Goal: Task Accomplishment & Management: Use online tool/utility

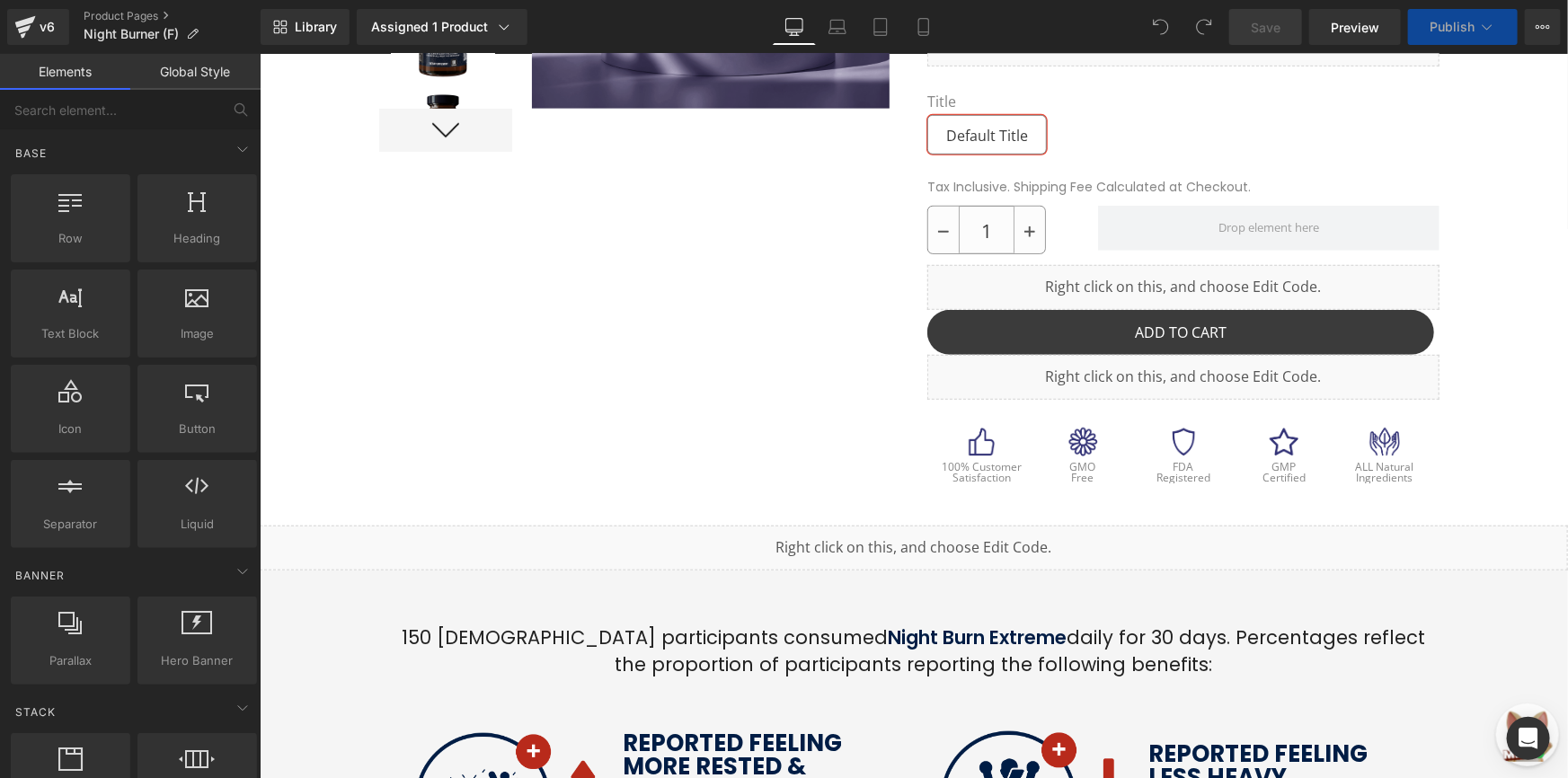
scroll to position [489, 0]
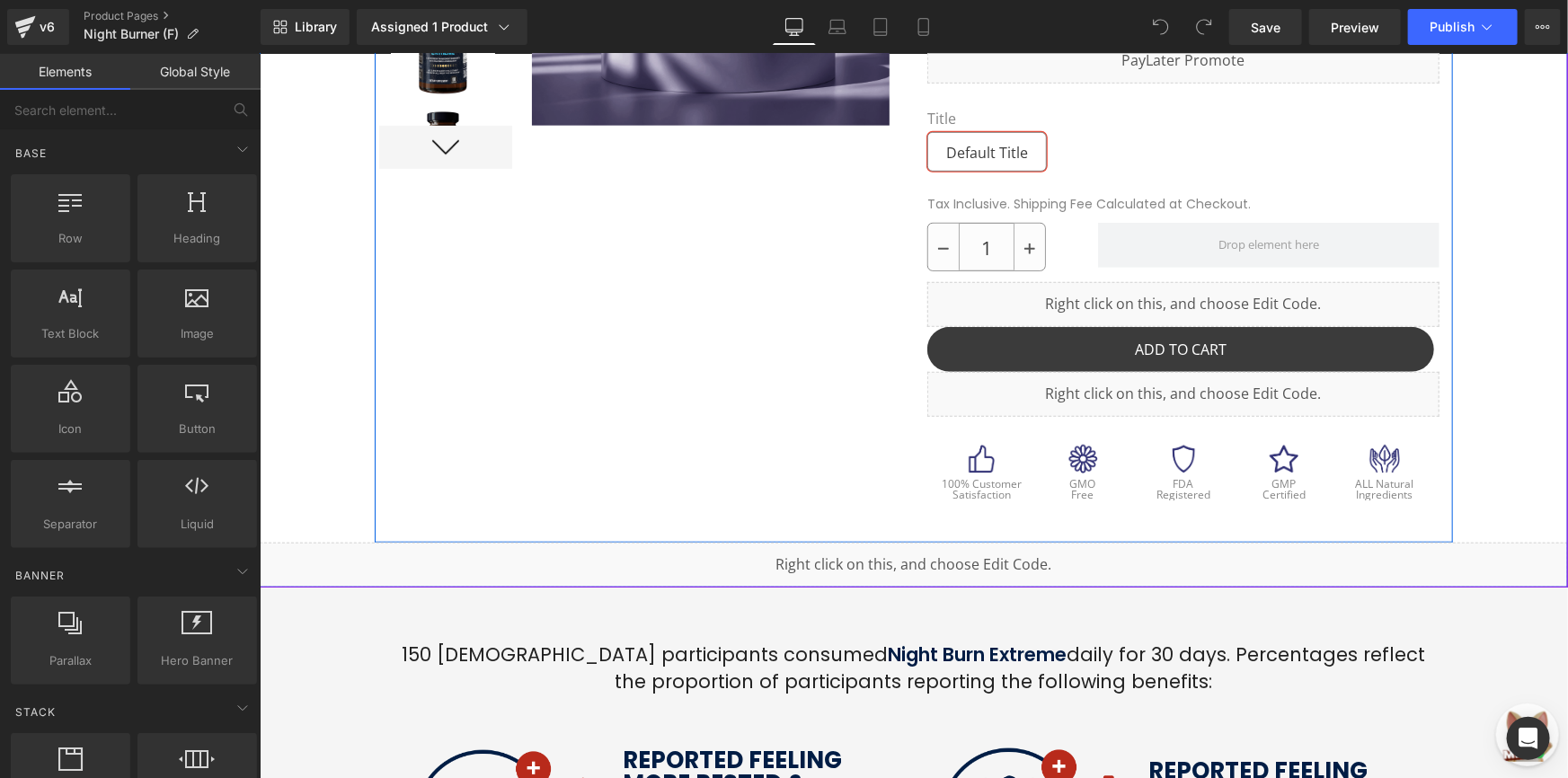
click at [775, 309] on div at bounding box center [913, 127] width 1078 height 829
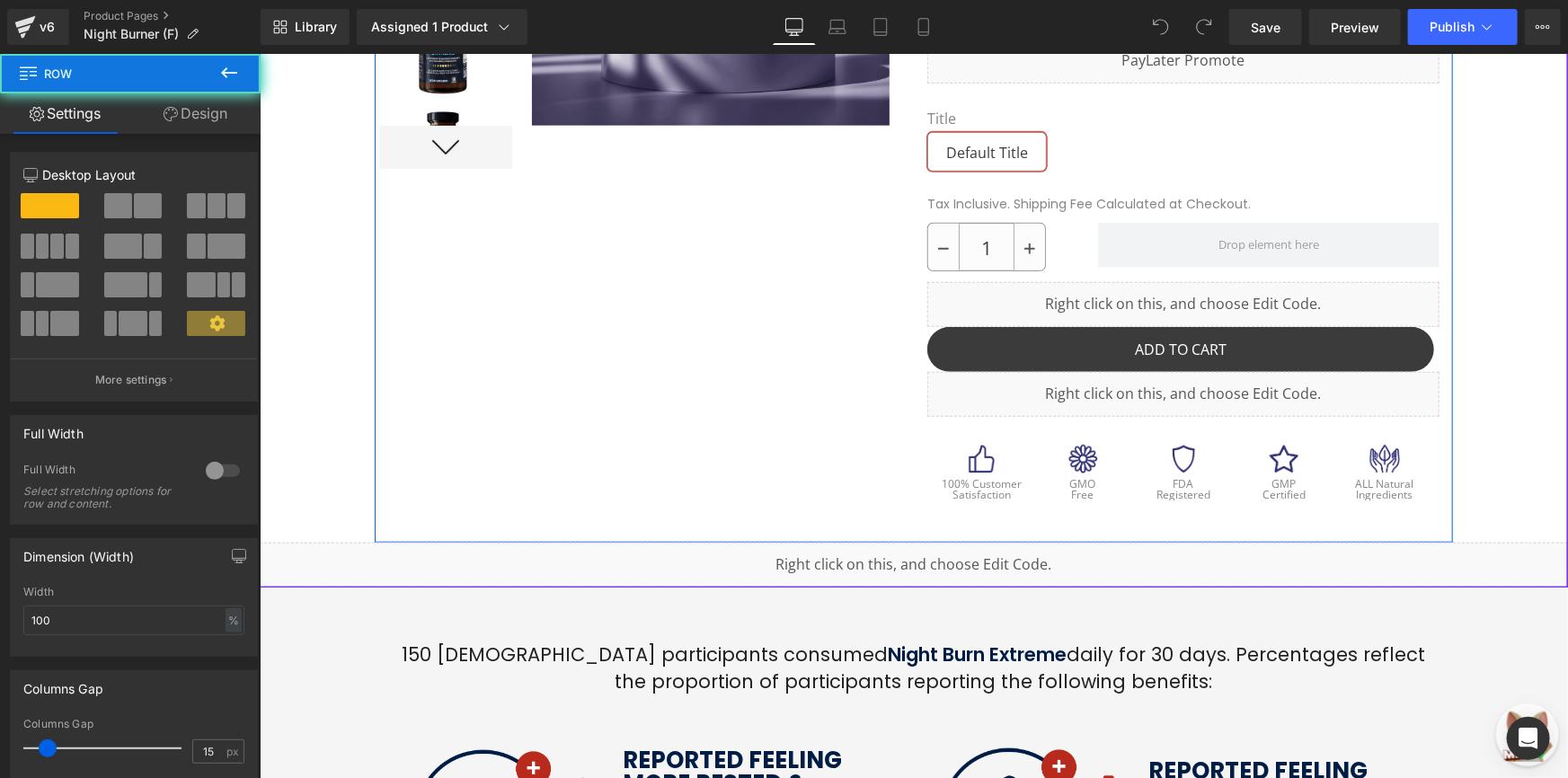
click at [786, 299] on div at bounding box center [643, 123] width 539 height 821
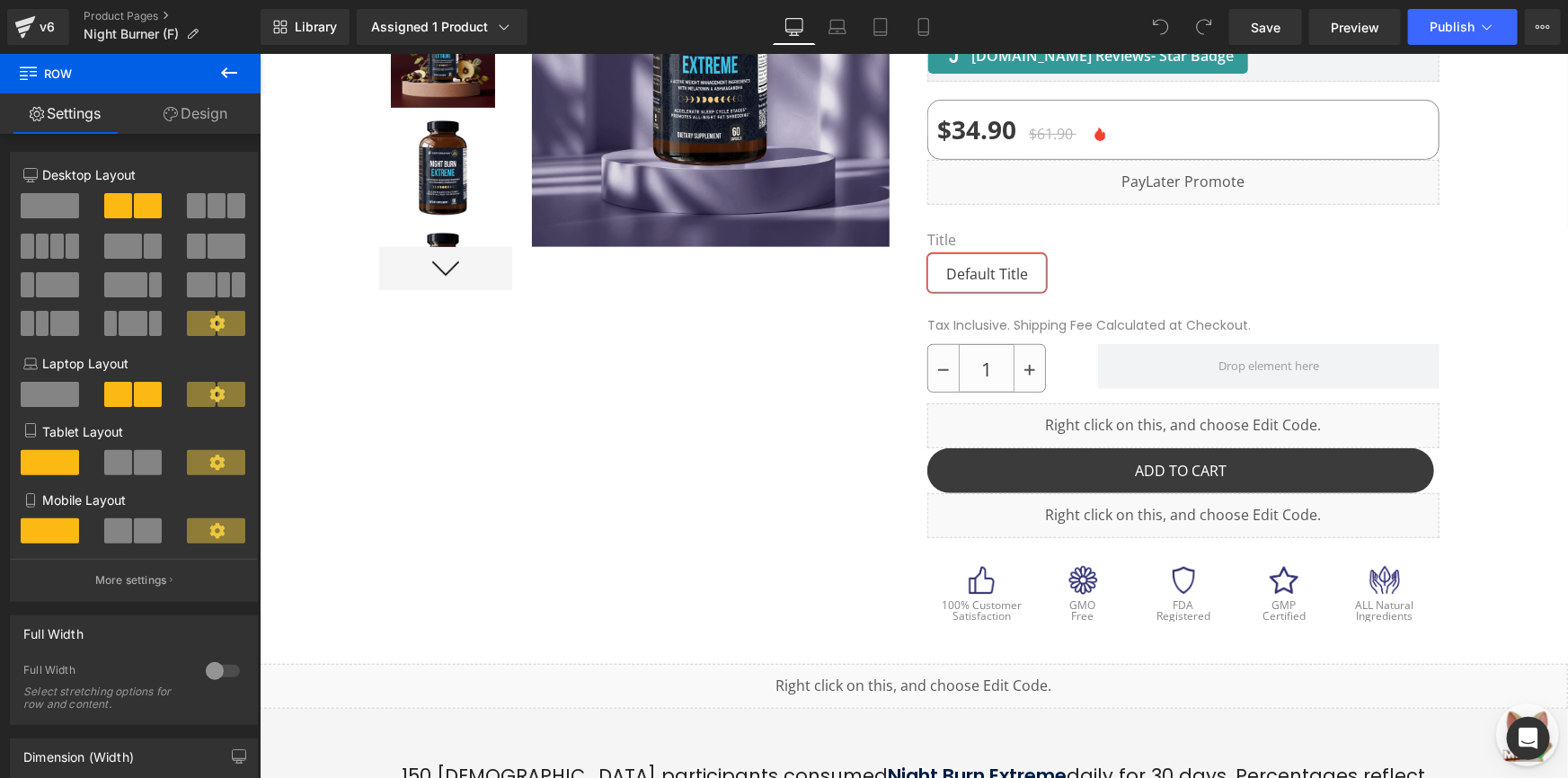
scroll to position [326, 0]
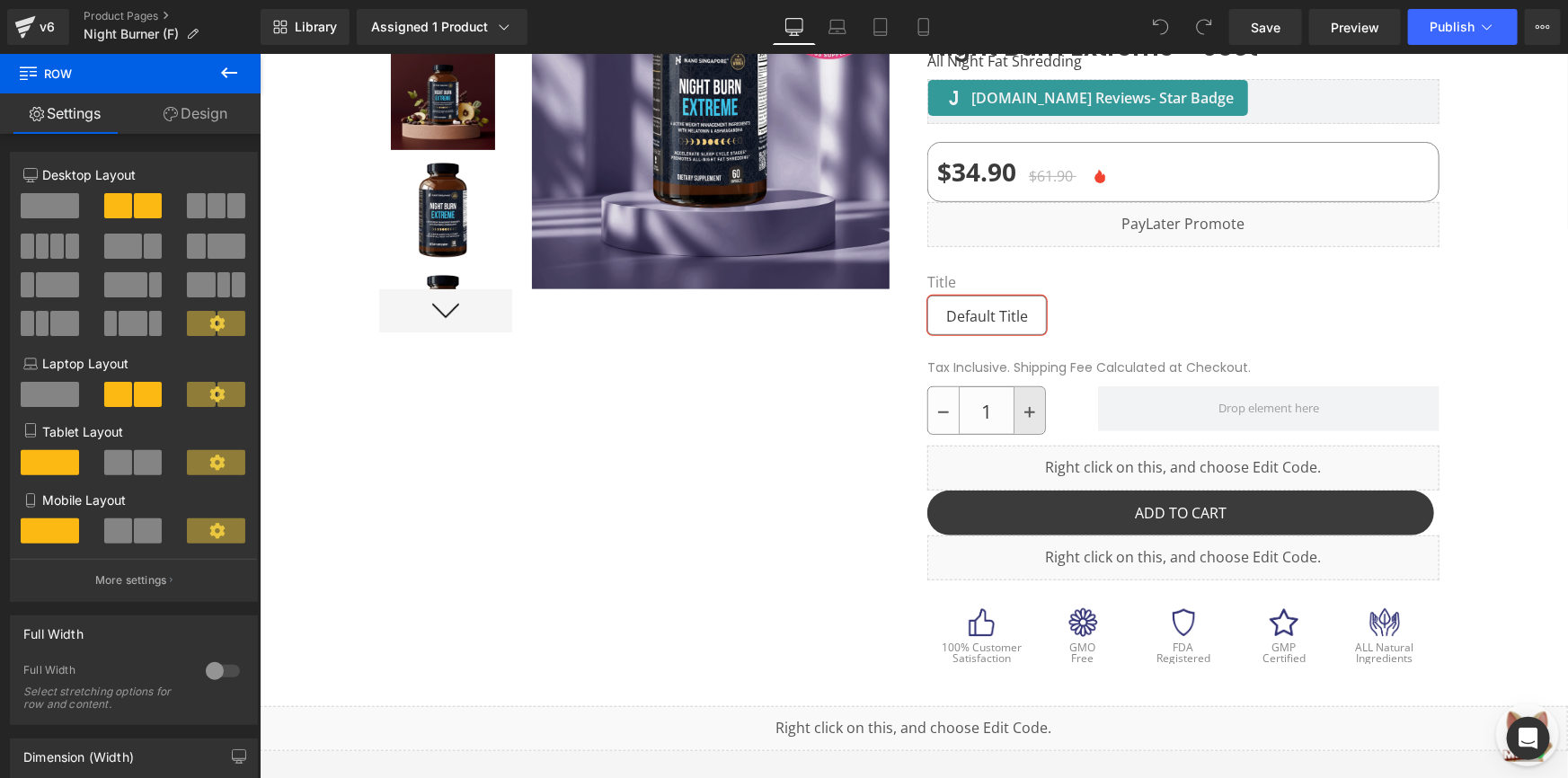
click at [1036, 387] on link at bounding box center [1028, 409] width 32 height 46
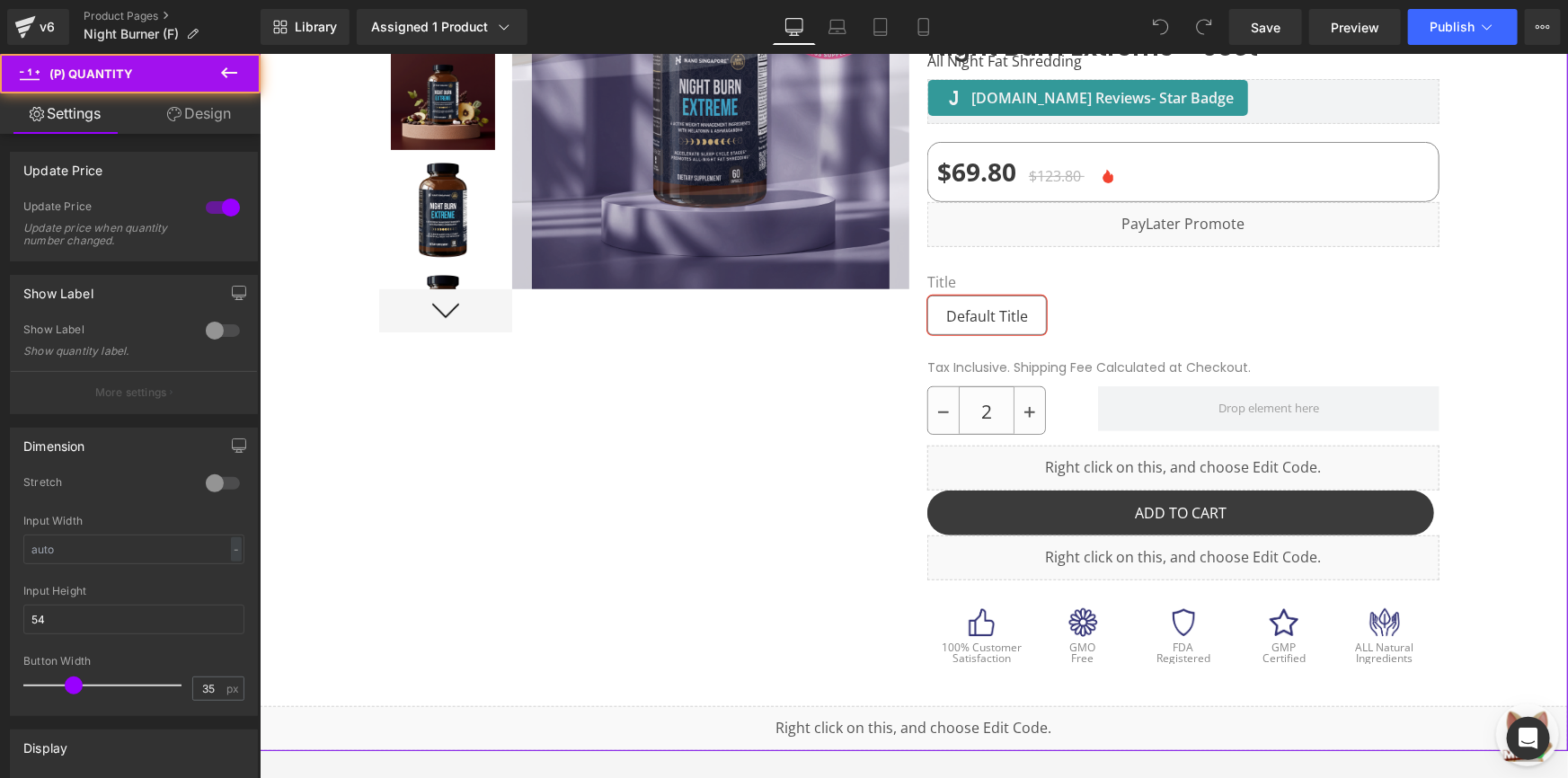
click at [921, 259] on div "" Overall very satisfied as a repeat customer. This supplement helps to acceler…" at bounding box center [1181, 277] width 521 height 802
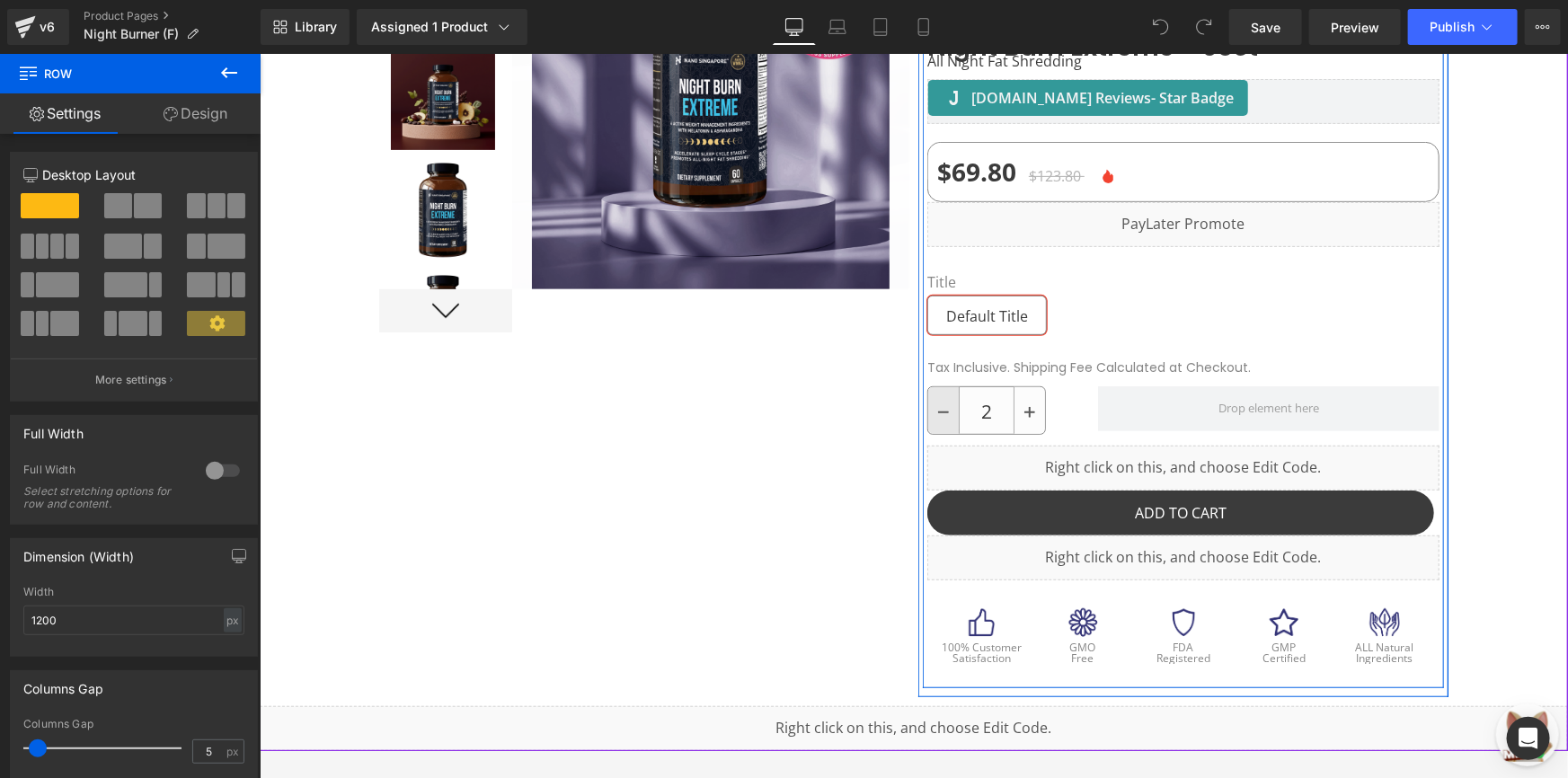
click at [927, 387] on link at bounding box center [943, 409] width 32 height 46
type input "1"
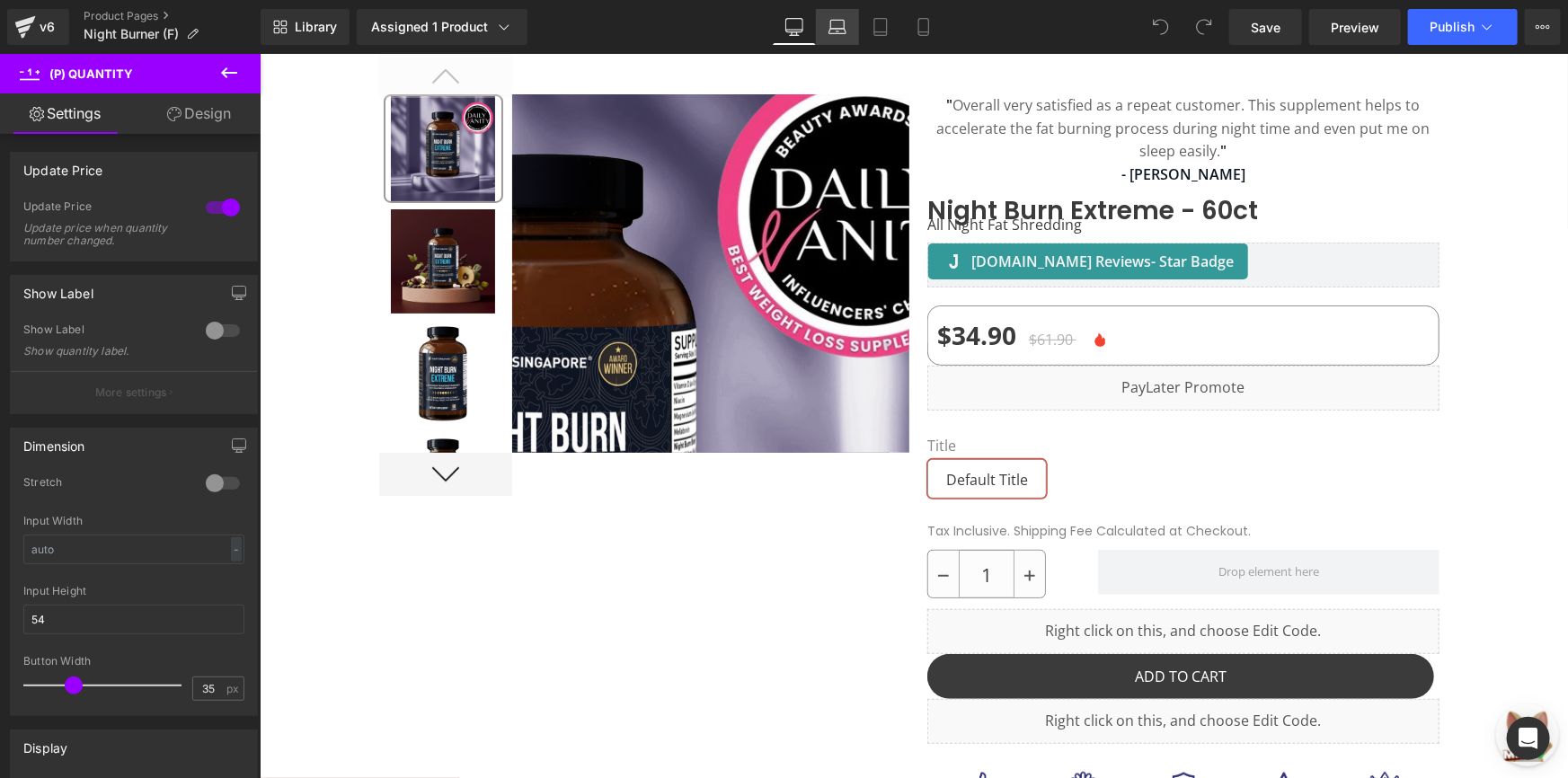
click at [843, 32] on icon at bounding box center [837, 27] width 18 height 18
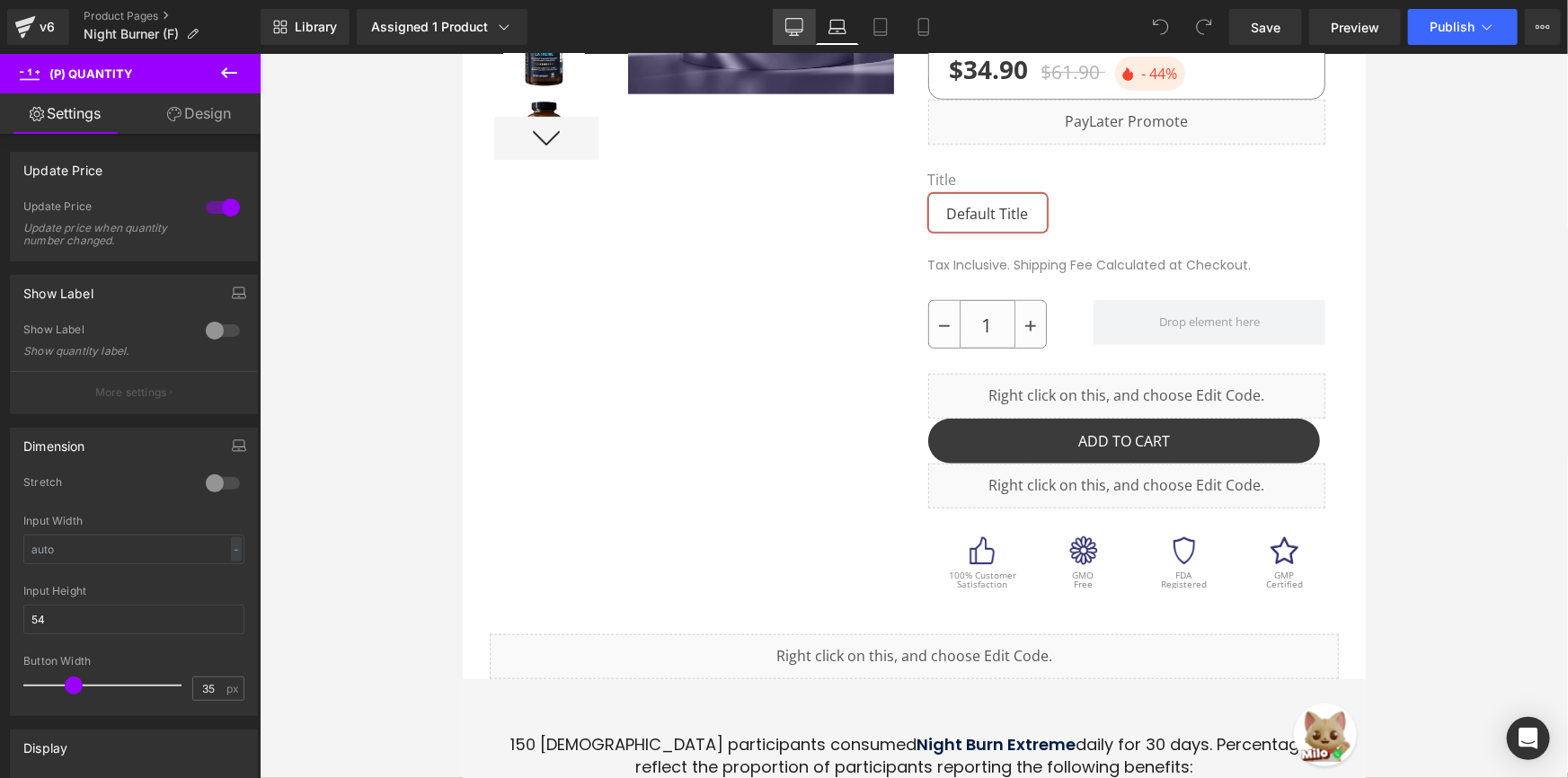
drag, startPoint x: 795, startPoint y: 32, endPoint x: 504, endPoint y: 451, distance: 510.1
click at [795, 32] on icon at bounding box center [793, 26] width 17 height 14
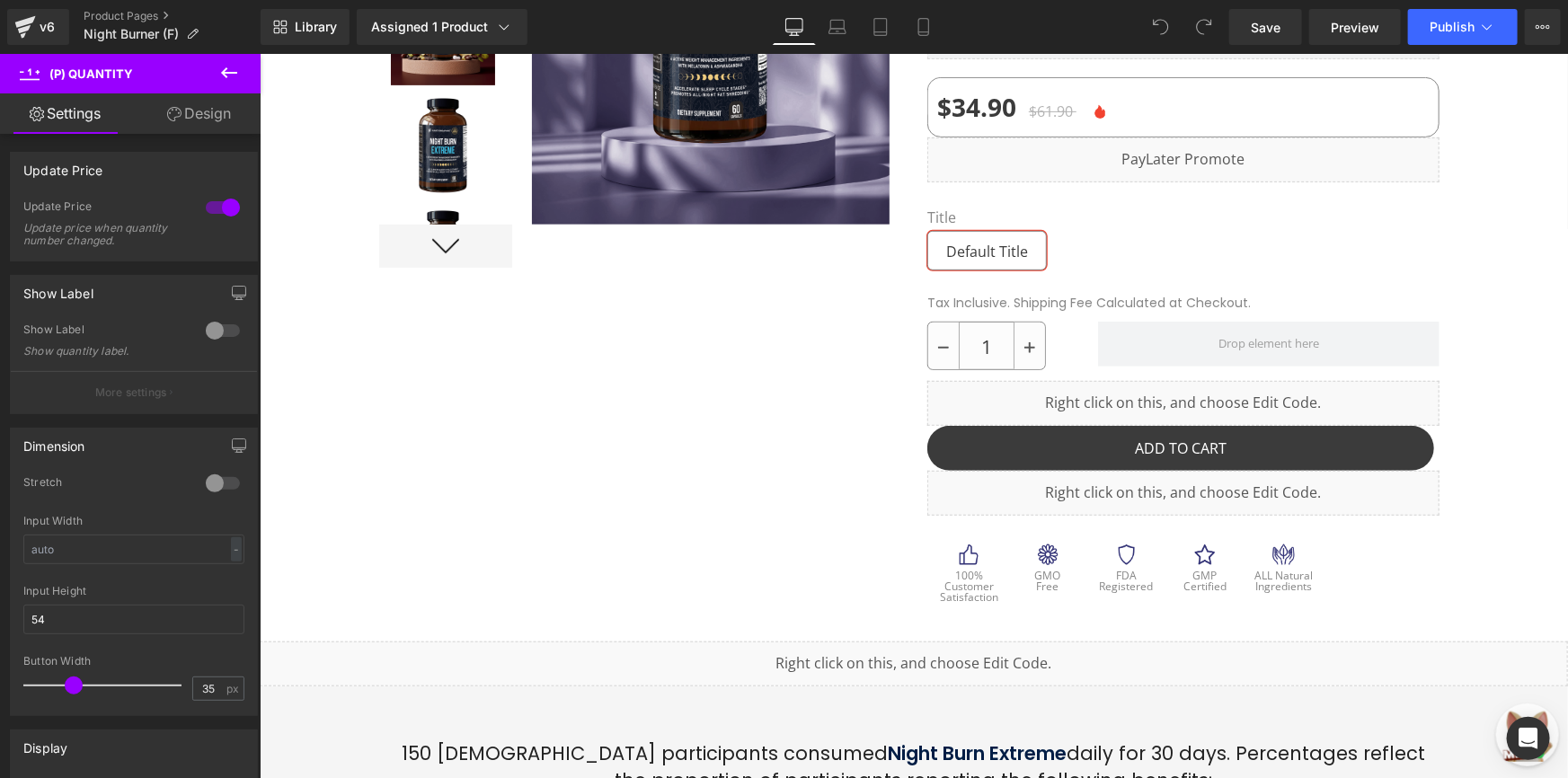
scroll to position [636, 0]
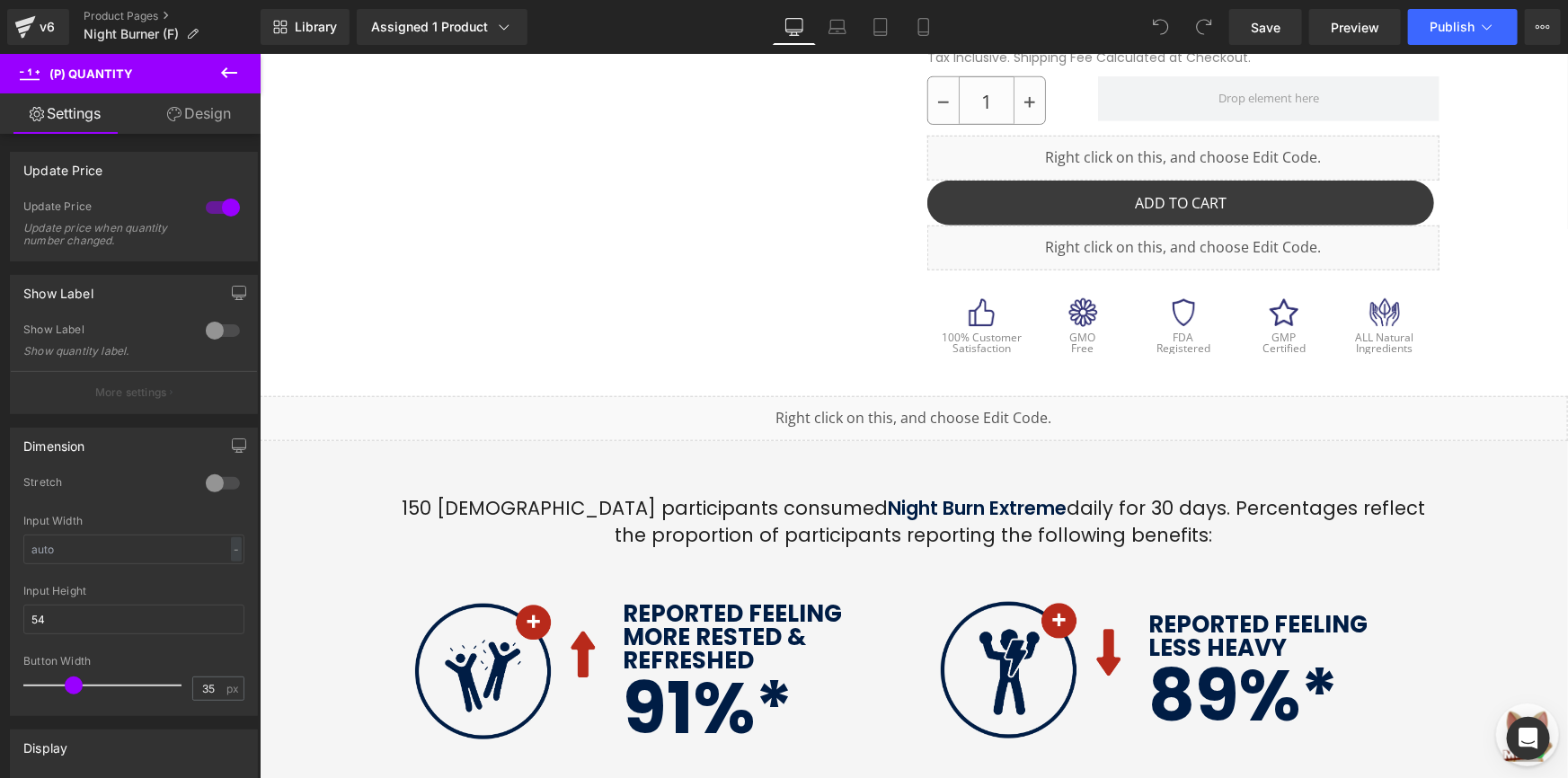
click at [222, 75] on icon at bounding box center [229, 73] width 22 height 22
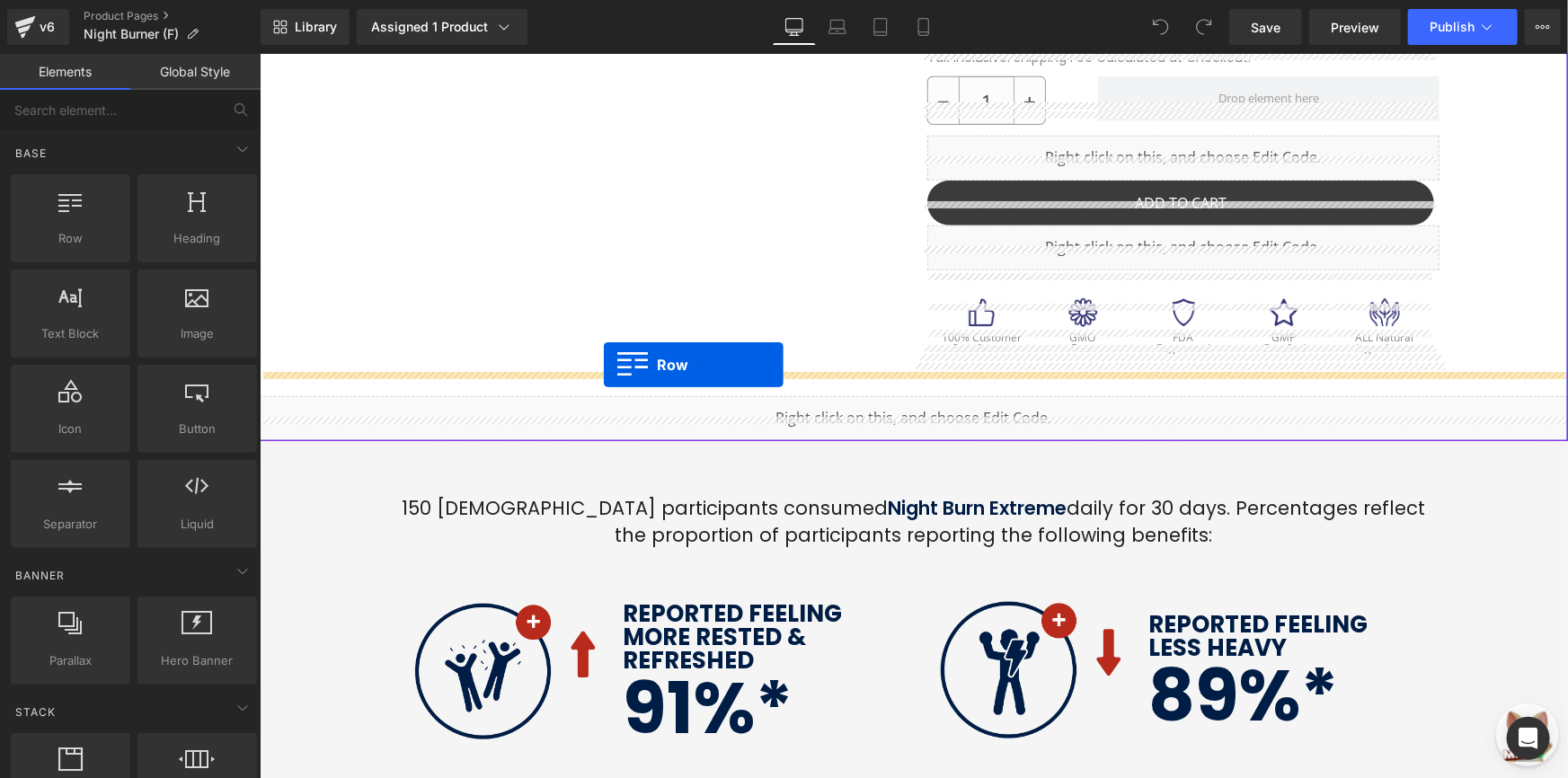
drag, startPoint x: 349, startPoint y: 275, endPoint x: 604, endPoint y: 365, distance: 270.4
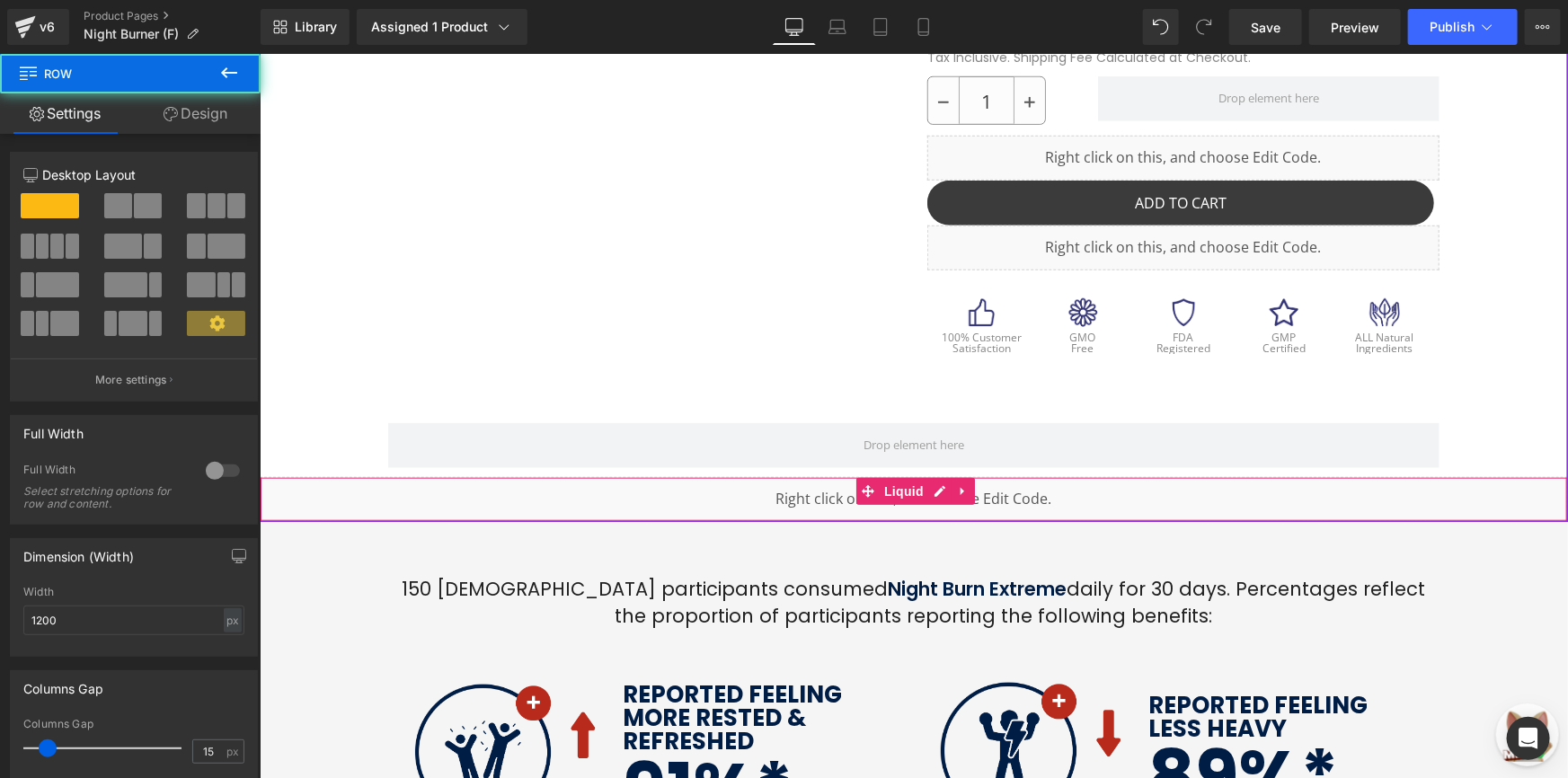
click at [828, 480] on div "Liquid" at bounding box center [913, 498] width 1308 height 44
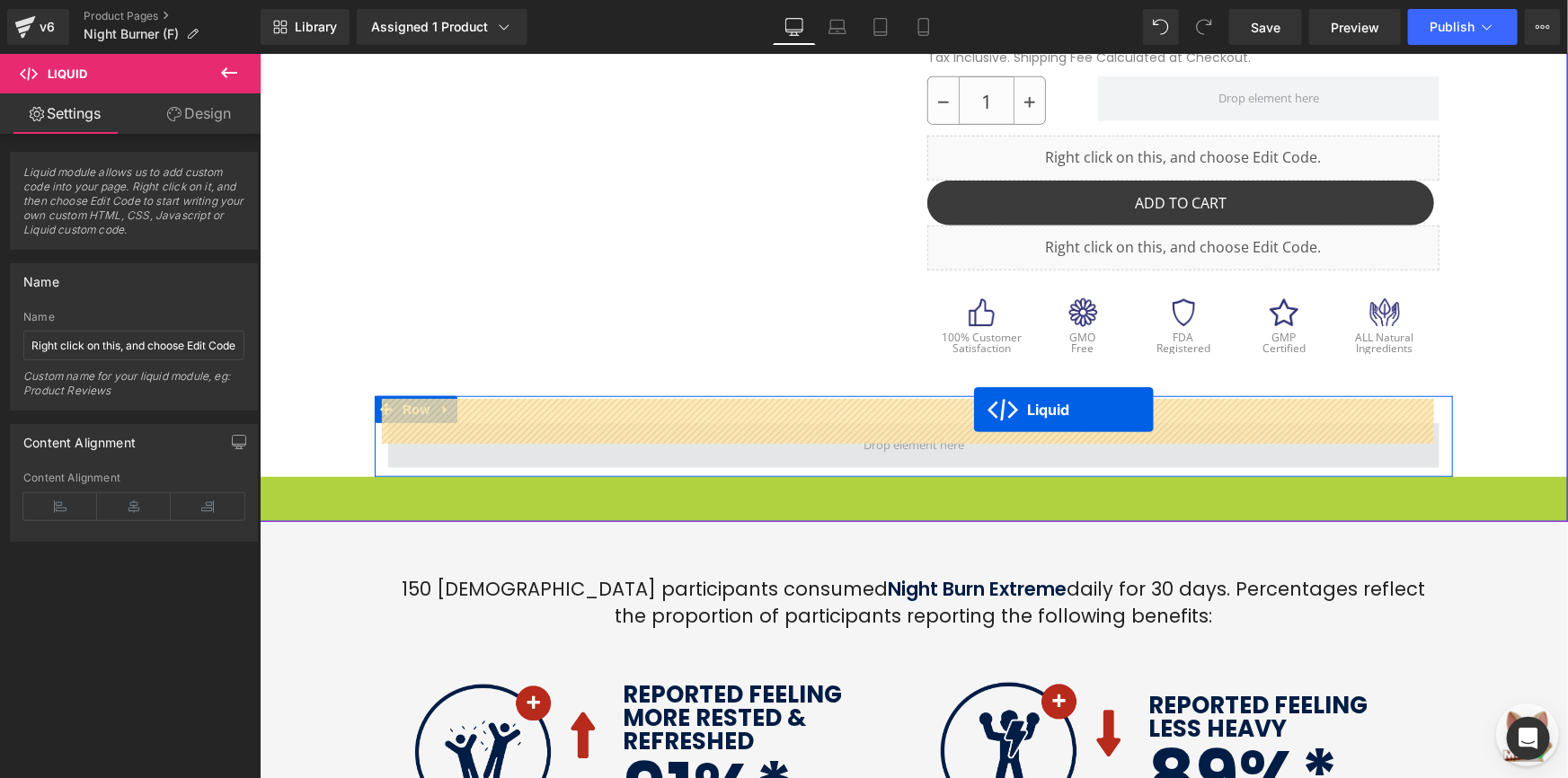
drag, startPoint x: 892, startPoint y: 475, endPoint x: 973, endPoint y: 408, distance: 105.1
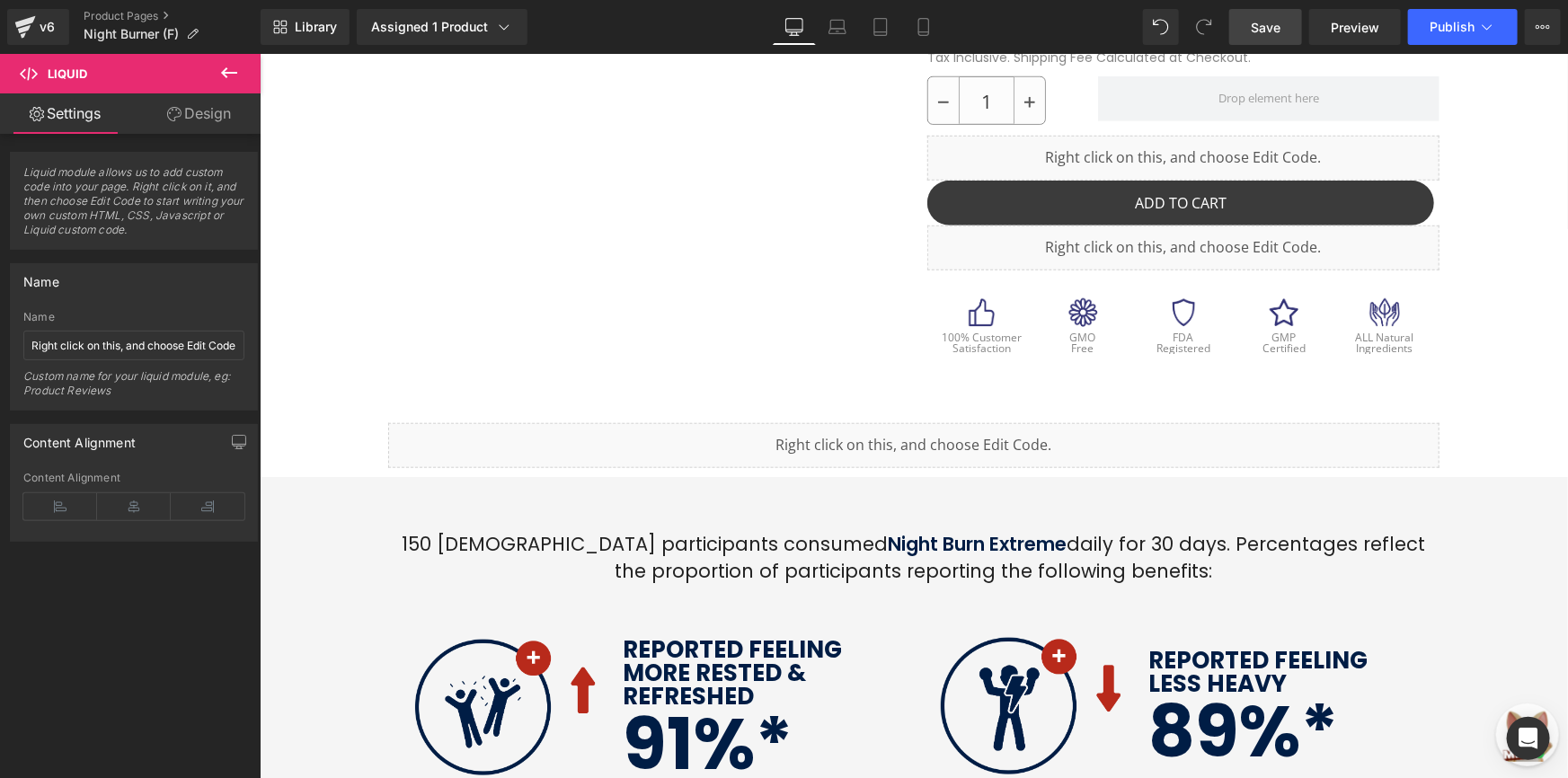
click at [1279, 33] on span "Save" at bounding box center [1265, 27] width 30 height 19
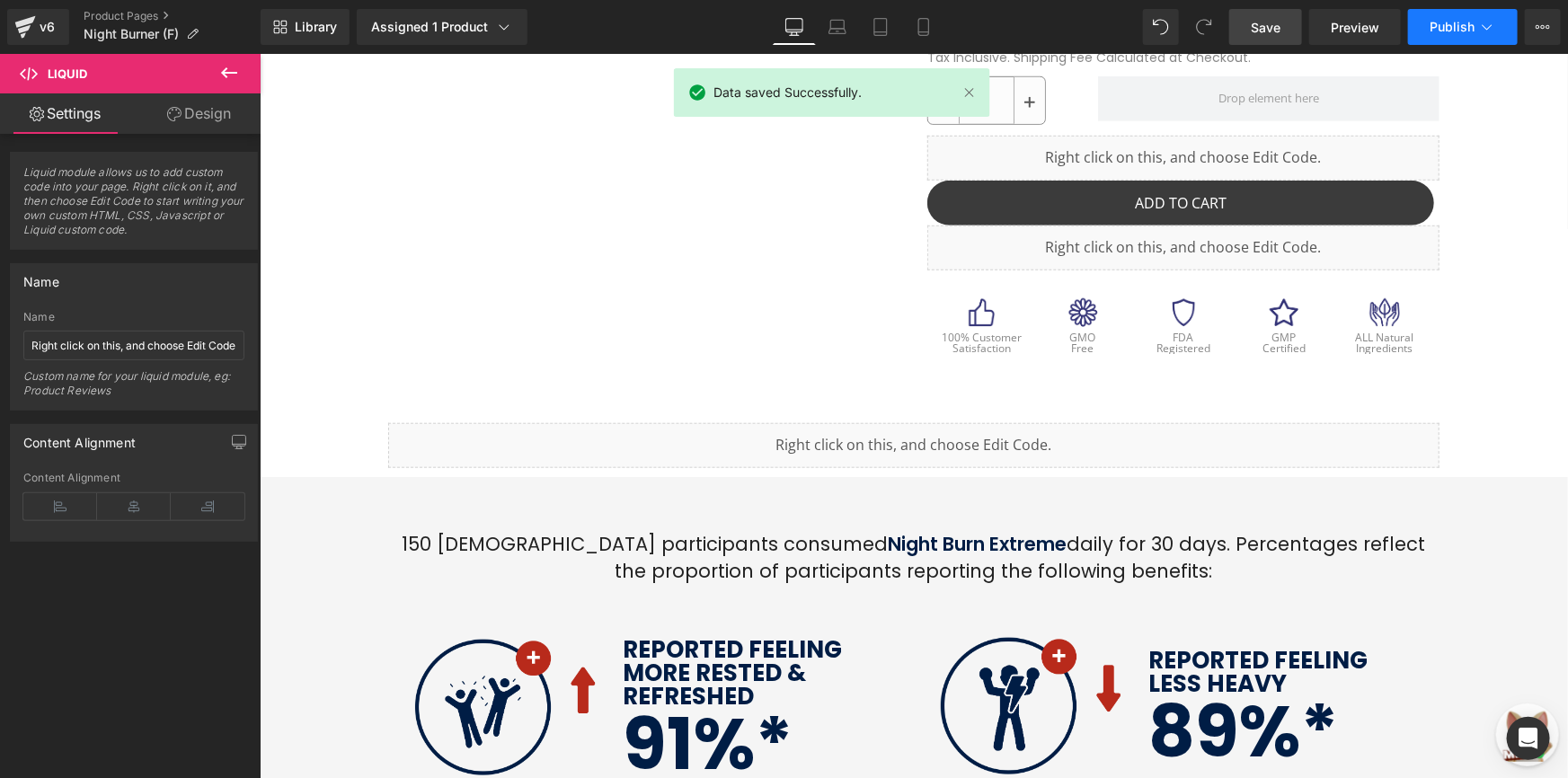
click at [1432, 30] on span "Publish" at bounding box center [1451, 27] width 44 height 15
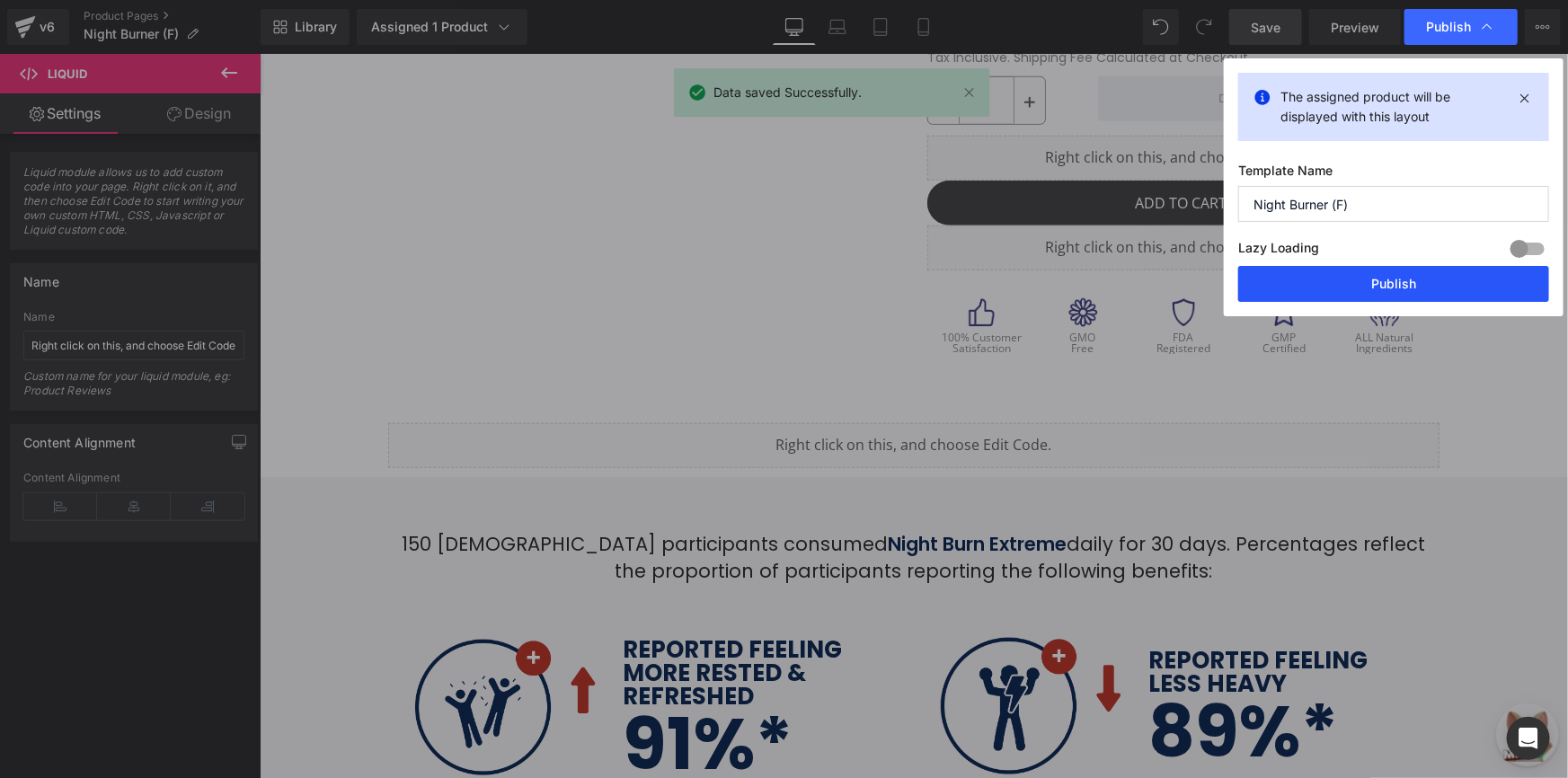
click at [1339, 287] on button "Publish" at bounding box center [1393, 284] width 310 height 36
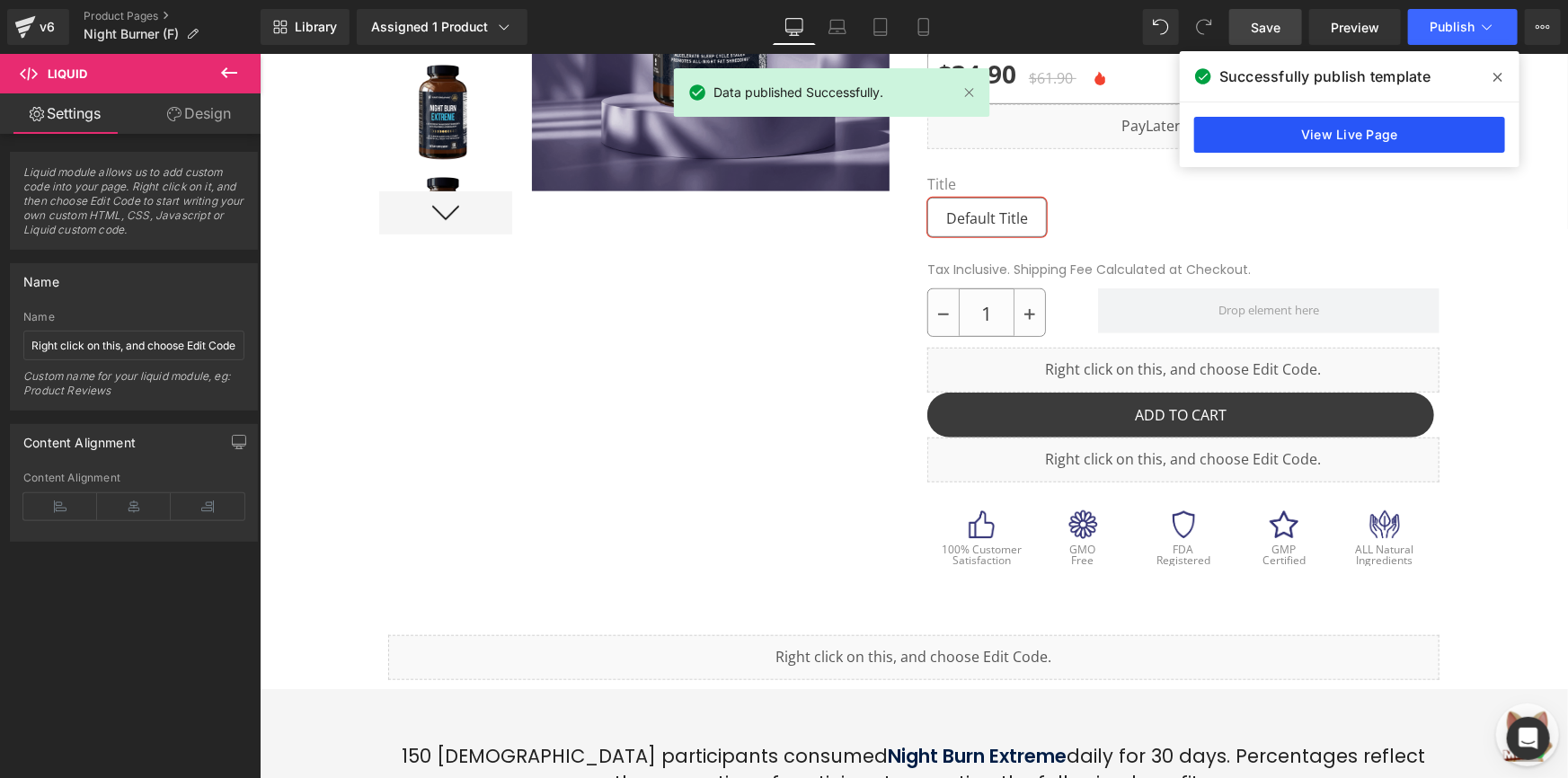
scroll to position [390, 0]
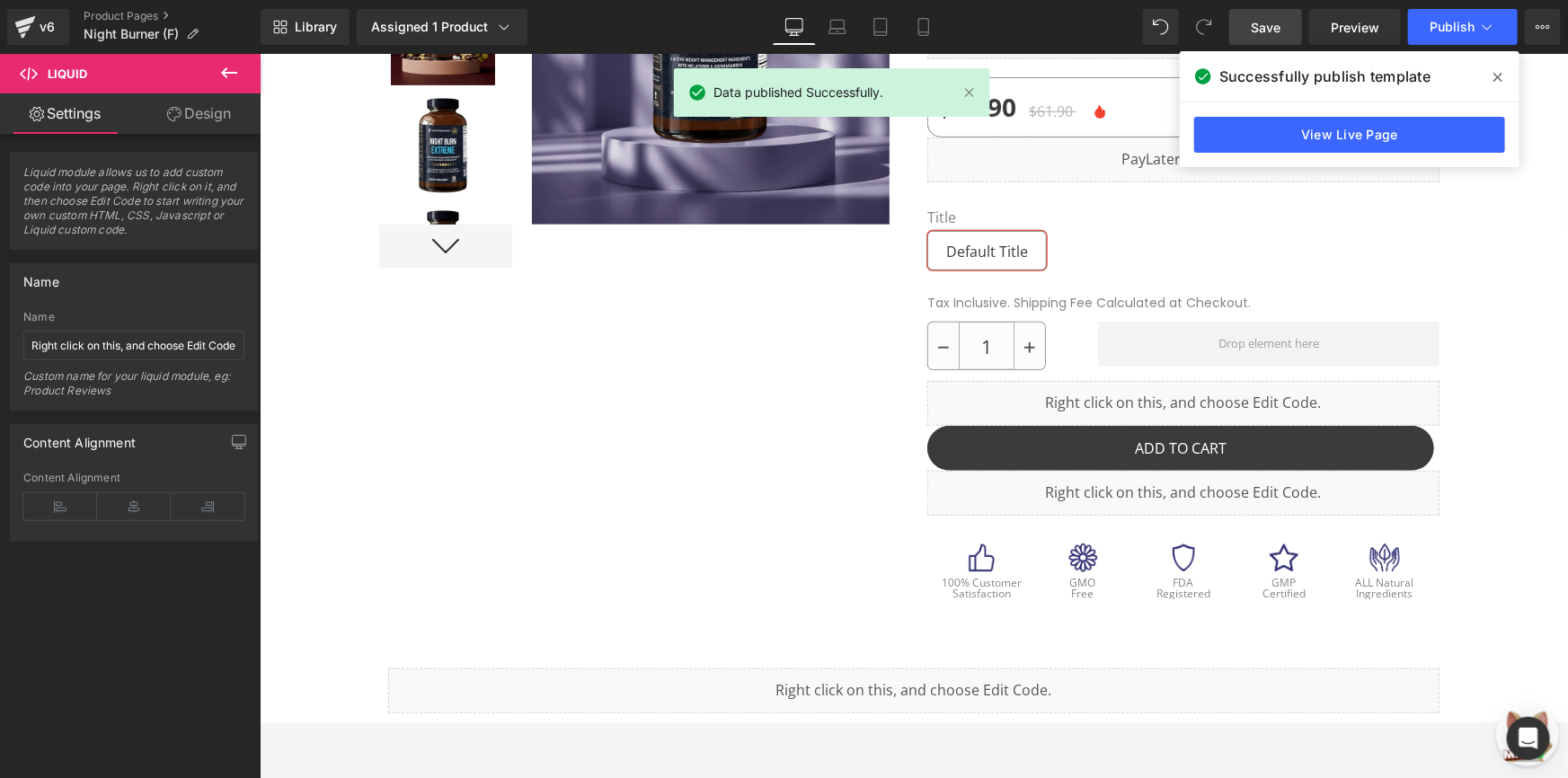
click at [1325, 153] on div "View Live Page" at bounding box center [1349, 134] width 339 height 64
click at [1328, 138] on link "View Live Page" at bounding box center [1350, 134] width 310 height 36
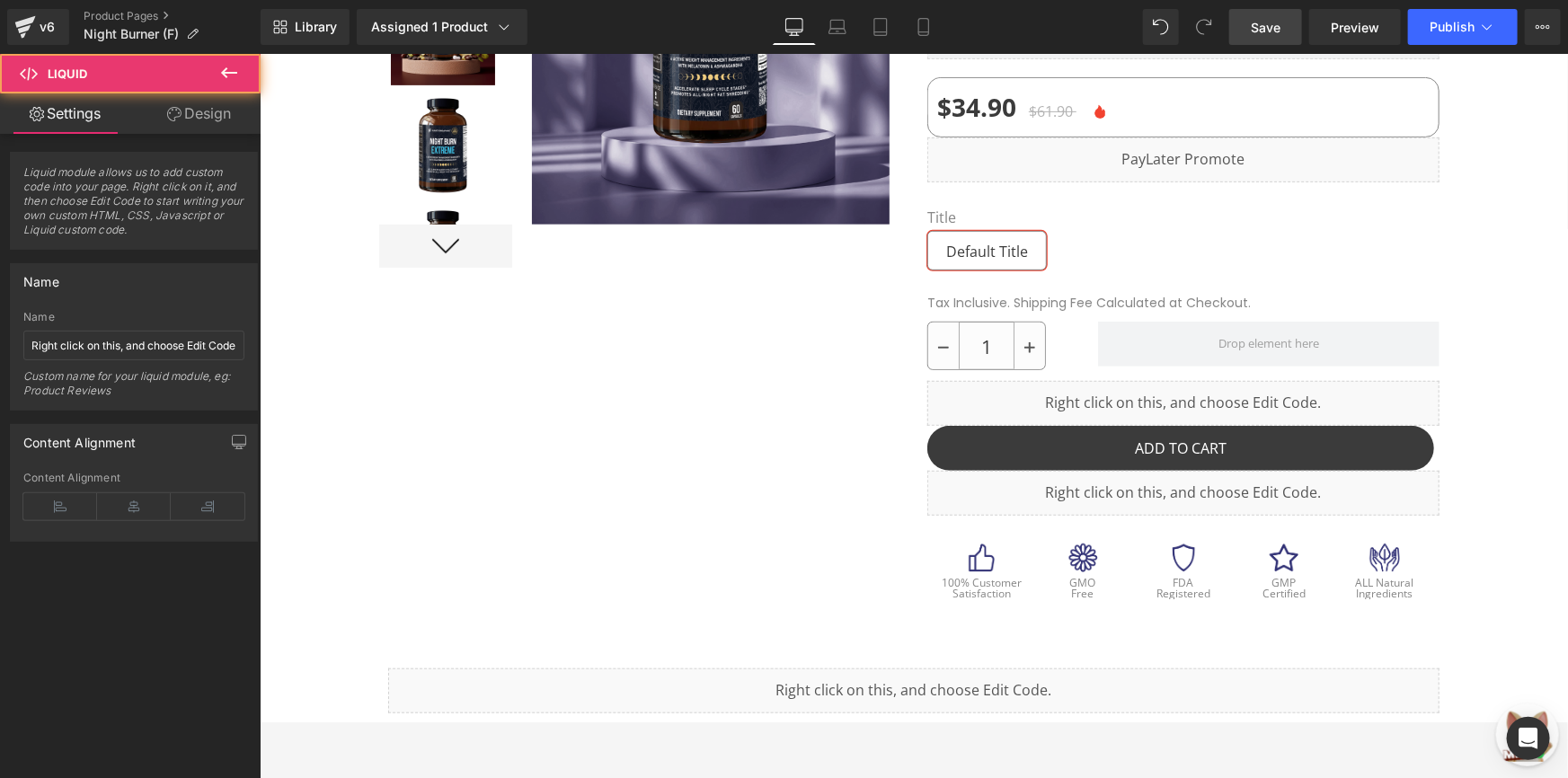
click at [792, 678] on div "Liquid" at bounding box center [913, 689] width 1051 height 44
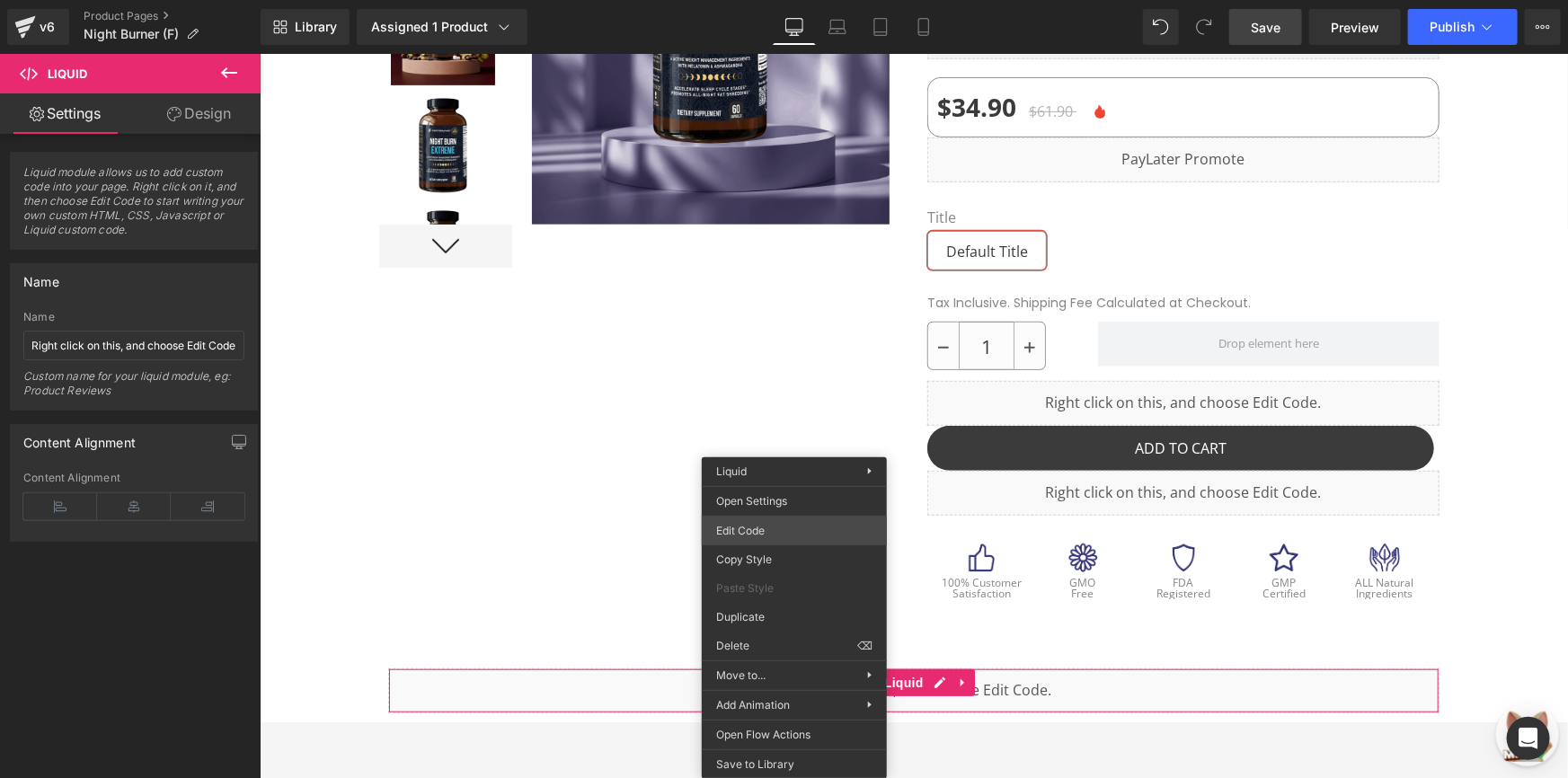
click at [834, 0] on div "Liquid You are previewing how the will restyle your page. You can not edit Elem…" at bounding box center [784, 0] width 1568 height 0
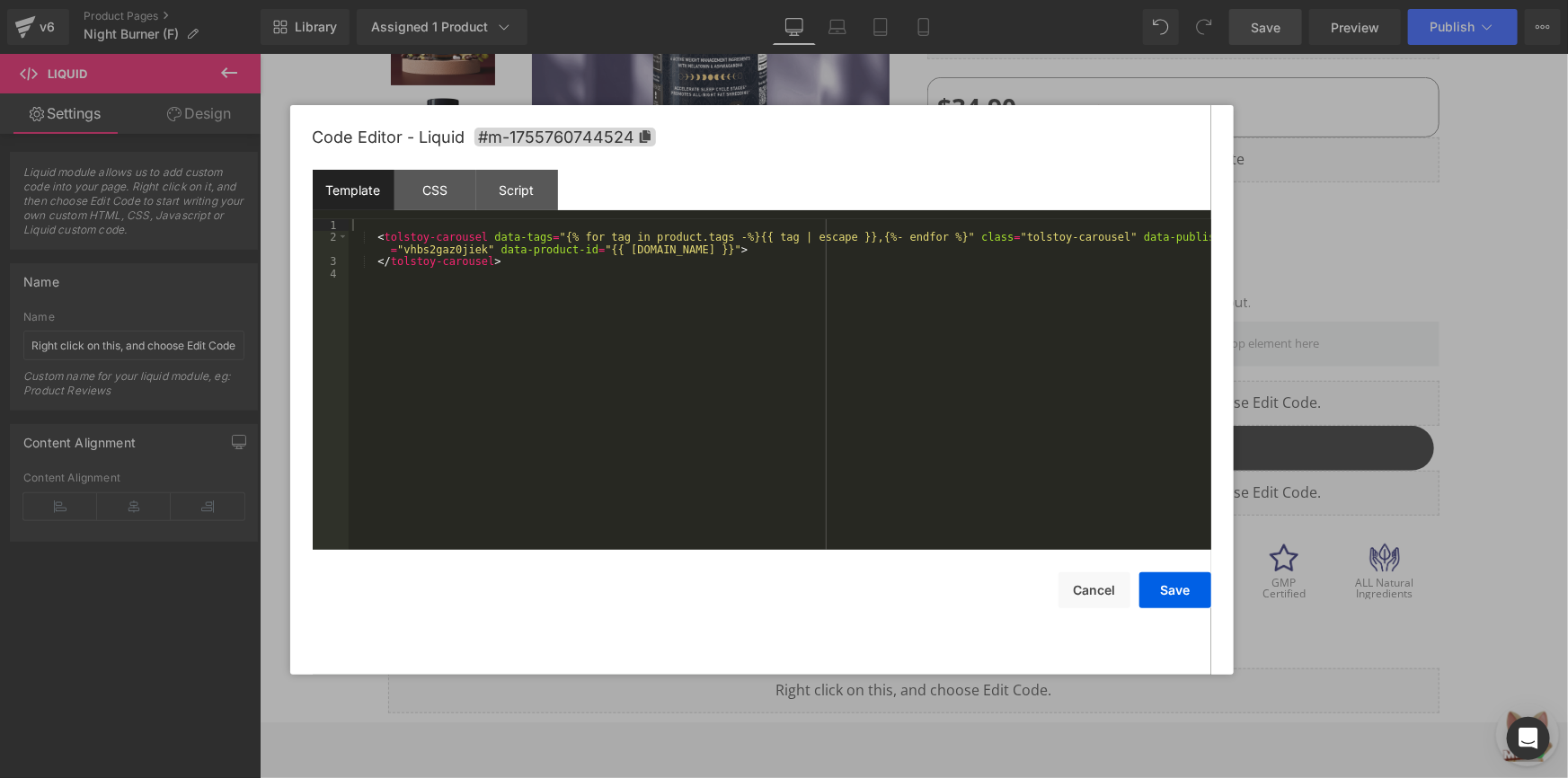
click at [655, 272] on div "< tolstoy-carousel data-tags = "{% for tag in product.tags -%}{{ tag | escape }…" at bounding box center [780, 396] width 862 height 355
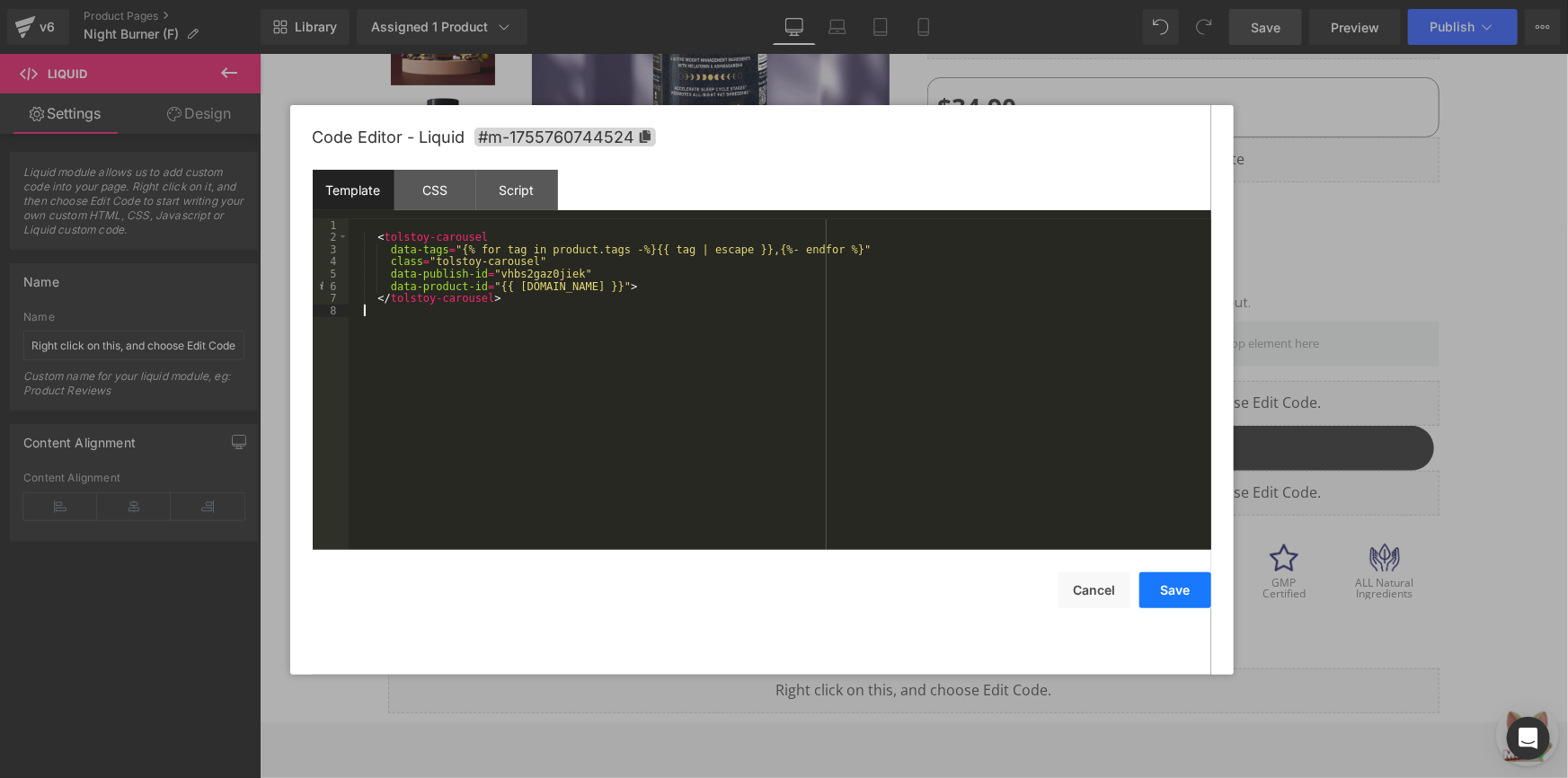
click at [1166, 586] on button "Save" at bounding box center [1175, 590] width 72 height 36
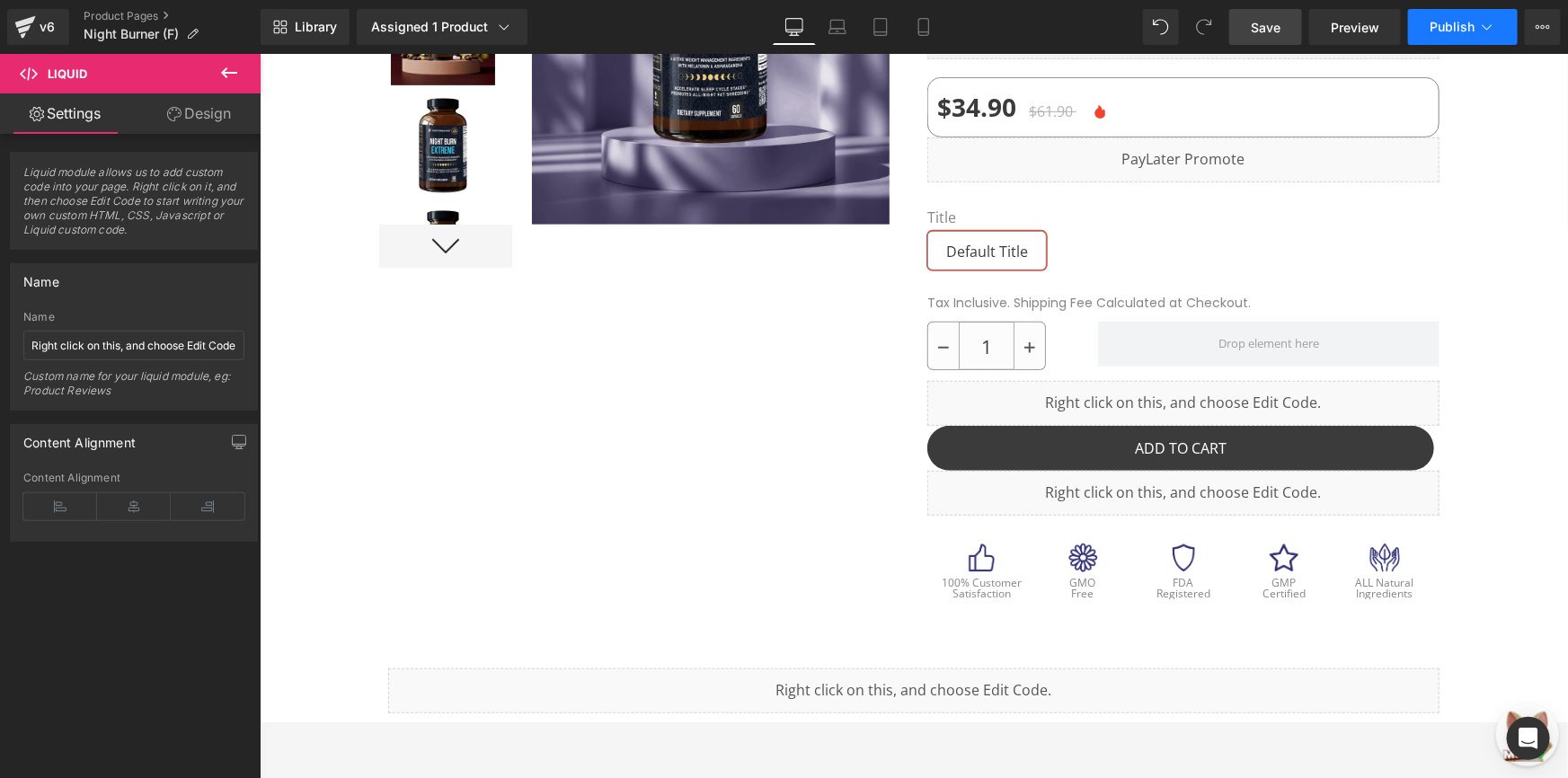
click at [1480, 11] on button "Publish" at bounding box center [1462, 27] width 110 height 36
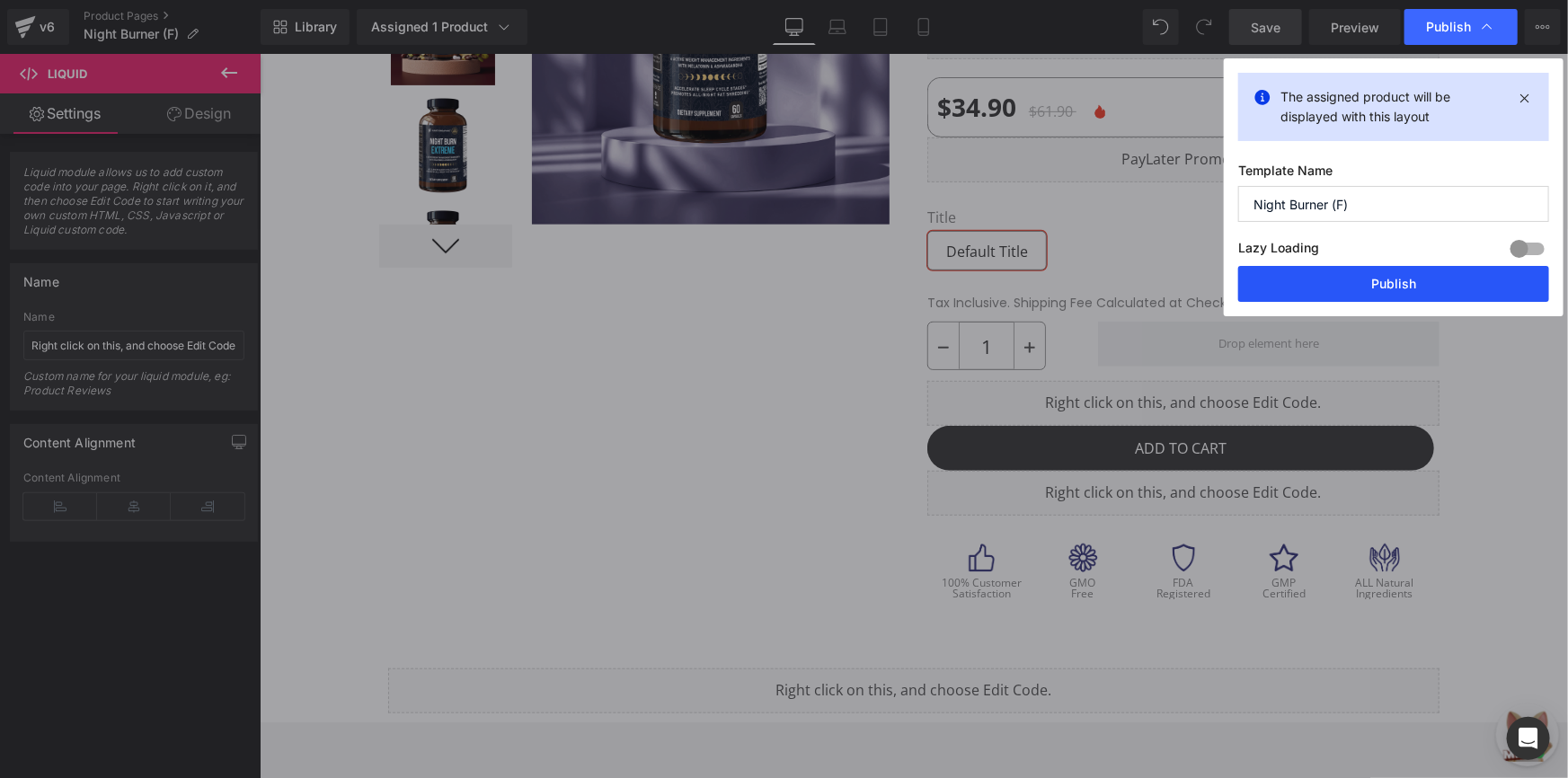
drag, startPoint x: 1398, startPoint y: 281, endPoint x: 1110, endPoint y: 231, distance: 292.3
click at [1398, 281] on button "Publish" at bounding box center [1393, 284] width 310 height 36
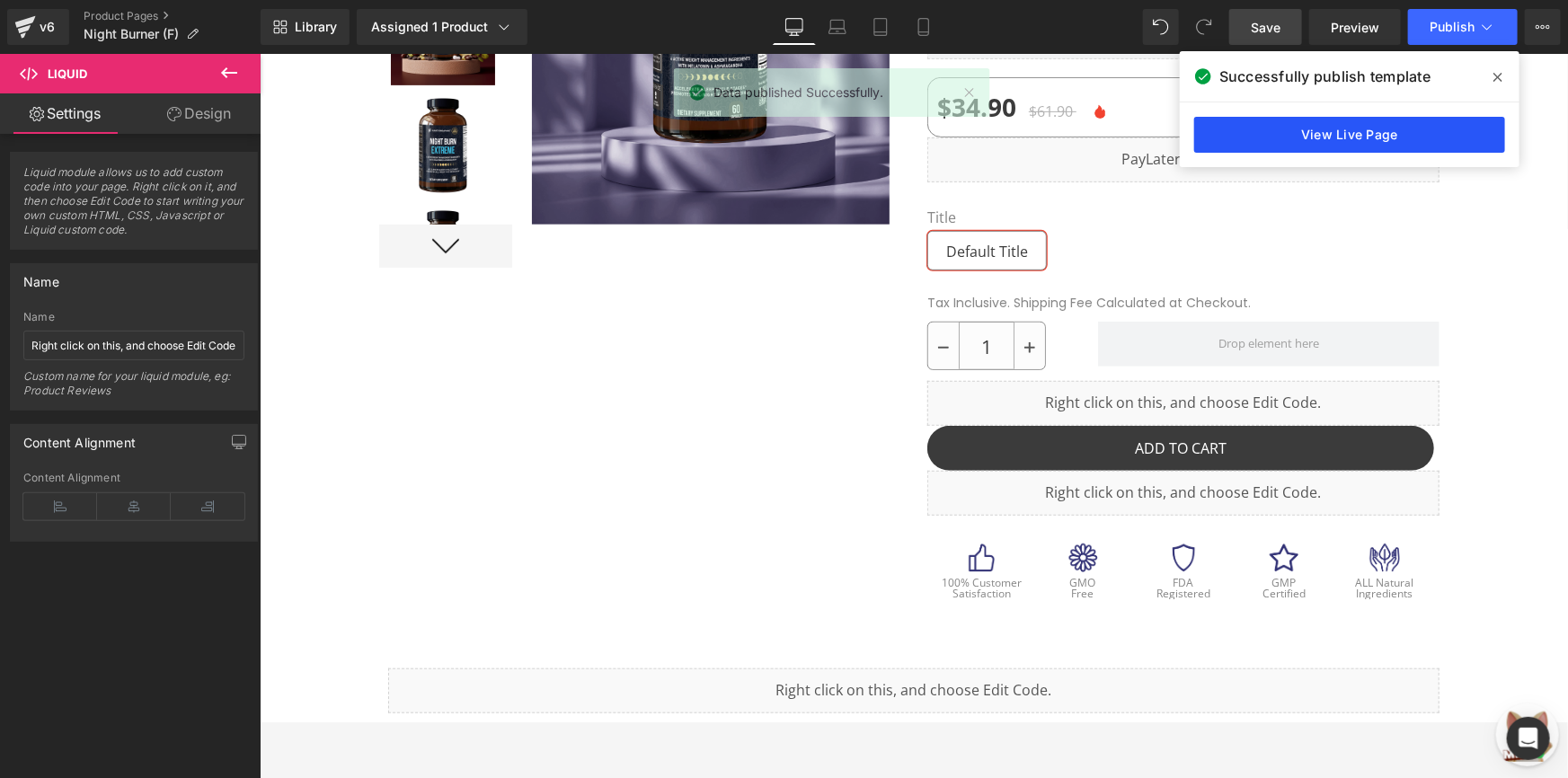
click at [1354, 134] on link "View Live Page" at bounding box center [1350, 134] width 310 height 36
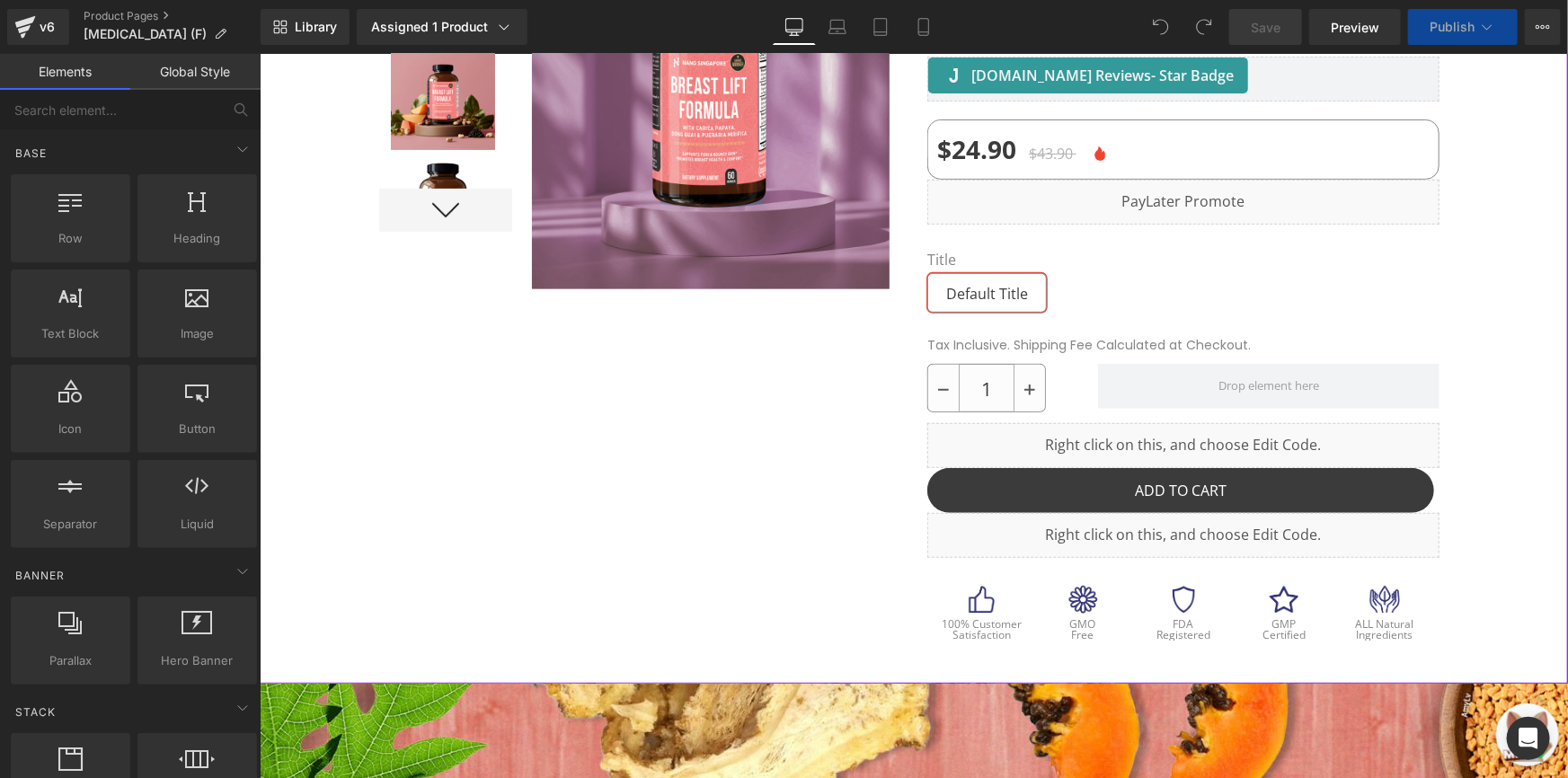
scroll to position [571, 0]
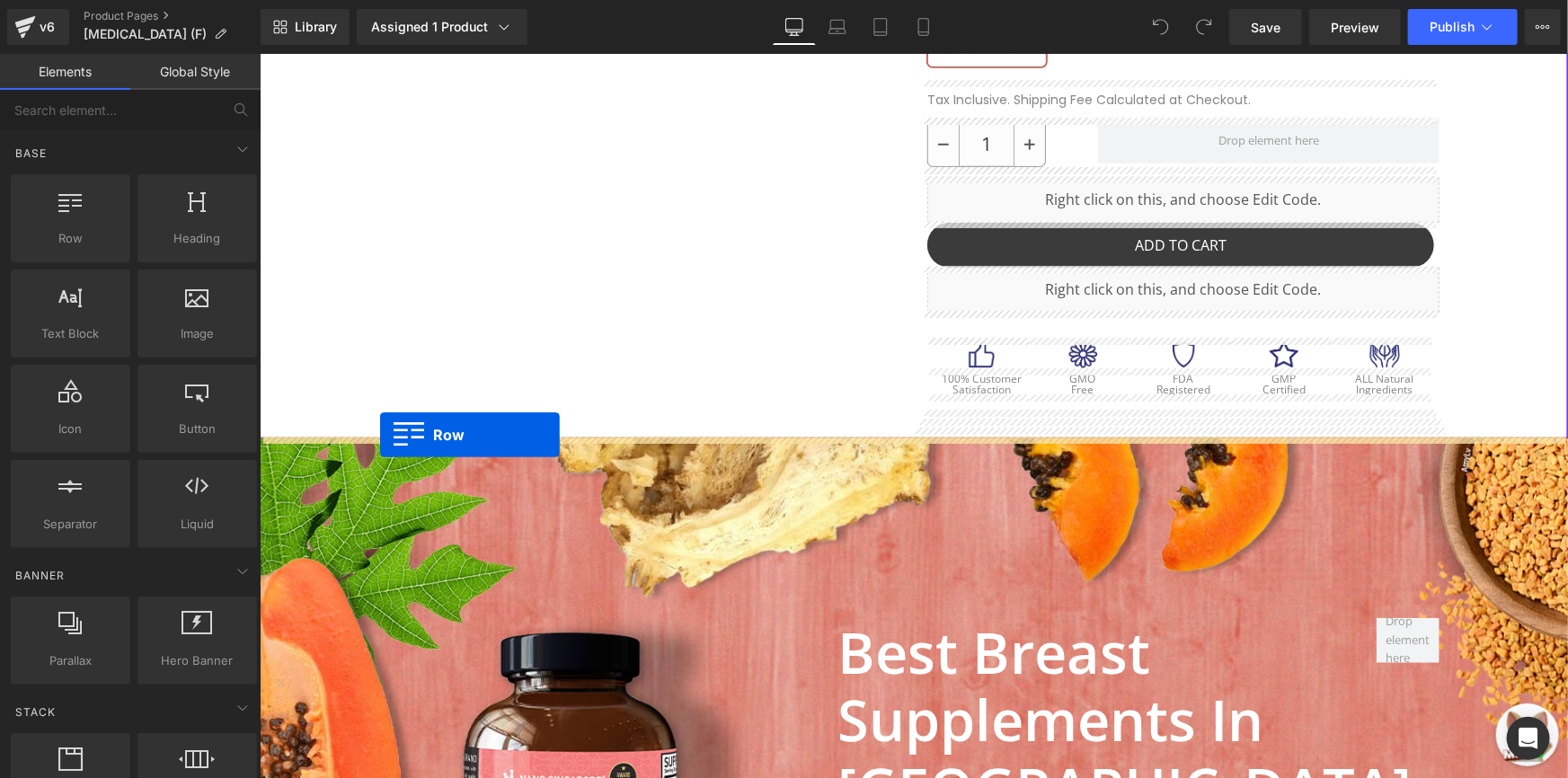
drag, startPoint x: 339, startPoint y: 287, endPoint x: 379, endPoint y: 434, distance: 152.3
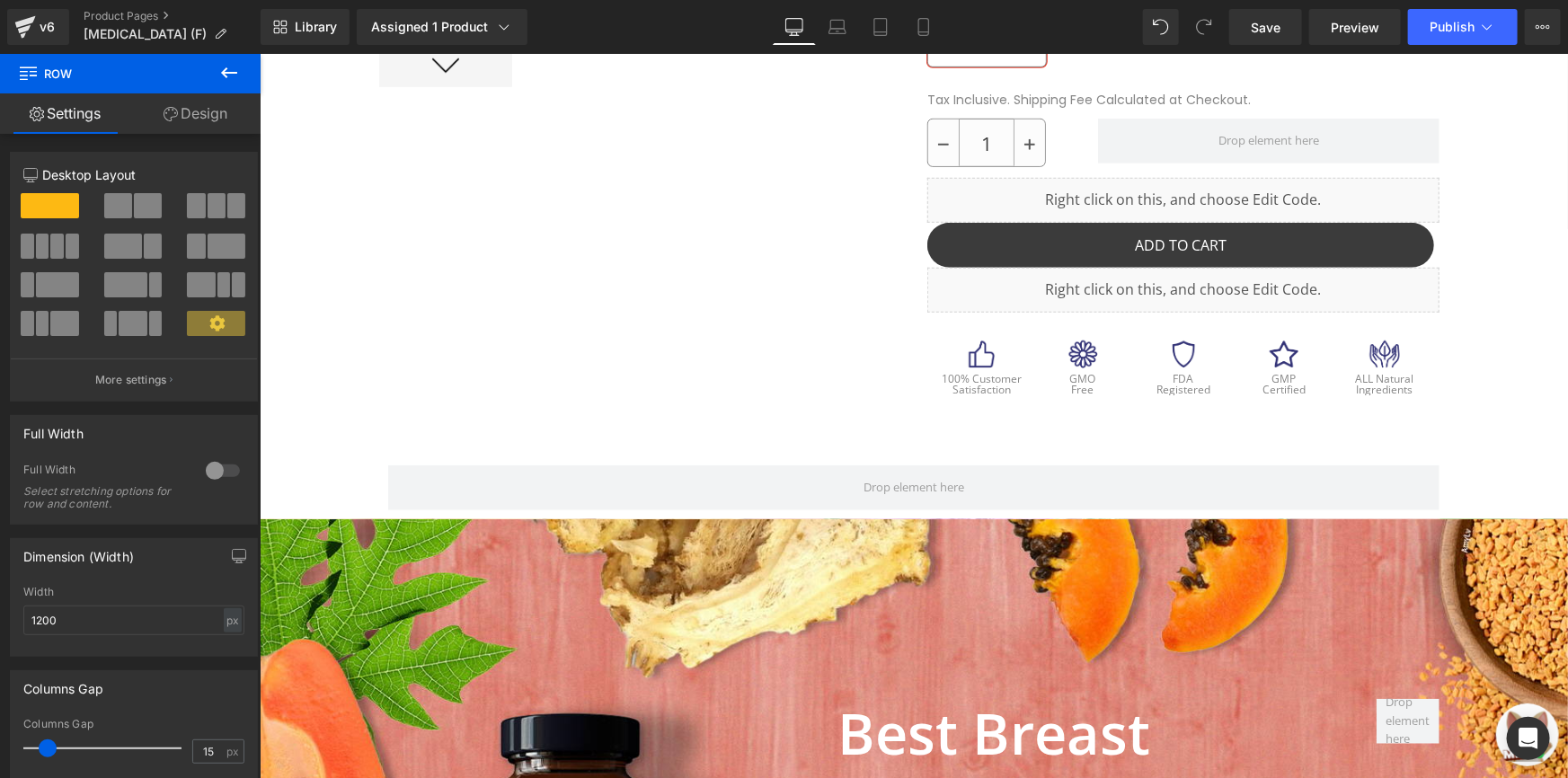
click at [223, 78] on icon at bounding box center [229, 73] width 22 height 22
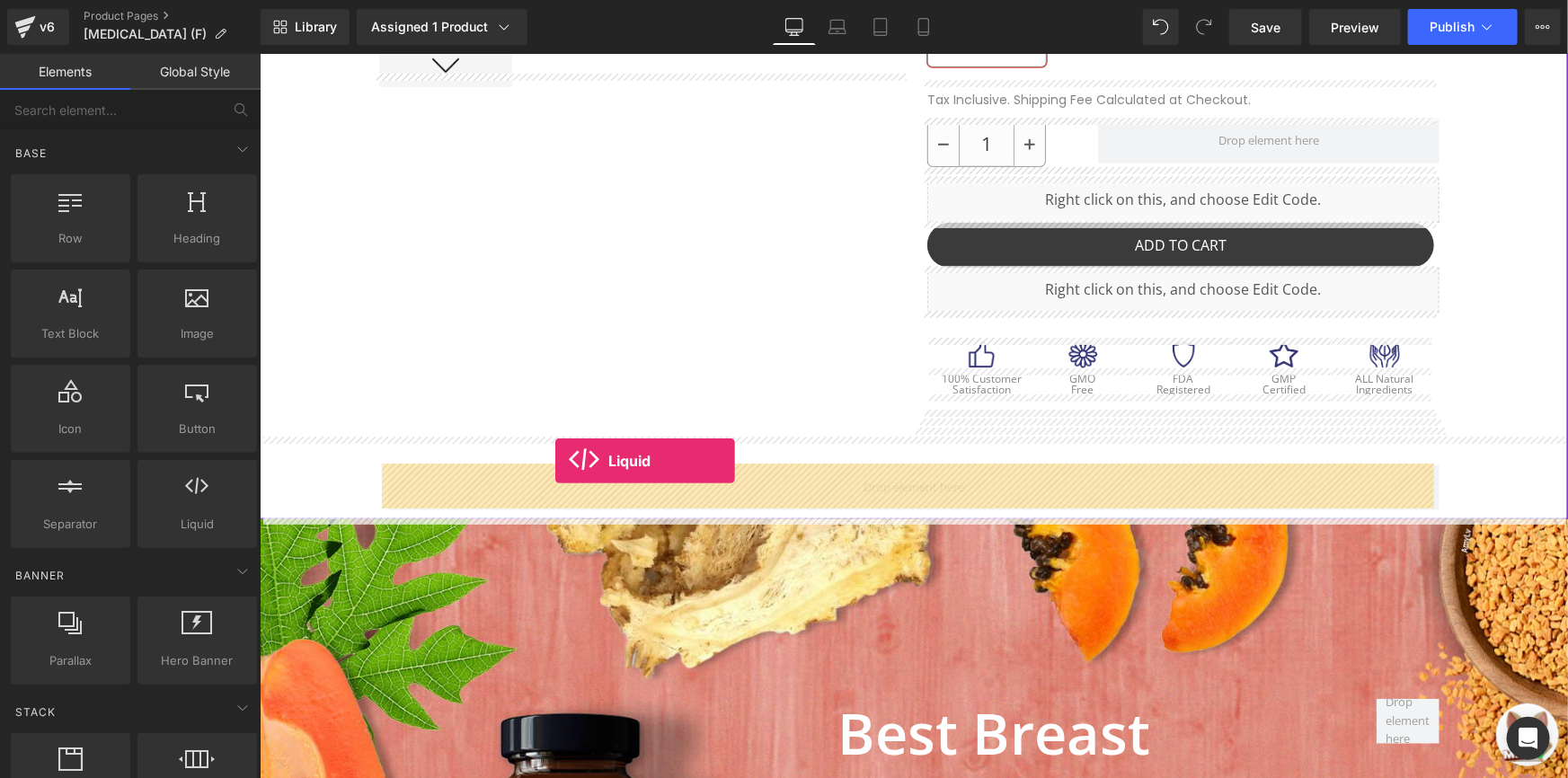
drag, startPoint x: 438, startPoint y: 543, endPoint x: 555, endPoint y: 459, distance: 144.0
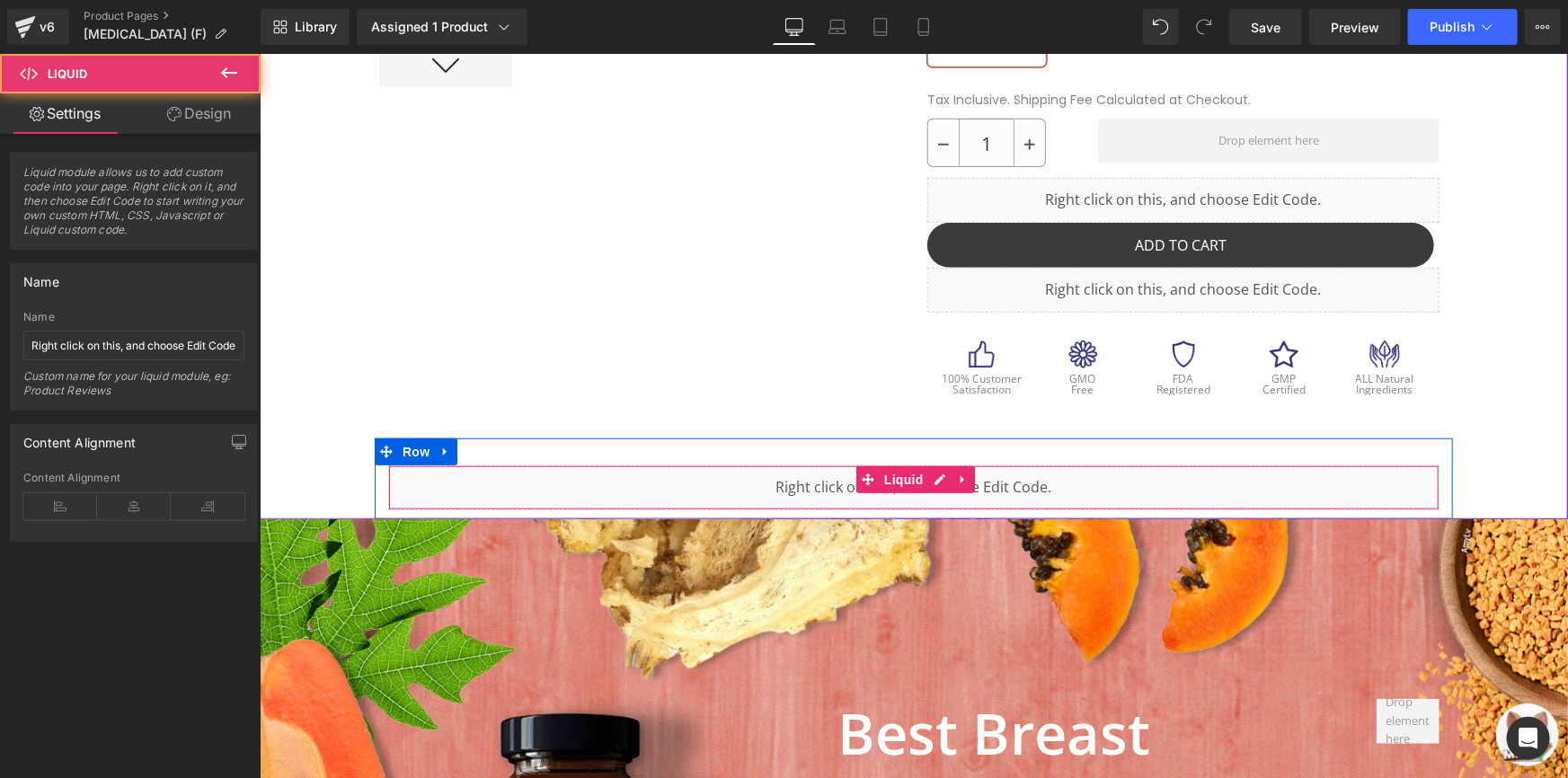
click at [694, 471] on div "Liquid" at bounding box center [913, 486] width 1051 height 44
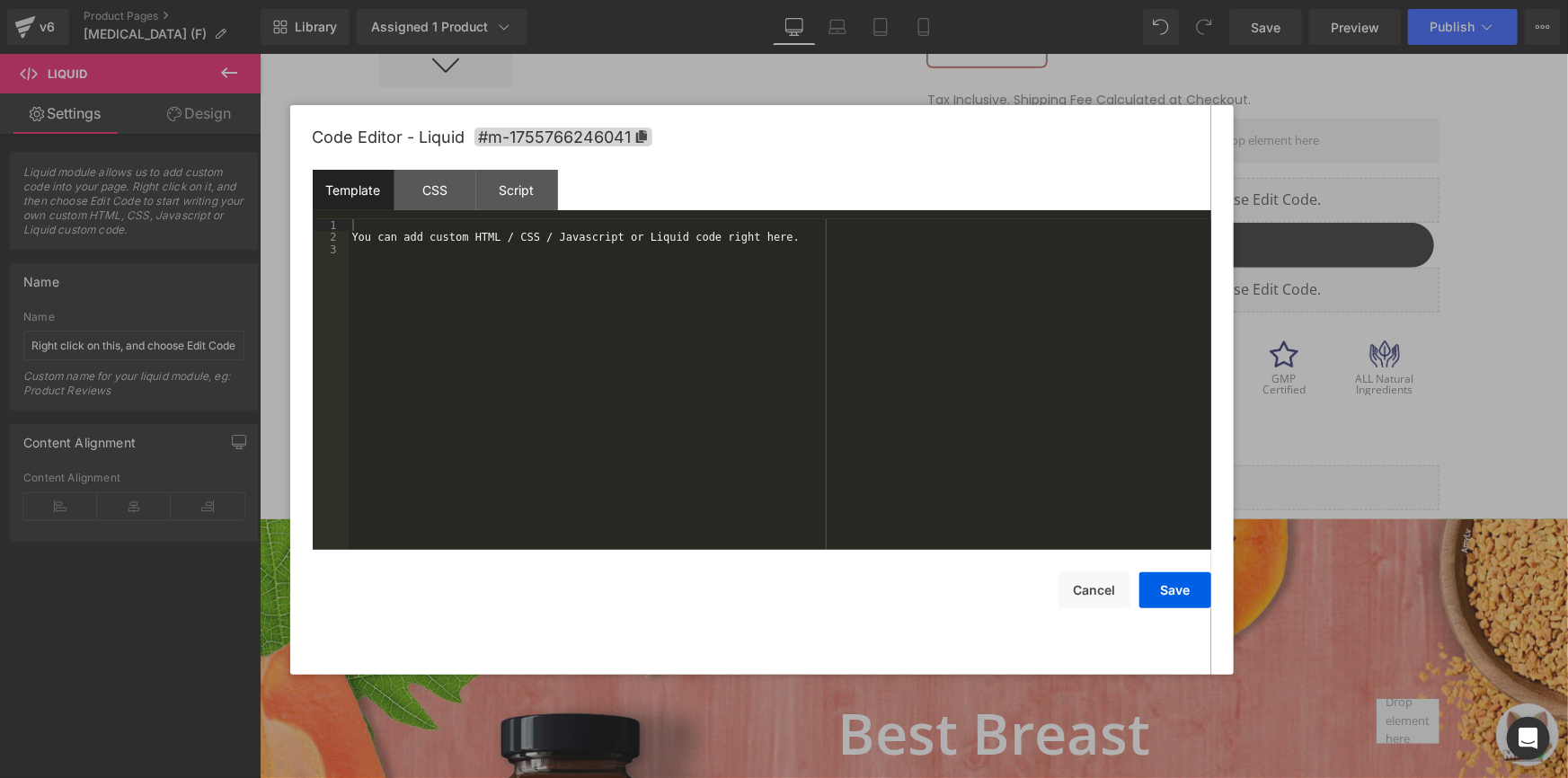
click at [706, 0] on div "Liquid You are previewing how the will restyle your page. You can not edit Elem…" at bounding box center [784, 0] width 1568 height 0
click at [584, 281] on div "You can add custom HTML / CSS / Javascript or Liquid code right here." at bounding box center [780, 396] width 862 height 355
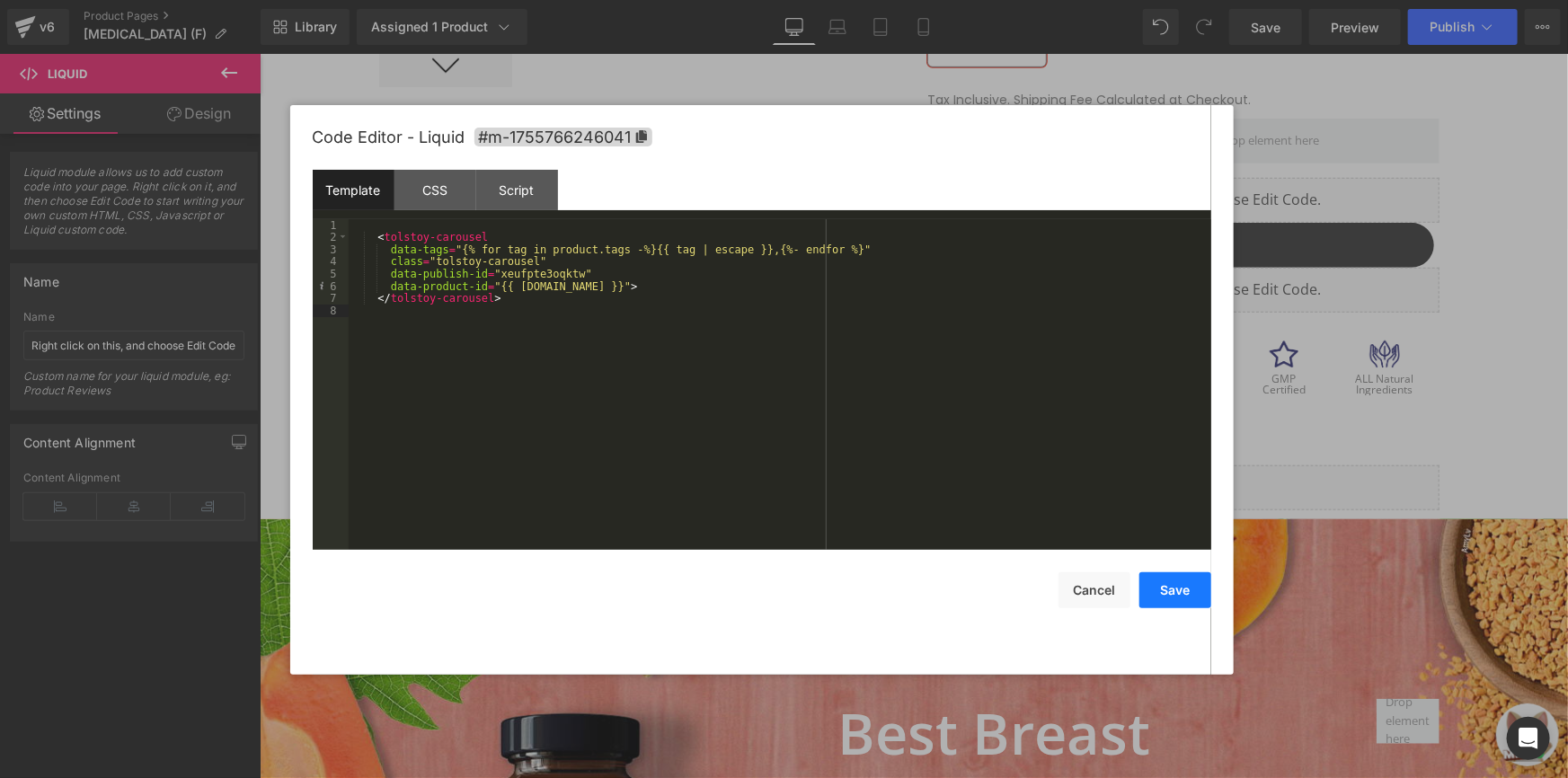
click at [1167, 575] on button "Save" at bounding box center [1175, 590] width 72 height 36
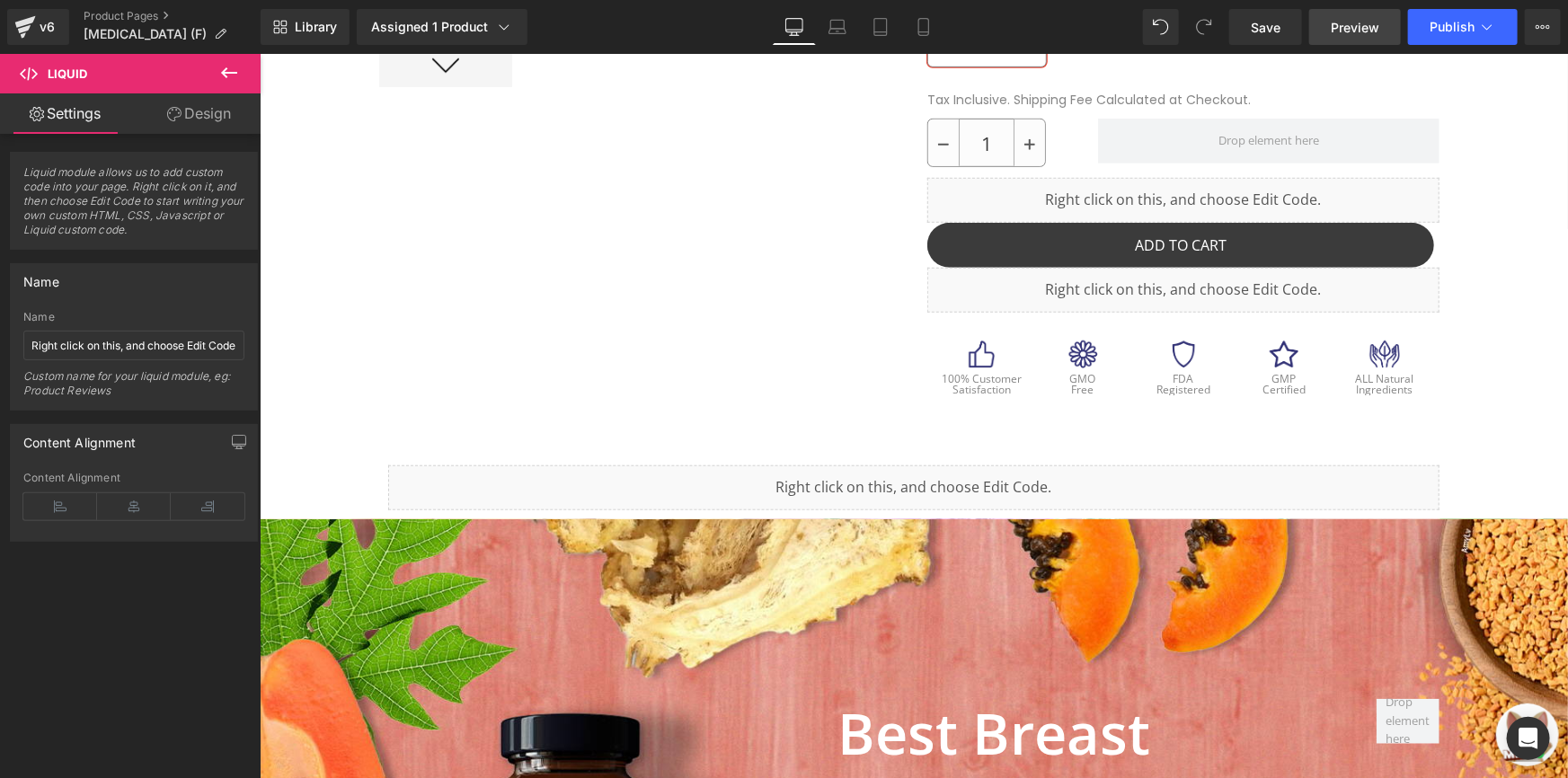
click at [1312, 29] on link "Preview" at bounding box center [1354, 27] width 92 height 36
click at [1259, 24] on span "Save" at bounding box center [1265, 27] width 30 height 19
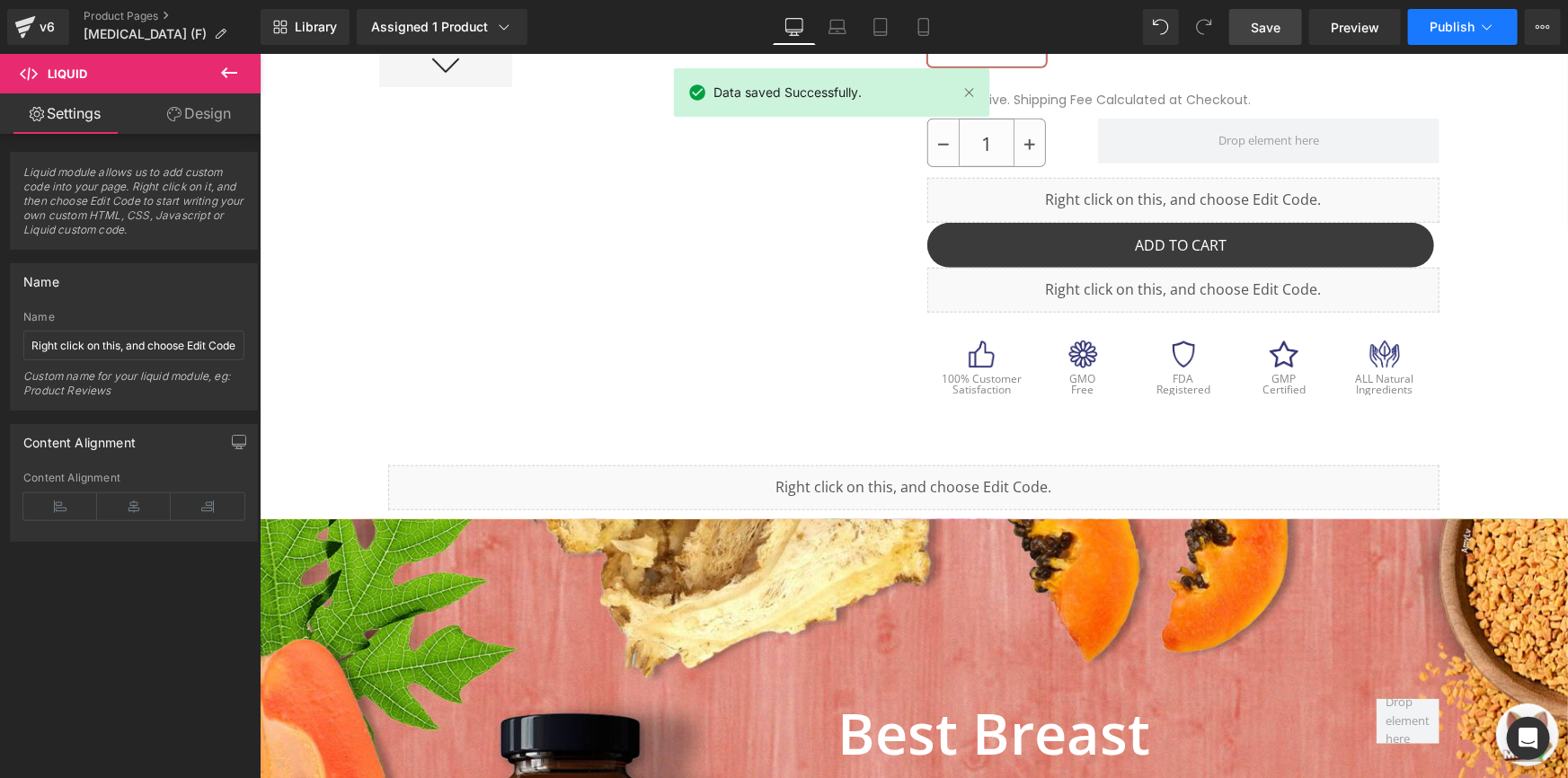
click at [1424, 33] on button "Publish" at bounding box center [1462, 27] width 110 height 36
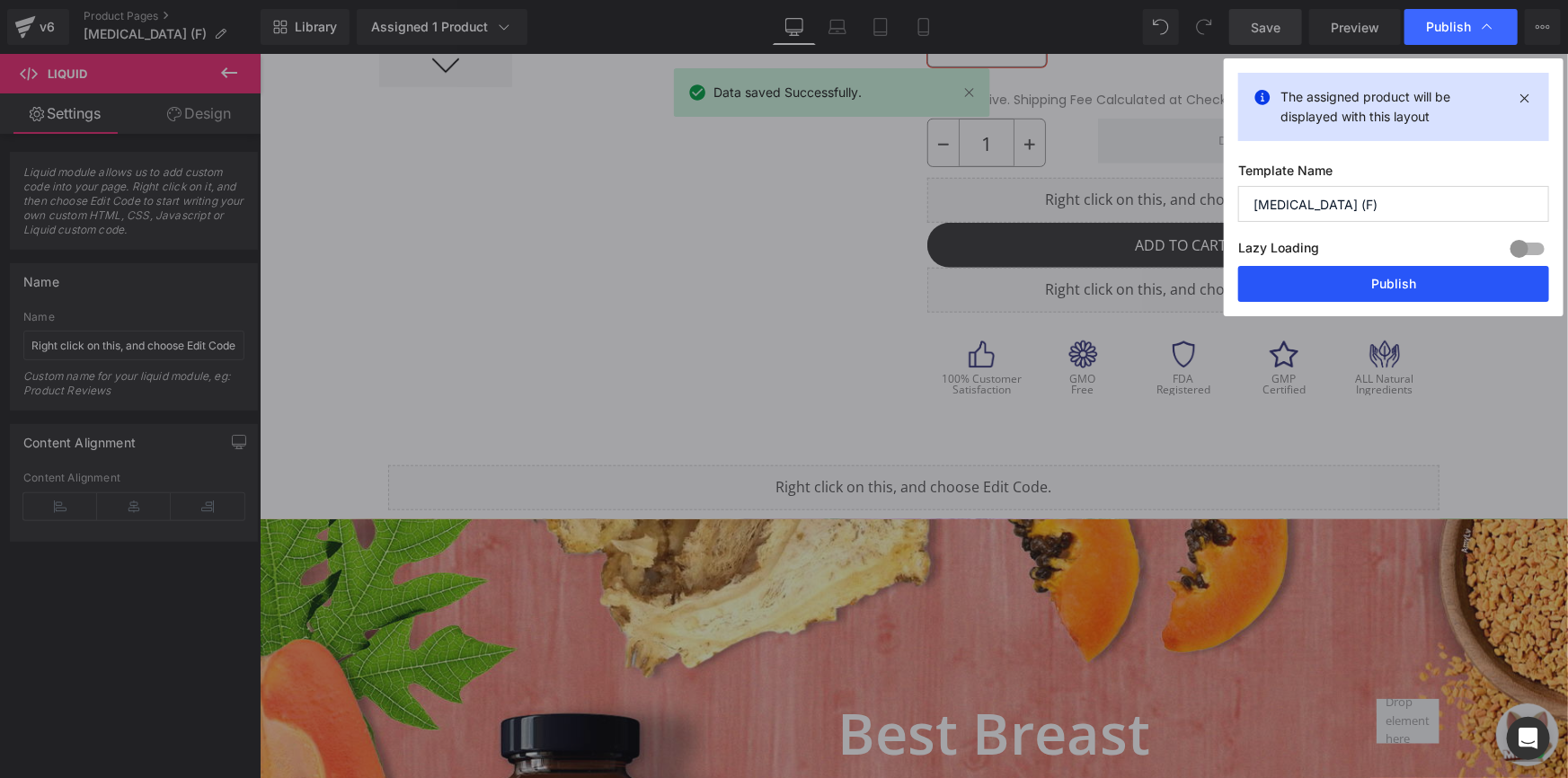
click at [1370, 271] on button "Publish" at bounding box center [1393, 284] width 310 height 36
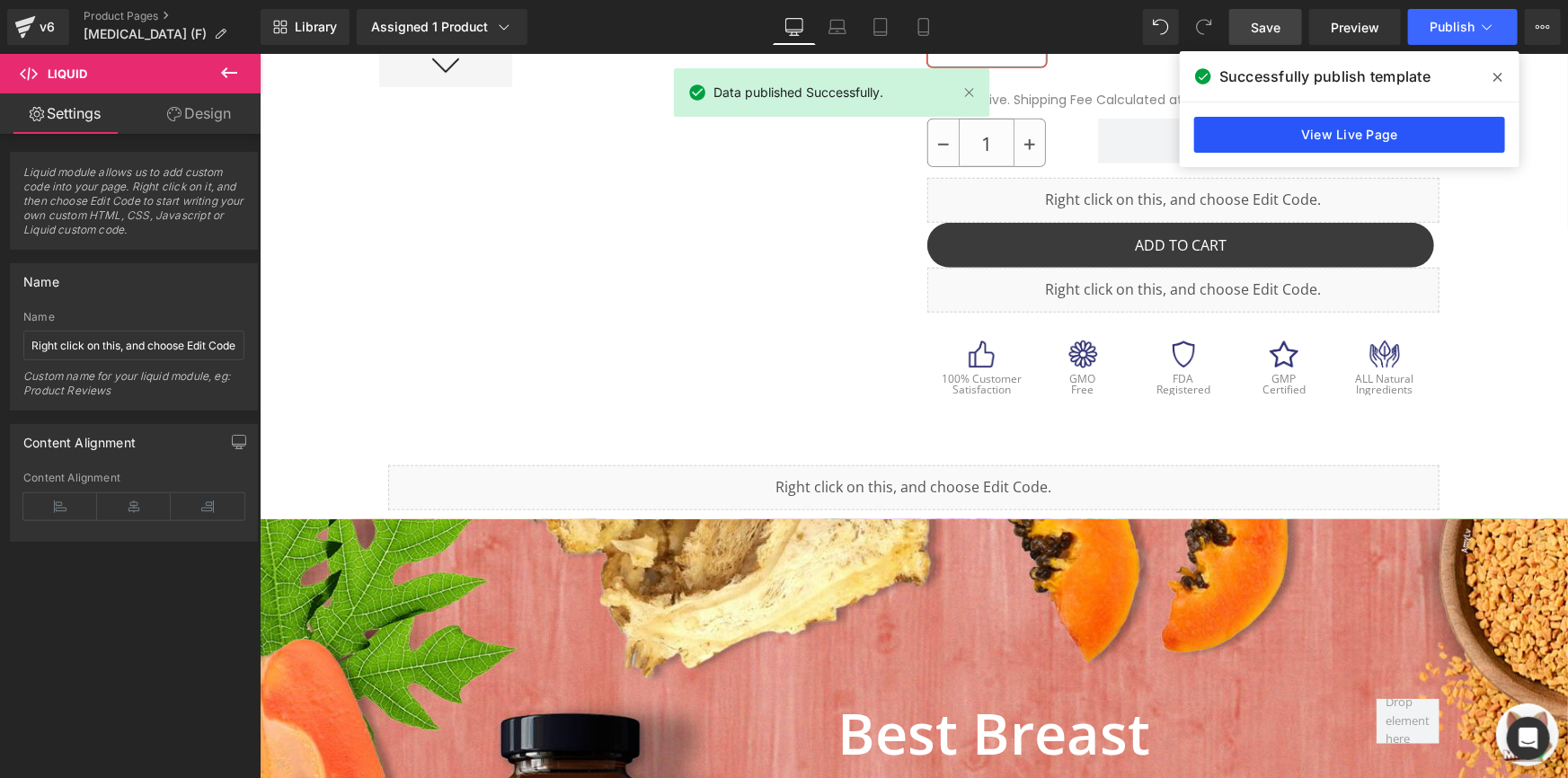
click at [1344, 143] on link "View Live Page" at bounding box center [1350, 134] width 310 height 36
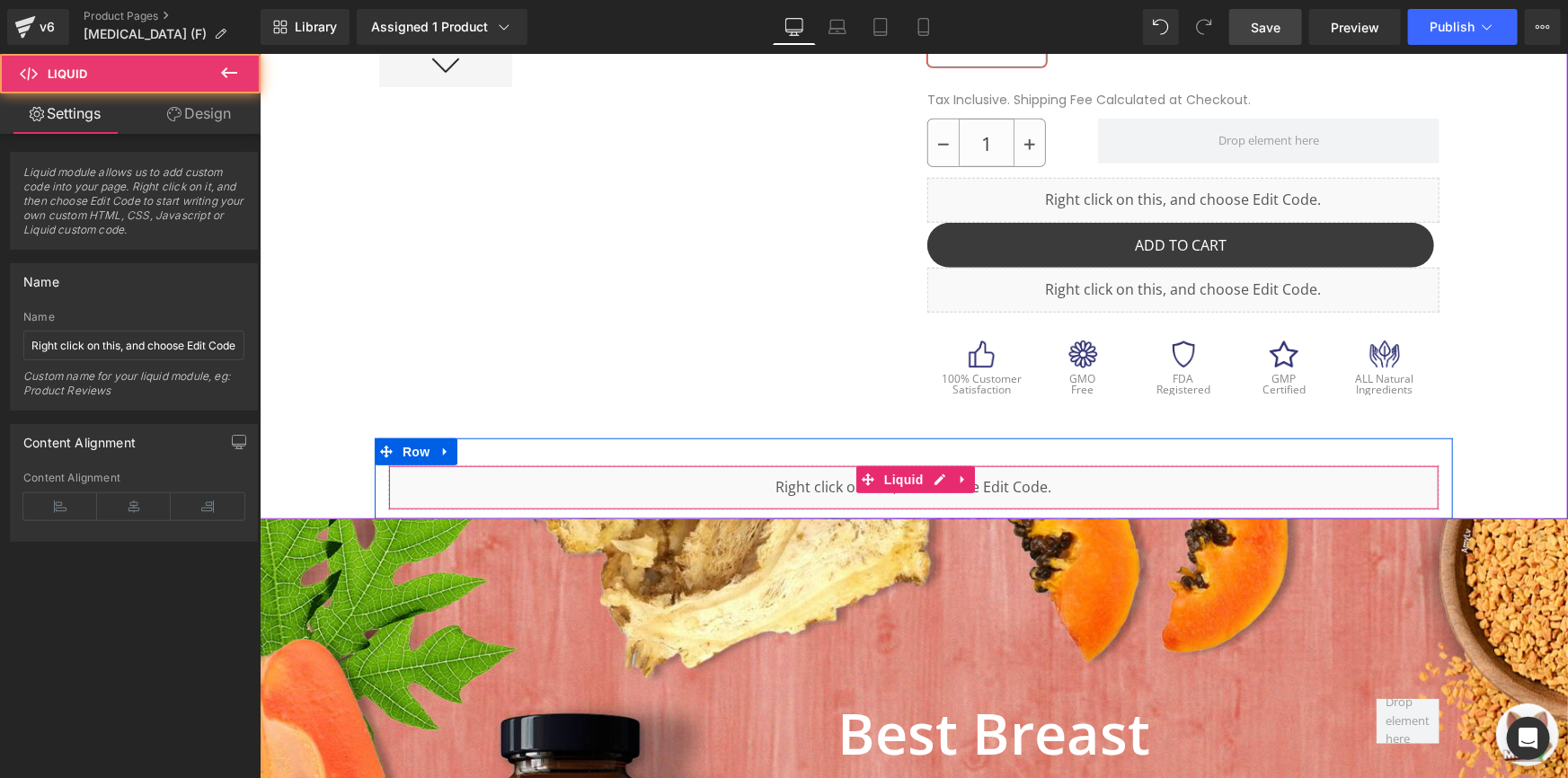
click at [833, 477] on div "Liquid" at bounding box center [913, 486] width 1051 height 44
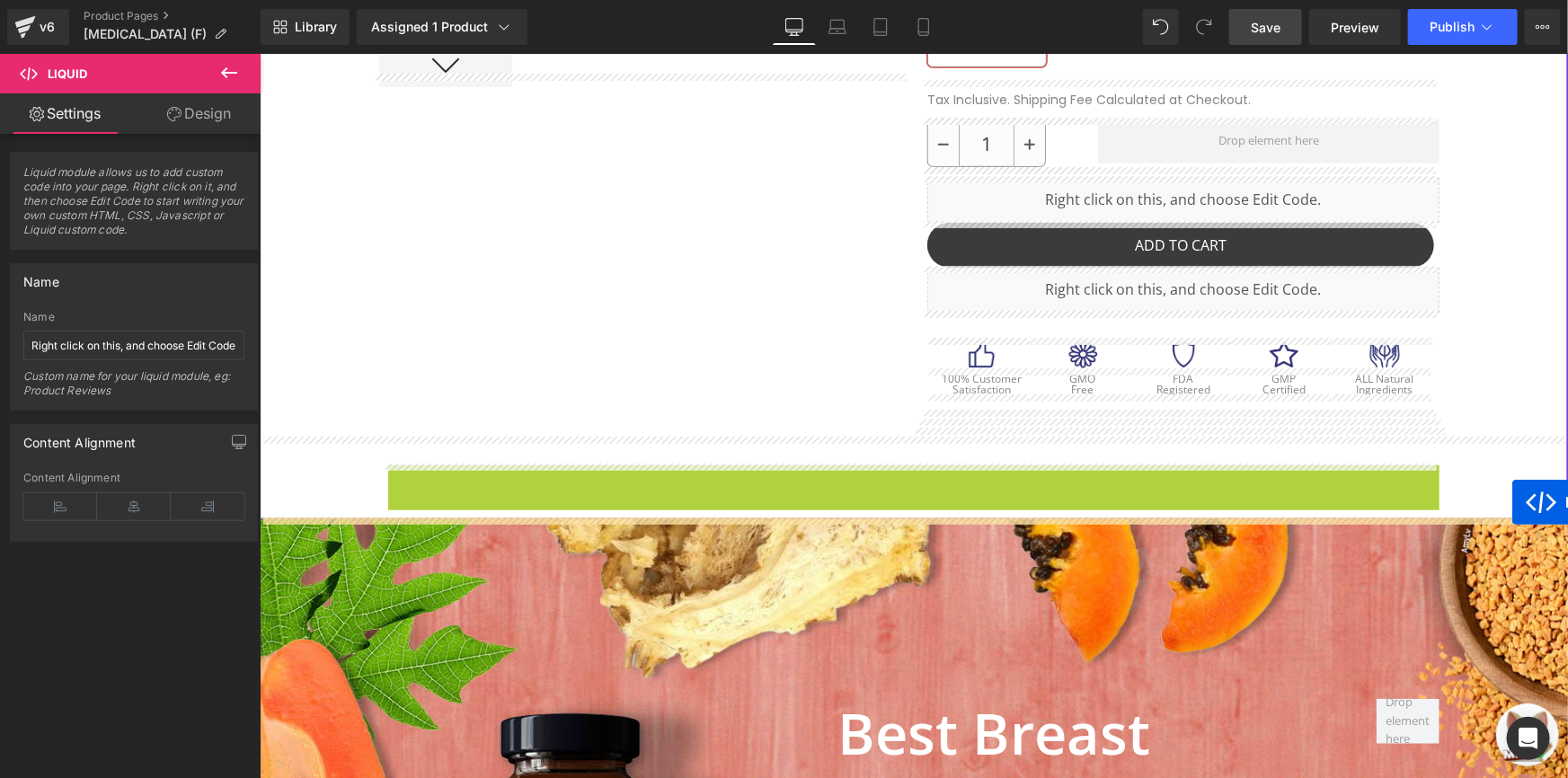
drag, startPoint x: 912, startPoint y: 457, endPoint x: 1511, endPoint y: 501, distance: 600.6
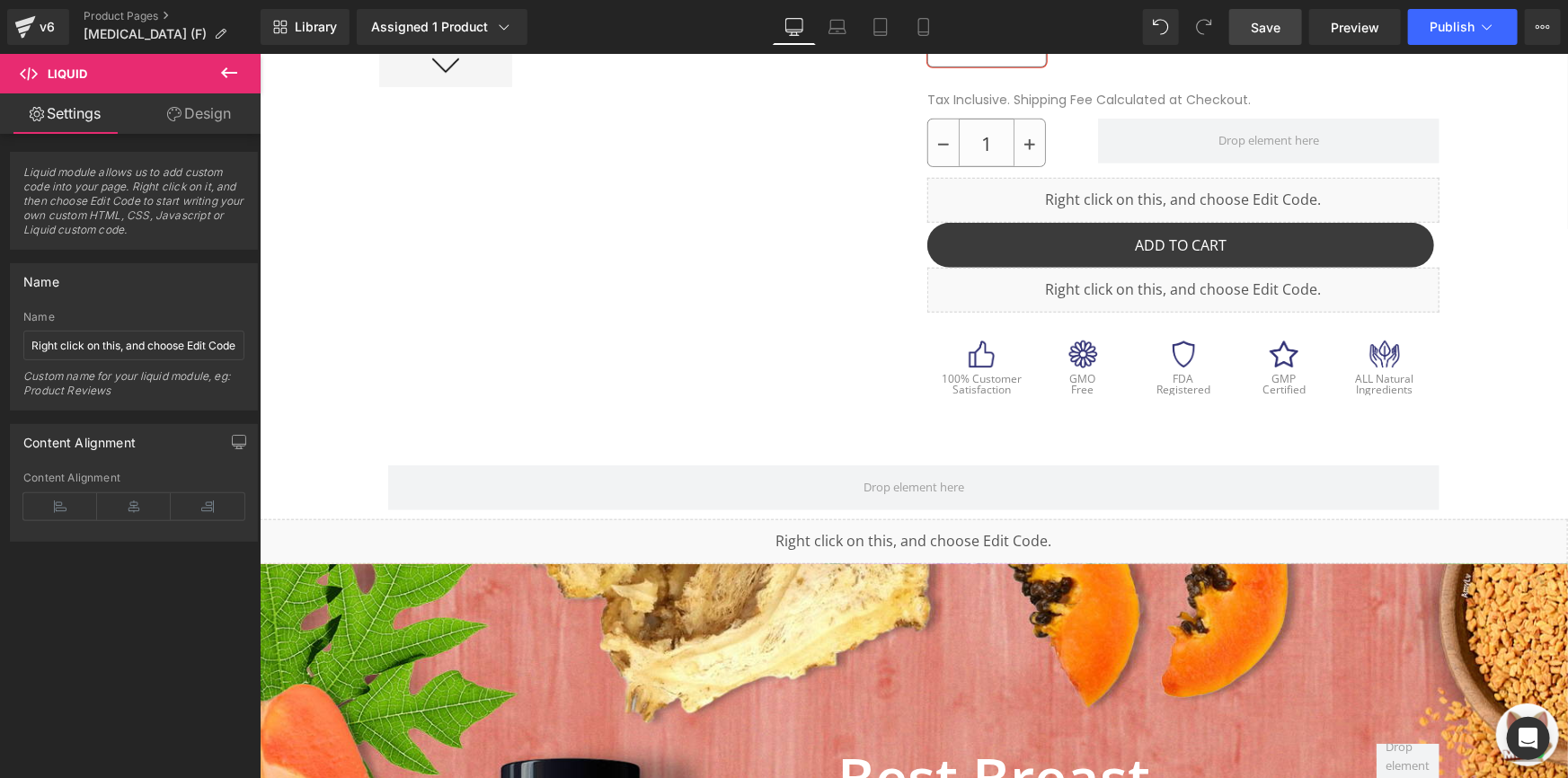
click at [1286, 16] on link "Save" at bounding box center [1265, 27] width 73 height 36
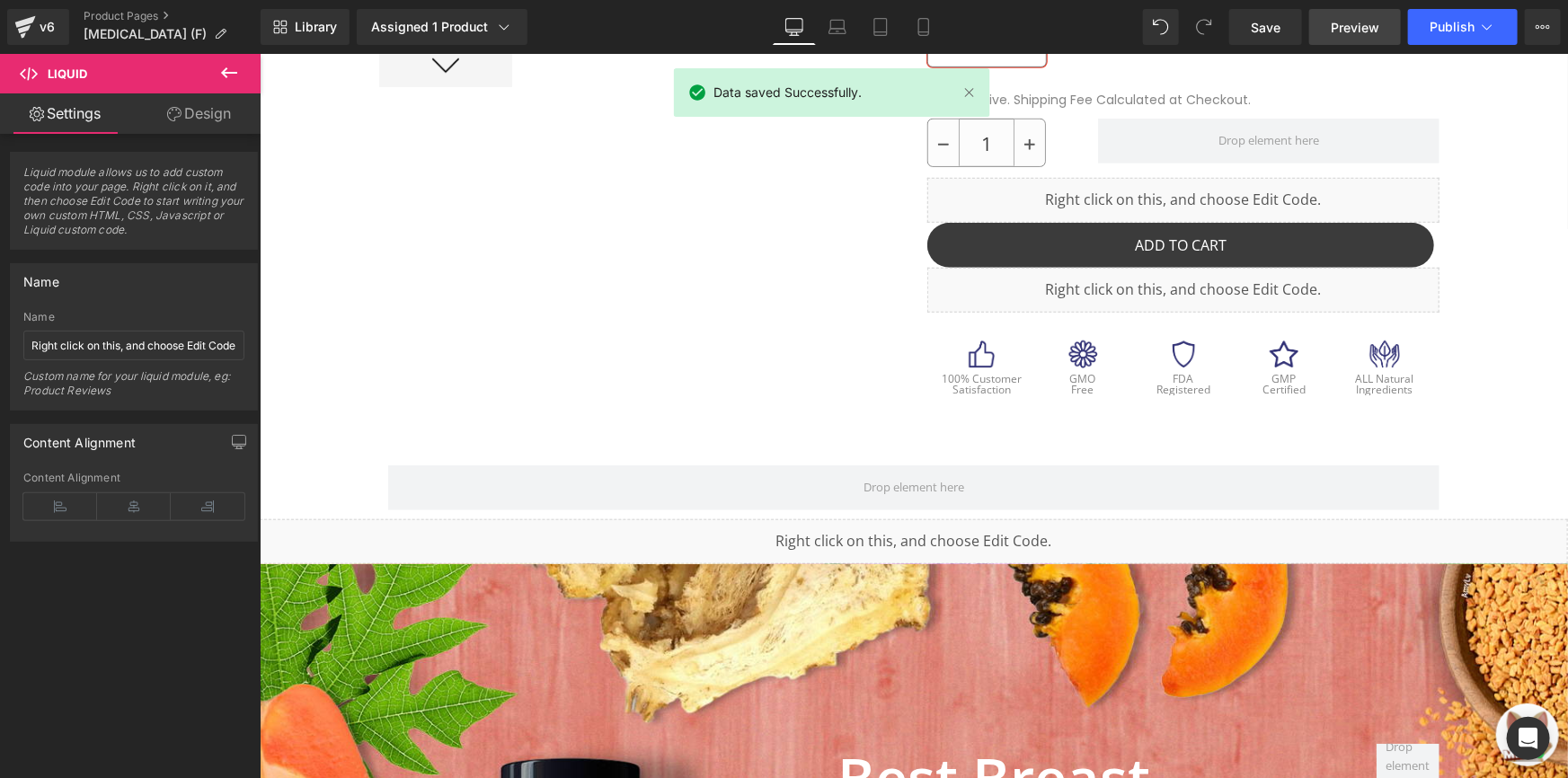
click at [1330, 17] on link "Preview" at bounding box center [1354, 27] width 92 height 36
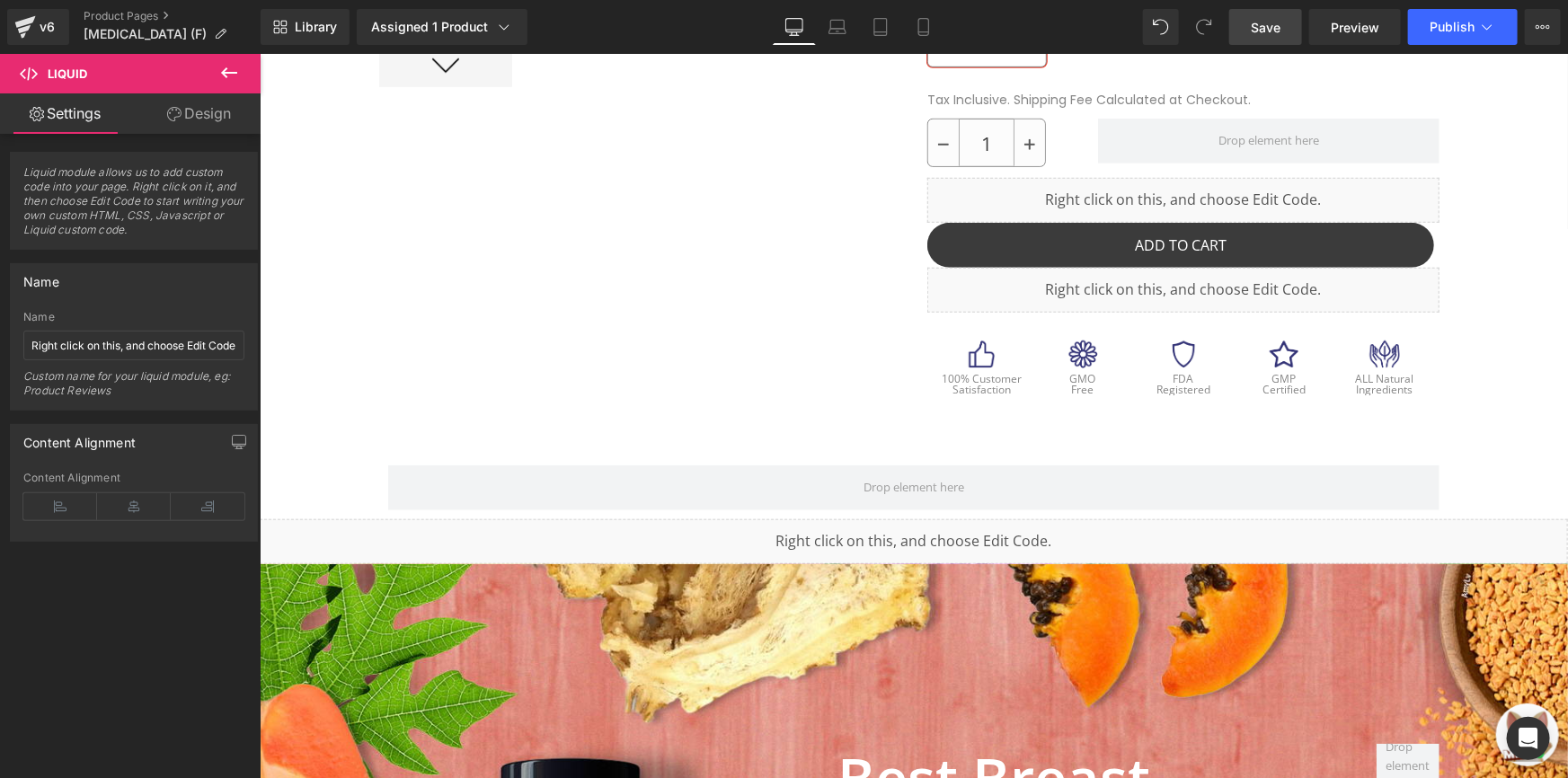
click at [1263, 32] on span "Save" at bounding box center [1265, 27] width 30 height 19
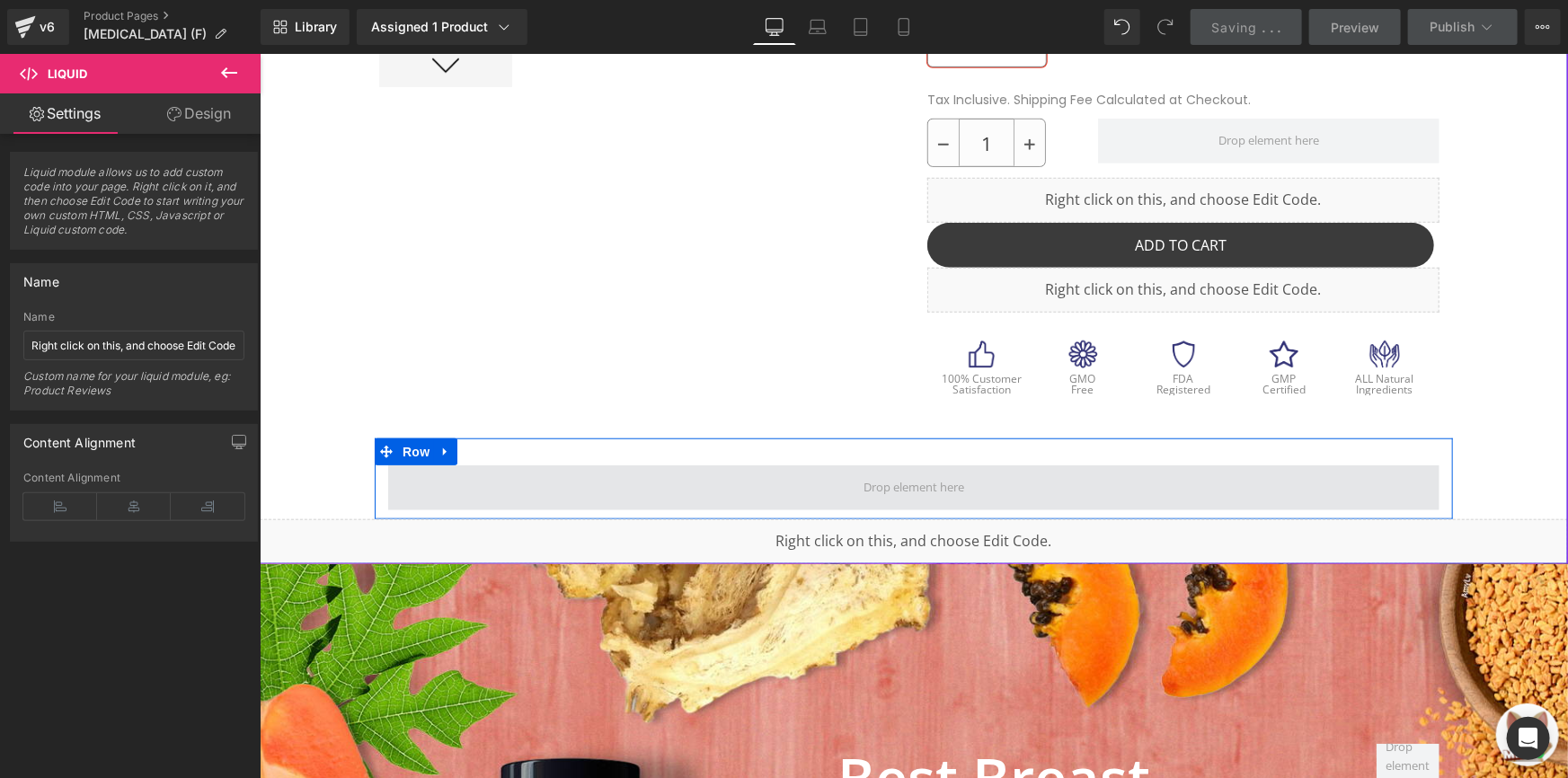
click at [1138, 481] on span at bounding box center [913, 486] width 1051 height 44
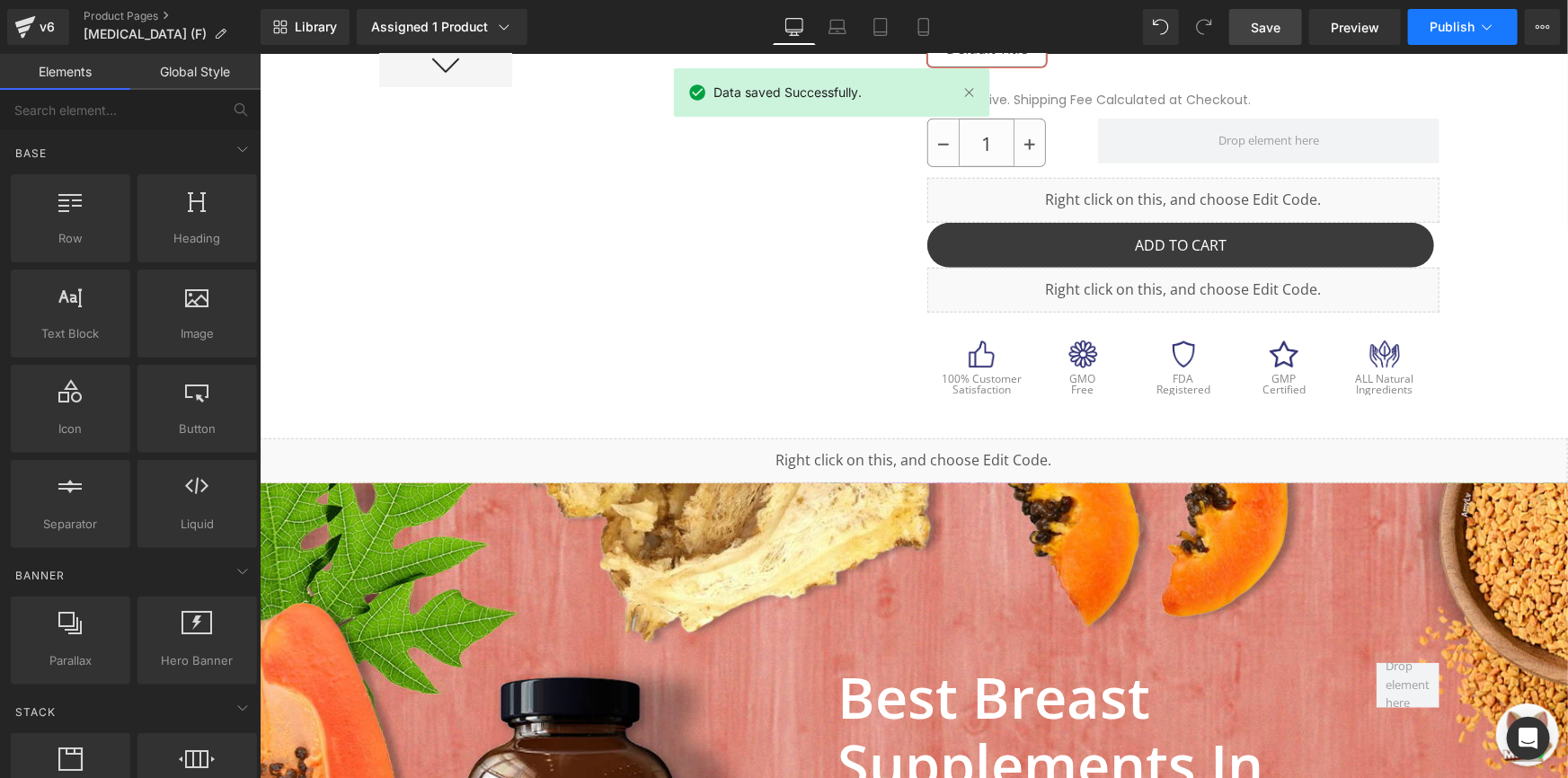
click at [1420, 28] on button "Publish" at bounding box center [1462, 27] width 110 height 36
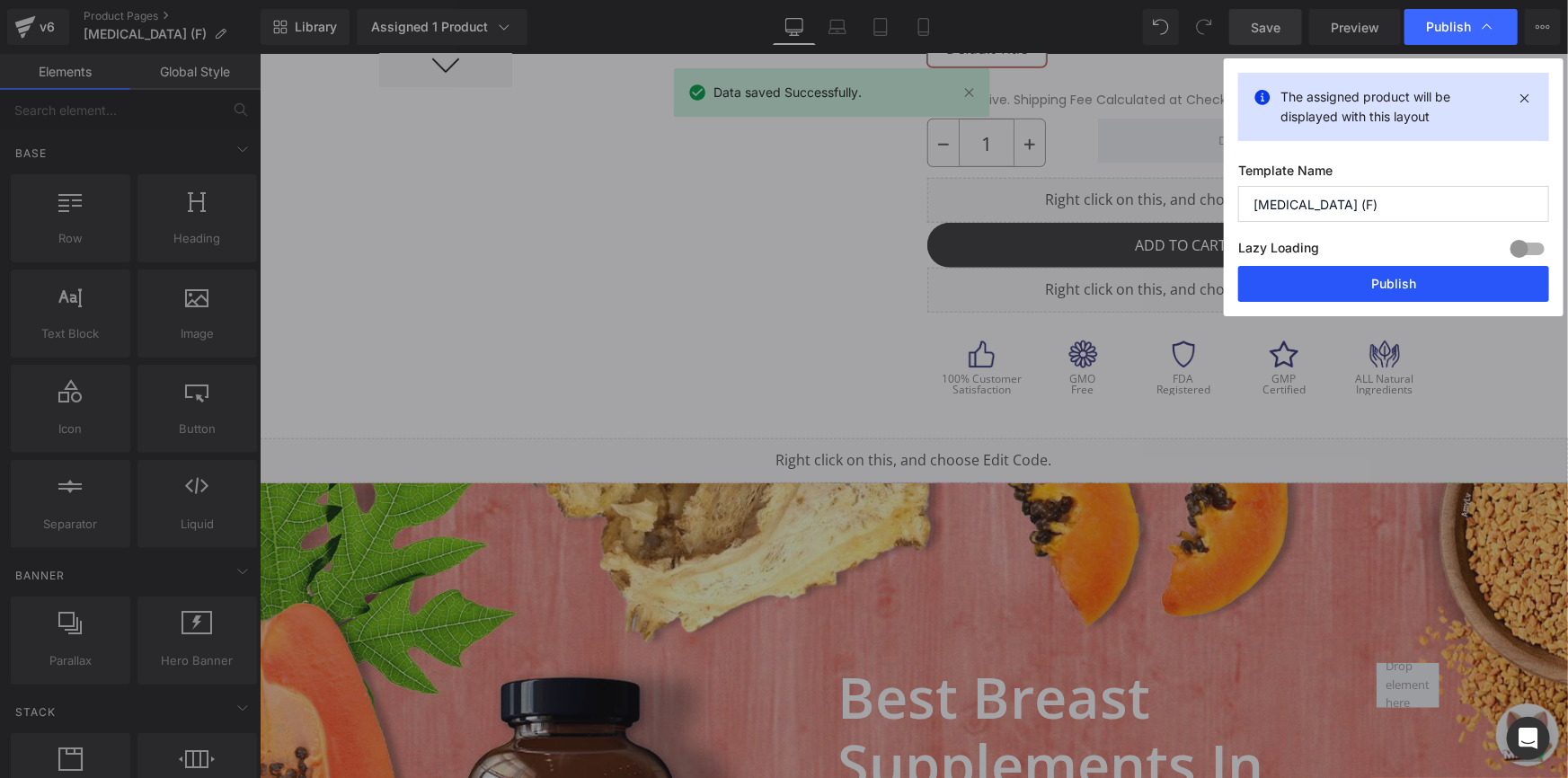
drag, startPoint x: 1366, startPoint y: 269, endPoint x: 1114, endPoint y: 214, distance: 257.9
click at [1366, 269] on button "Publish" at bounding box center [1393, 284] width 310 height 36
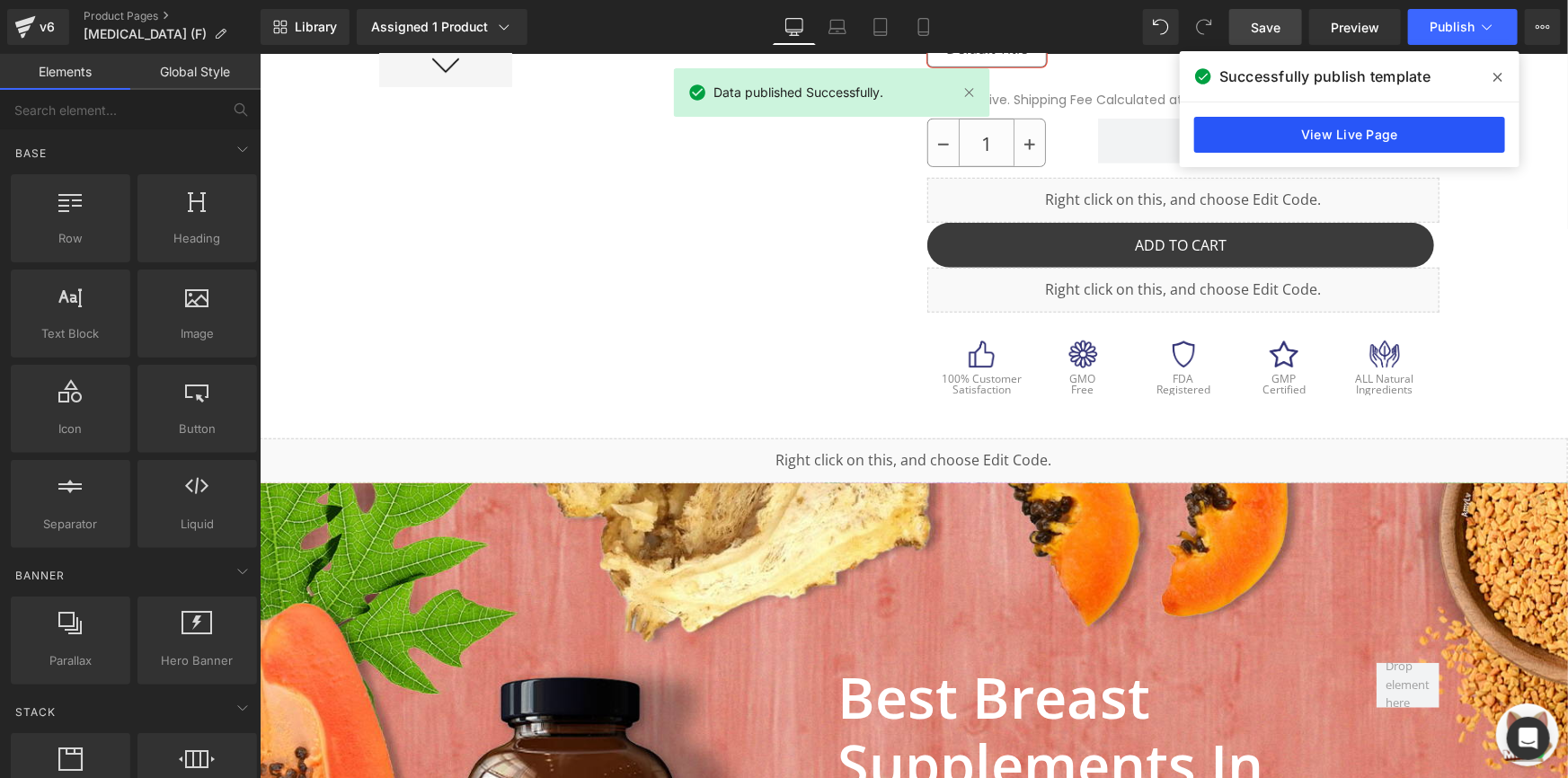
click at [1289, 125] on link "View Live Page" at bounding box center [1350, 134] width 310 height 36
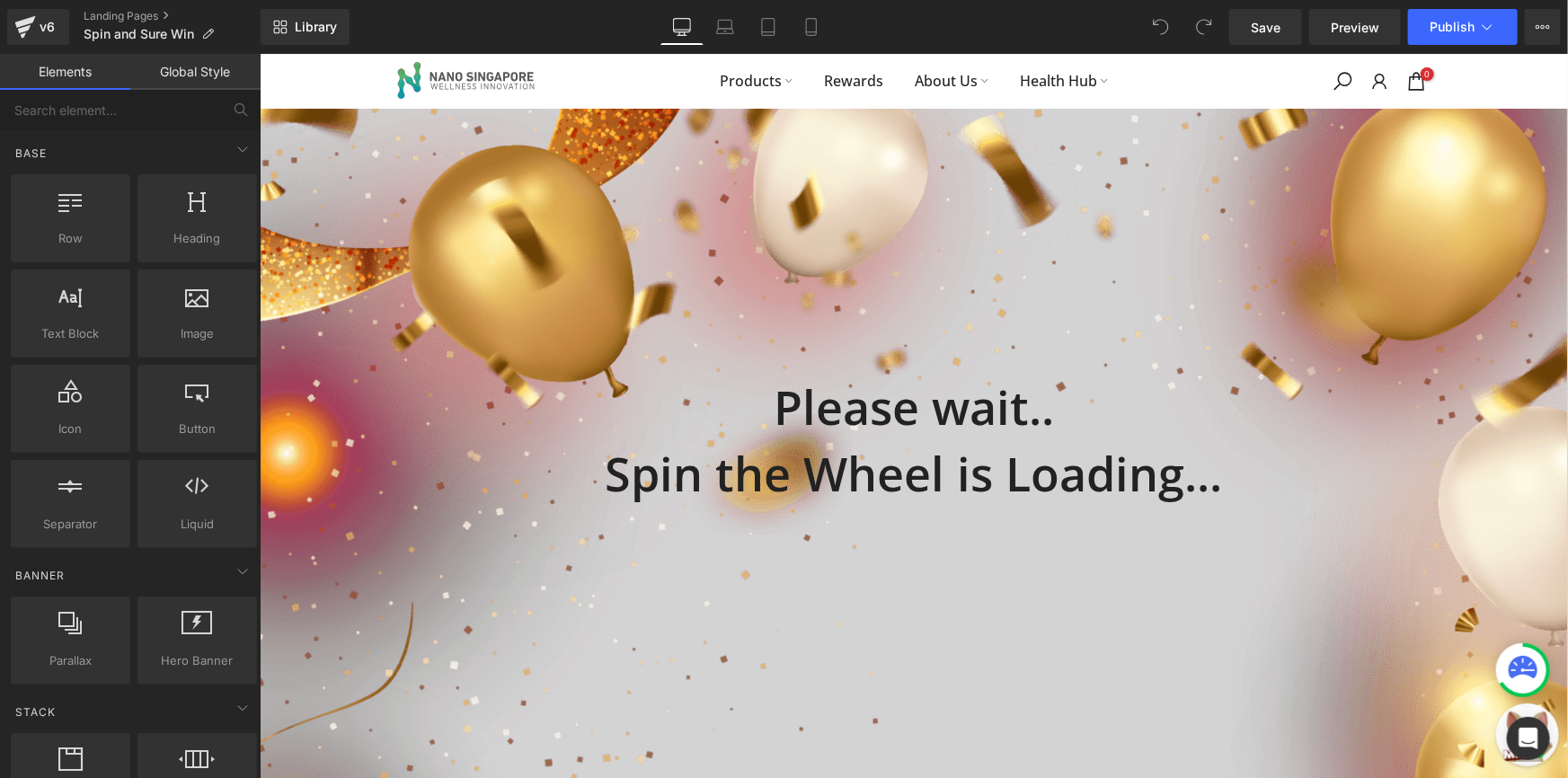
drag, startPoint x: 276, startPoint y: 67, endPoint x: 300, endPoint y: 77, distance: 26.0
click at [280, 69] on div "Products Rewards About Us Health Hub 0 / $0.00" at bounding box center [913, 80] width 1308 height 54
drag, startPoint x: 300, startPoint y: 77, endPoint x: 347, endPoint y: 64, distance: 48.8
click at [650, 64] on div "Products Rewards About Us Health Hub 0 / $0.00" at bounding box center [913, 80] width 1308 height 54
click at [252, 70] on link "Global Style" at bounding box center [196, 72] width 131 height 36
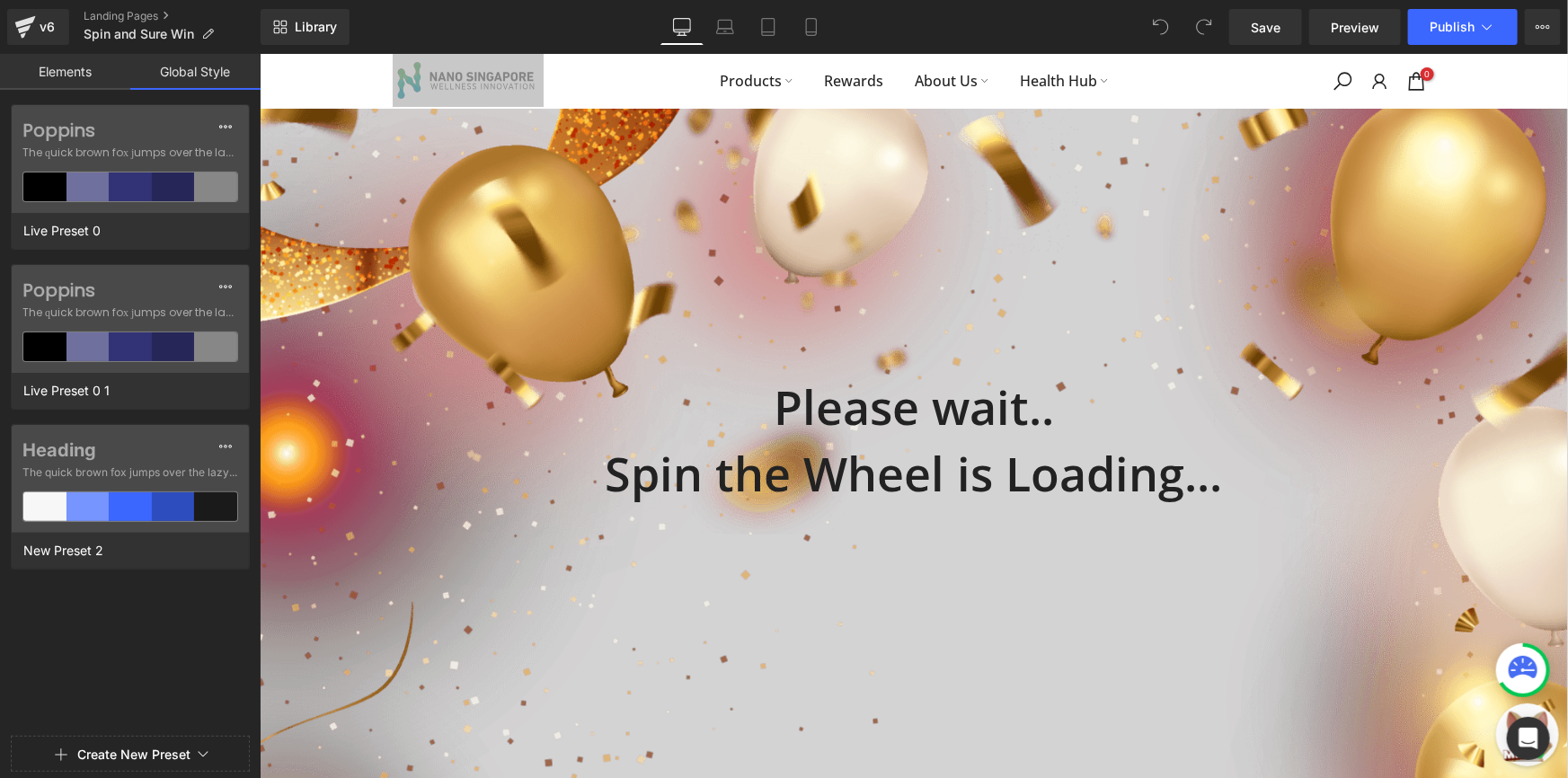
click at [108, 72] on link "Elements" at bounding box center [65, 72] width 131 height 36
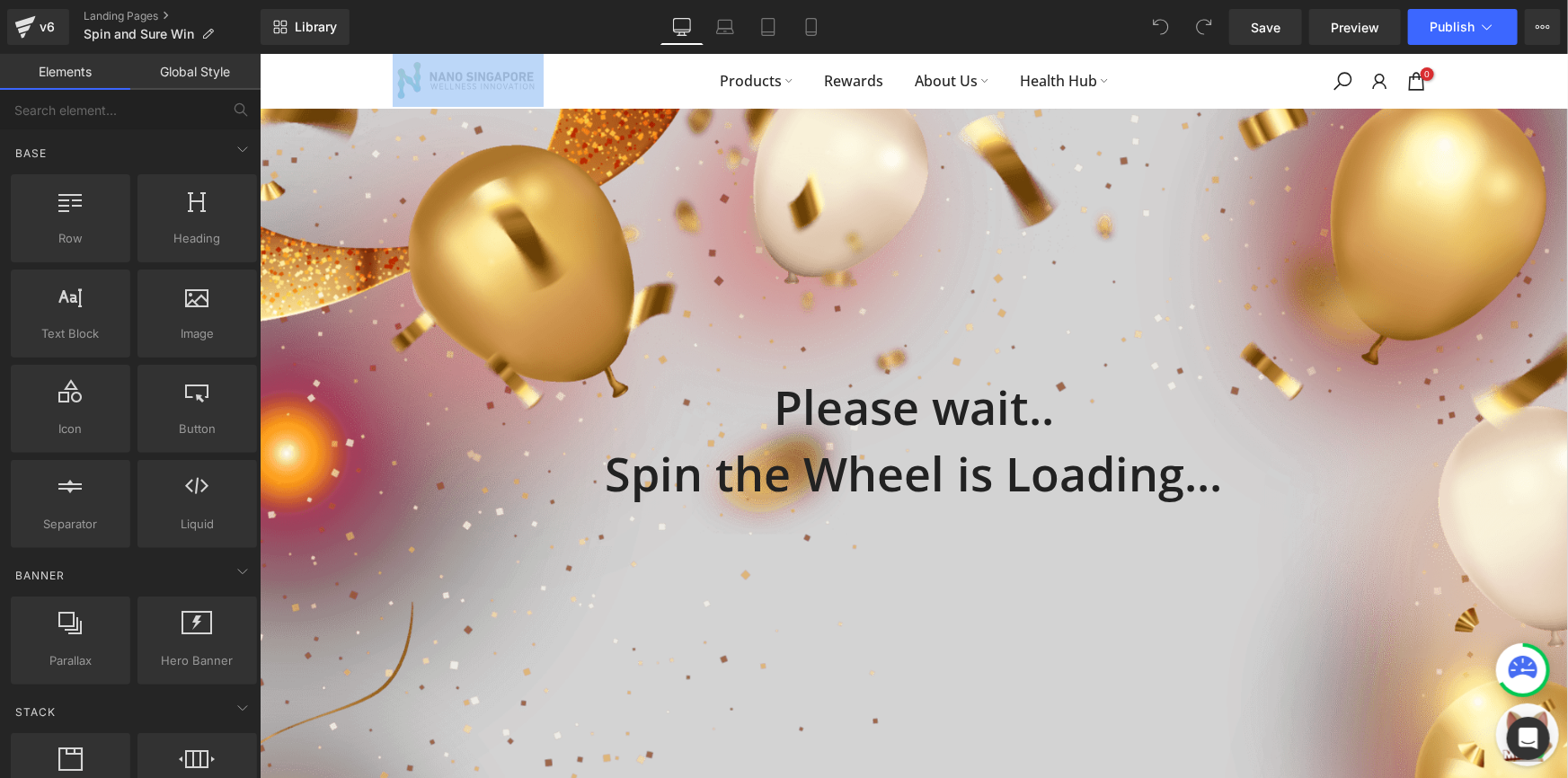
click at [307, 64] on div "Products Rewards About Us Health Hub 0 / $0.00" at bounding box center [913, 80] width 1308 height 54
click at [388, 129] on div "Please wait.. Spin the Wheel is Loading... Heading" at bounding box center [913, 761] width 1308 height 1308
drag, startPoint x: 318, startPoint y: 76, endPoint x: 1167, endPoint y: 74, distance: 849.0
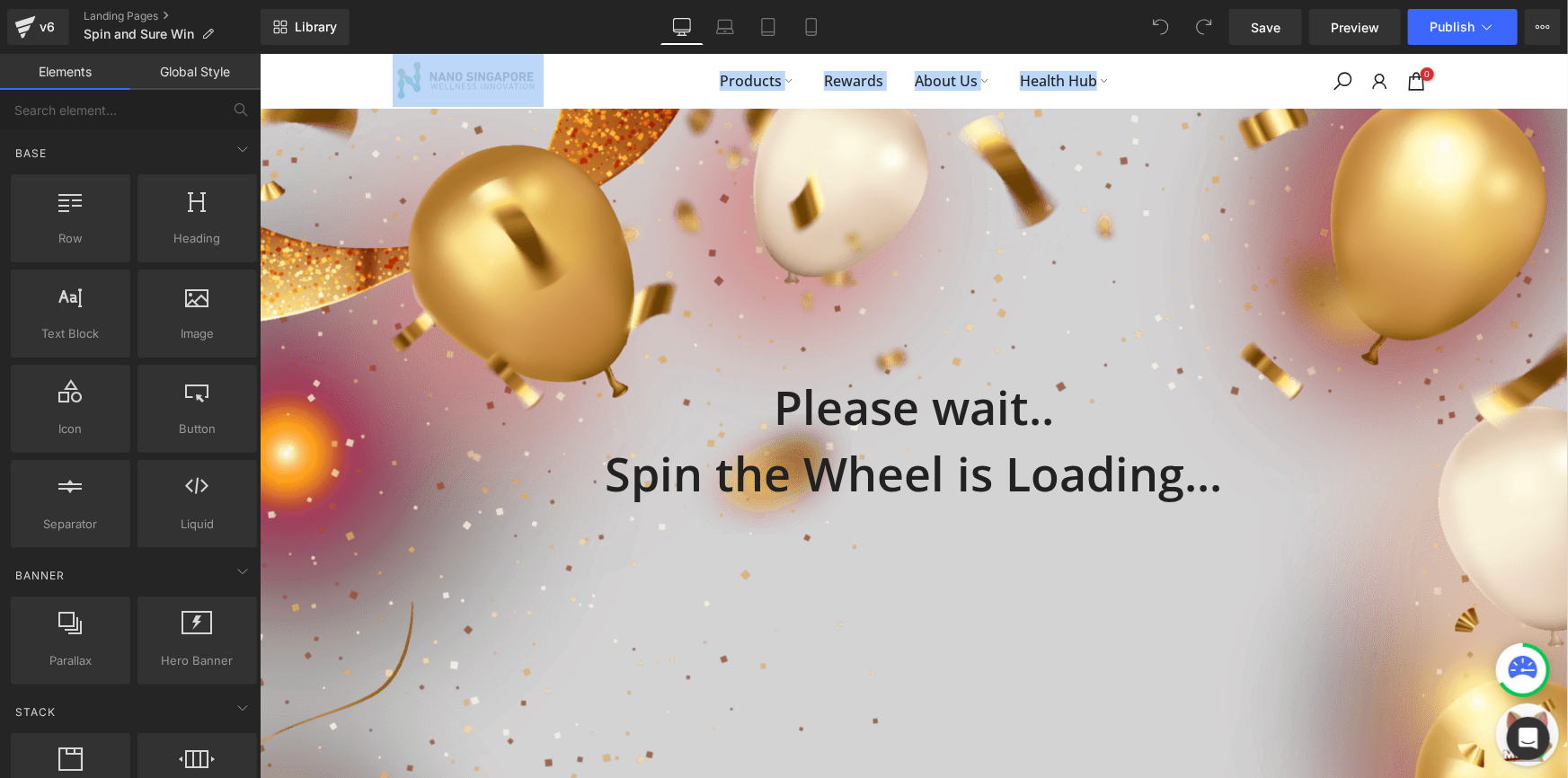
click at [1167, 74] on div "Products Rewards About Us Health Hub 0 / $0.00" at bounding box center [913, 80] width 1308 height 54
click at [338, 79] on div "Products Rewards About Us Health Hub 0 / $0.00" at bounding box center [913, 80] width 1308 height 54
drag, startPoint x: 338, startPoint y: 79, endPoint x: 1266, endPoint y: 88, distance: 928.0
click at [1266, 88] on div "Products Rewards About Us Health Hub 0 / $0.00" at bounding box center [913, 80] width 1308 height 54
click at [1215, 91] on nav "Products Rewards About Us Health Hub" at bounding box center [912, 80] width 685 height 25
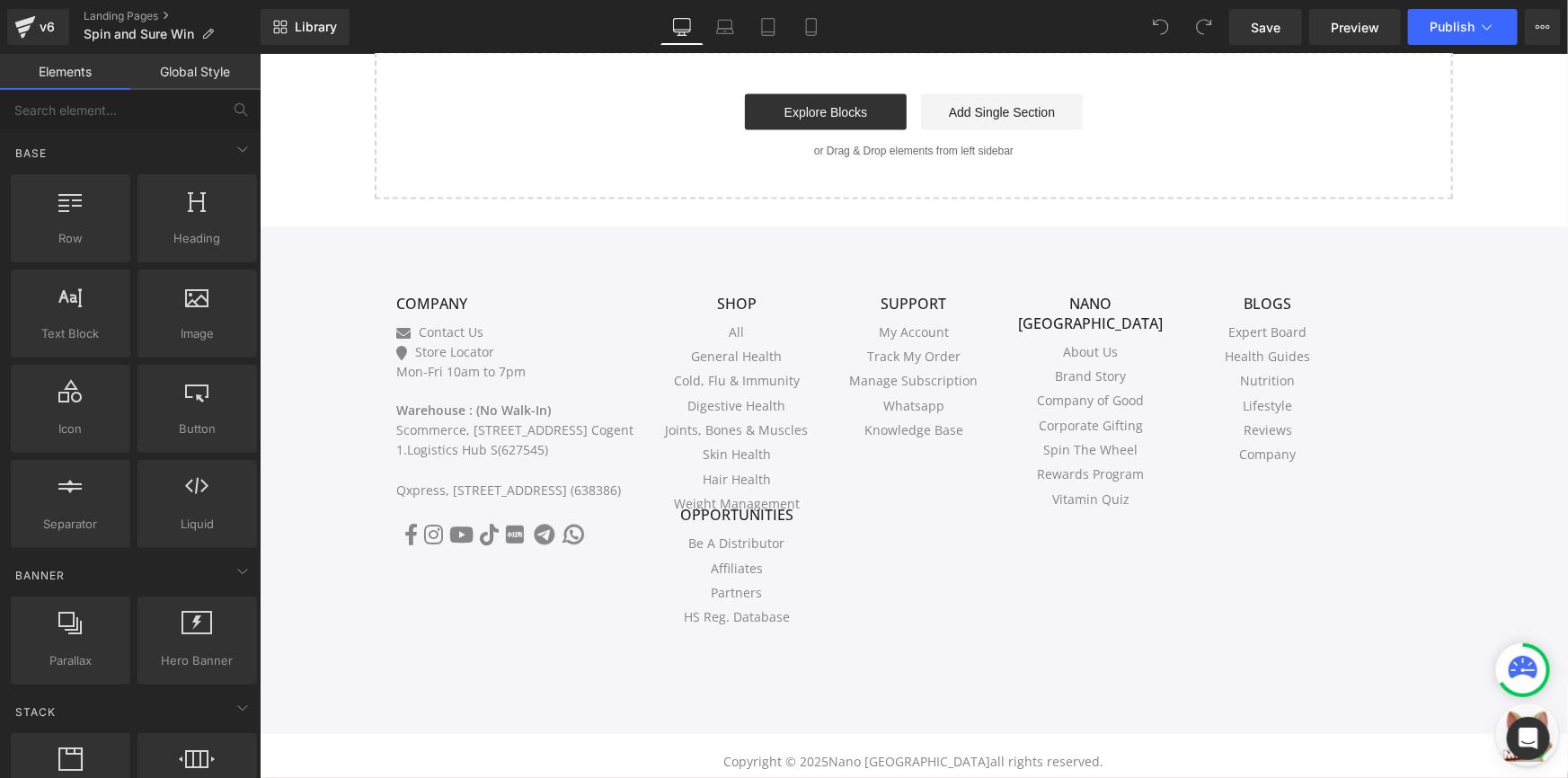
scroll to position [1487, 0]
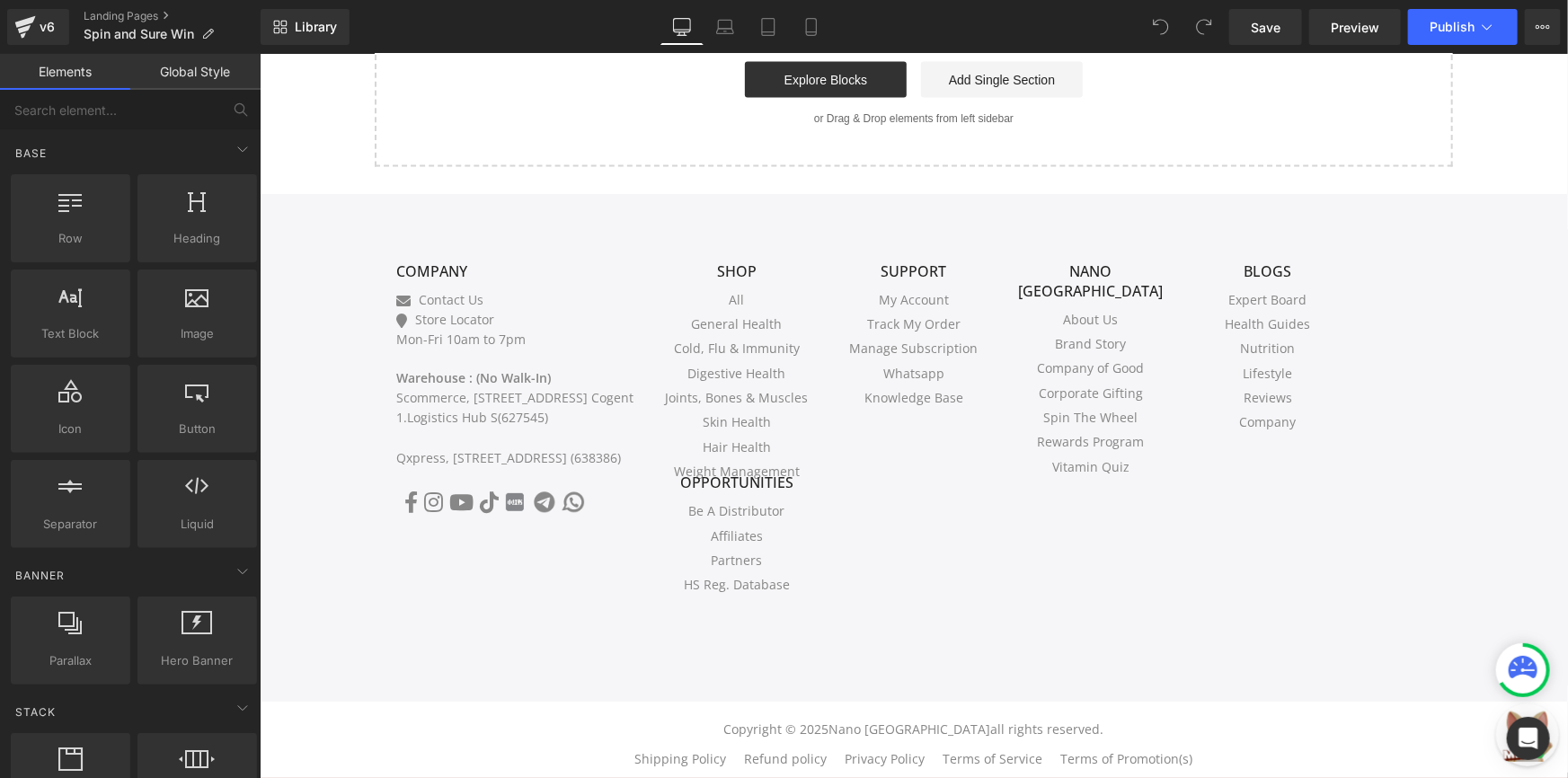
drag, startPoint x: 340, startPoint y: 182, endPoint x: 320, endPoint y: 206, distance: 31.2
click at [332, 193] on div "COMPANY COMPANY Contact Us Store Locator Mon-Fri 10am to 7pm Warehouse : (No Wa…" at bounding box center [913, 447] width 1308 height 508
click at [320, 206] on div "COMPANY COMPANY Contact Us Store Locator Mon-Fri 10am to 7pm Warehouse : (No Wa…" at bounding box center [913, 447] width 1308 height 508
drag, startPoint x: 325, startPoint y: 205, endPoint x: 1190, endPoint y: 575, distance: 940.8
click at [1305, 547] on div "COMPANY COMPANY Contact Us Store Locator Mon-Fri 10am to 7pm Warehouse : (No Wa…" at bounding box center [913, 447] width 1308 height 508
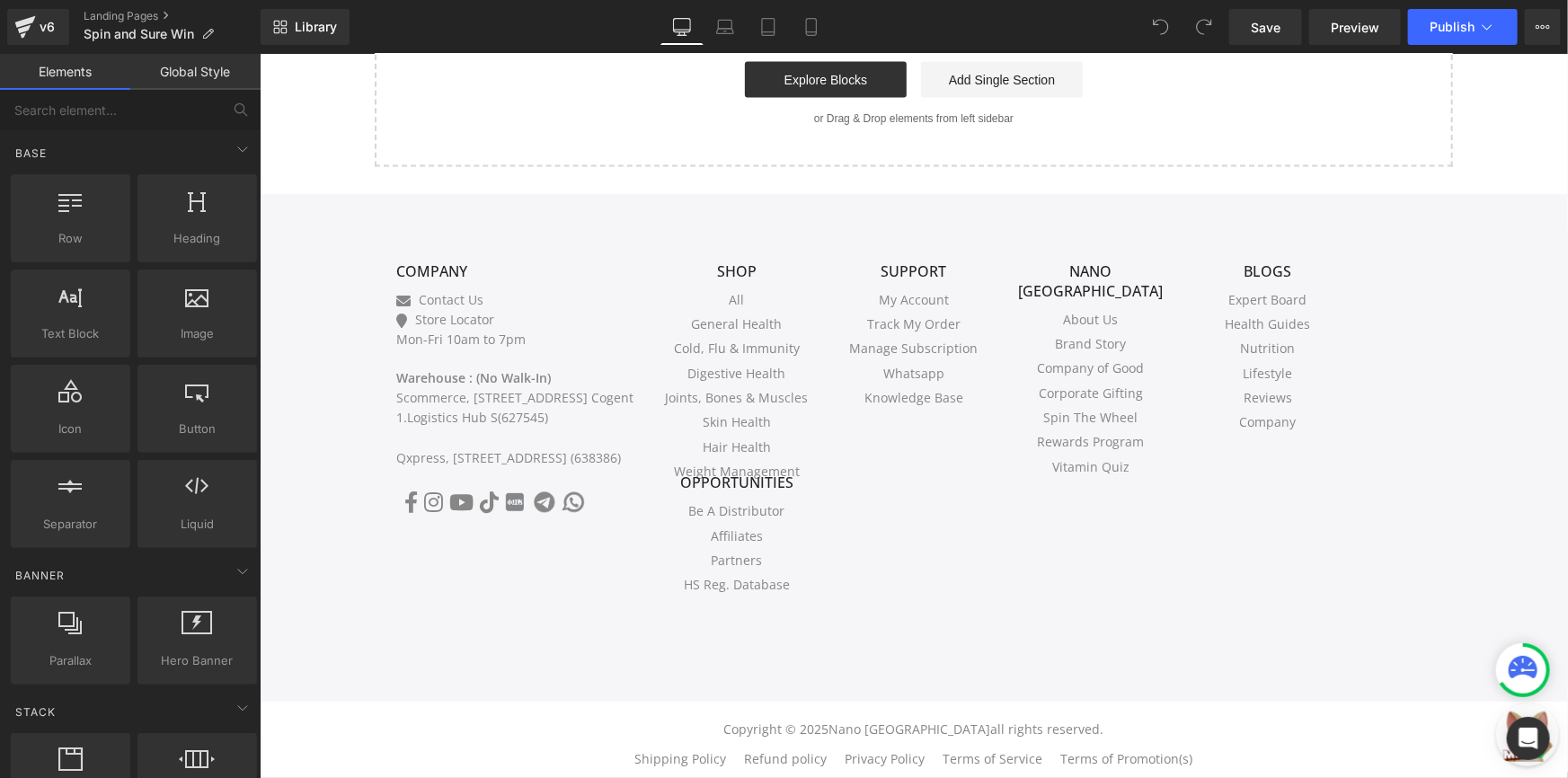
click at [1190, 575] on div "BLOGS BLOGS Expert Board Health Guides Nutrition Lifestyle Reviews" at bounding box center [1266, 434] width 177 height 347
drag, startPoint x: 833, startPoint y: 592, endPoint x: 375, endPoint y: 261, distance: 565.1
click at [398, 293] on div "COMPANY COMPANY Contact Us Store Locator Mon-Fri 10am to 7pm Warehouse : (No Wa…" at bounding box center [913, 433] width 1062 height 400
click at [382, 261] on div "COMPANY COMPANY Contact Us Store Locator Mon-Fri 10am to 7pm Warehouse : (No Wa…" at bounding box center [514, 434] width 266 height 347
drag, startPoint x: 380, startPoint y: 251, endPoint x: 801, endPoint y: 609, distance: 552.6
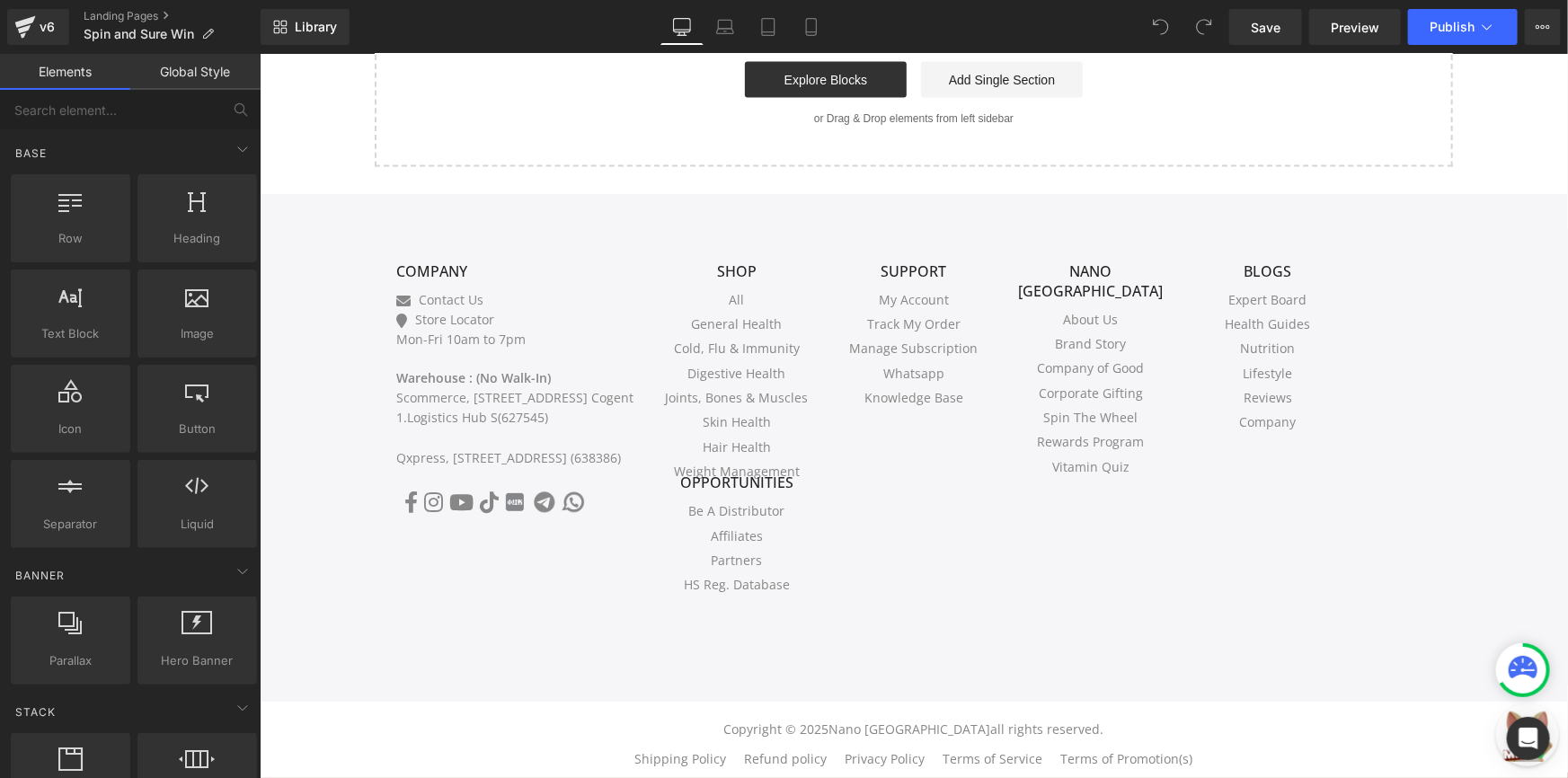
click at [801, 609] on div "COMPANY COMPANY Contact Us Store Locator Mon-Fri 10am to 7pm Warehouse : (No Wa…" at bounding box center [913, 433] width 1062 height 400
click at [799, 605] on div "OPPORTUNITIES OPPORTUNITIES Be A Distributor Affiliates Partners HS Reg. Databa…" at bounding box center [736, 553] width 177 height 162
drag, startPoint x: 798, startPoint y: 596, endPoint x: 371, endPoint y: 253, distance: 547.7
click at [374, 253] on div "COMPANY COMPANY Contact Us Store Locator Mon-Fri 10am to 7pm Warehouse : (No Wa…" at bounding box center [913, 433] width 1078 height 400
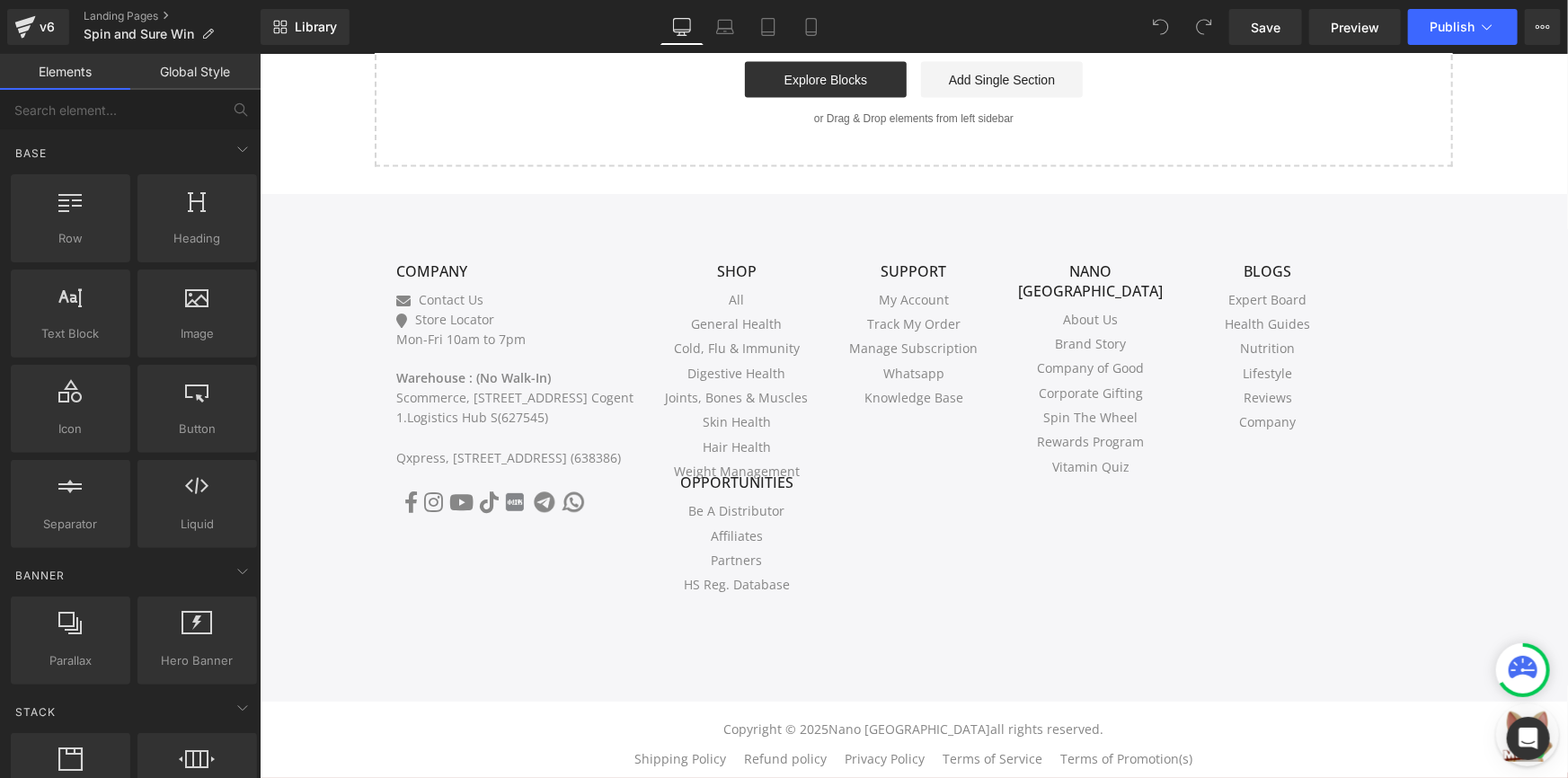
drag, startPoint x: 372, startPoint y: 249, endPoint x: 788, endPoint y: 596, distance: 541.7
click at [788, 596] on div "COMPANY COMPANY Contact Us Store Locator Mon-Fri 10am to 7pm Warehouse : (No Wa…" at bounding box center [913, 433] width 1078 height 400
click at [788, 594] on li "HS Reg. Database" at bounding box center [737, 584] width 150 height 20
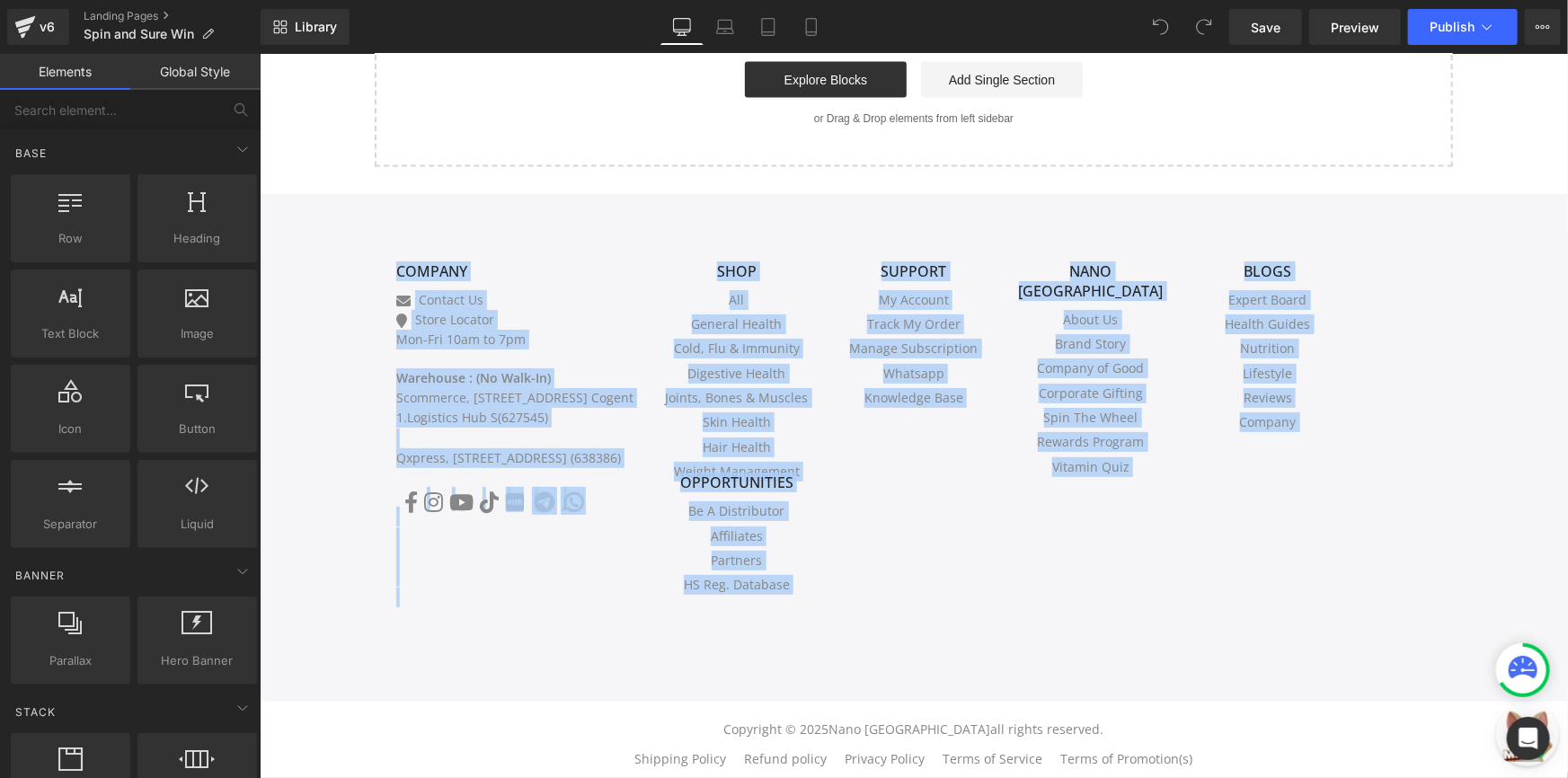
drag, startPoint x: 786, startPoint y: 595, endPoint x: 392, endPoint y: 242, distance: 529.0
click at [392, 242] on div "COMPANY COMPANY Contact Us Store Locator Mon-Fri 10am to 7pm Warehouse : (No Wa…" at bounding box center [913, 433] width 1062 height 400
drag, startPoint x: 383, startPoint y: 250, endPoint x: 791, endPoint y: 597, distance: 535.6
click at [791, 597] on div "COMPANY COMPANY Contact Us Store Locator Mon-Fri 10am to 7pm Warehouse : (No Wa…" at bounding box center [913, 433] width 1062 height 400
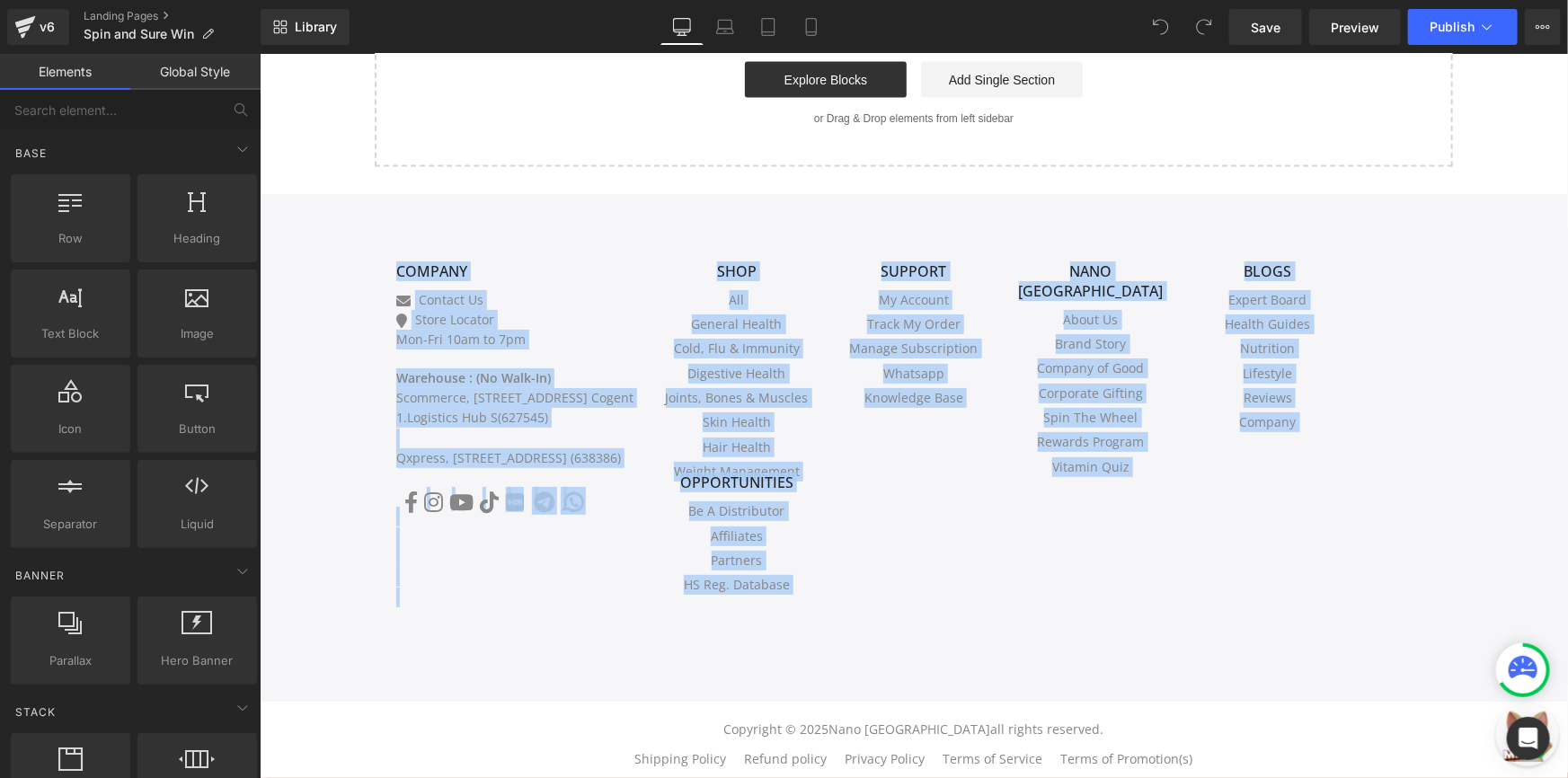
click at [791, 594] on li "HS Reg. Database" at bounding box center [737, 584] width 150 height 20
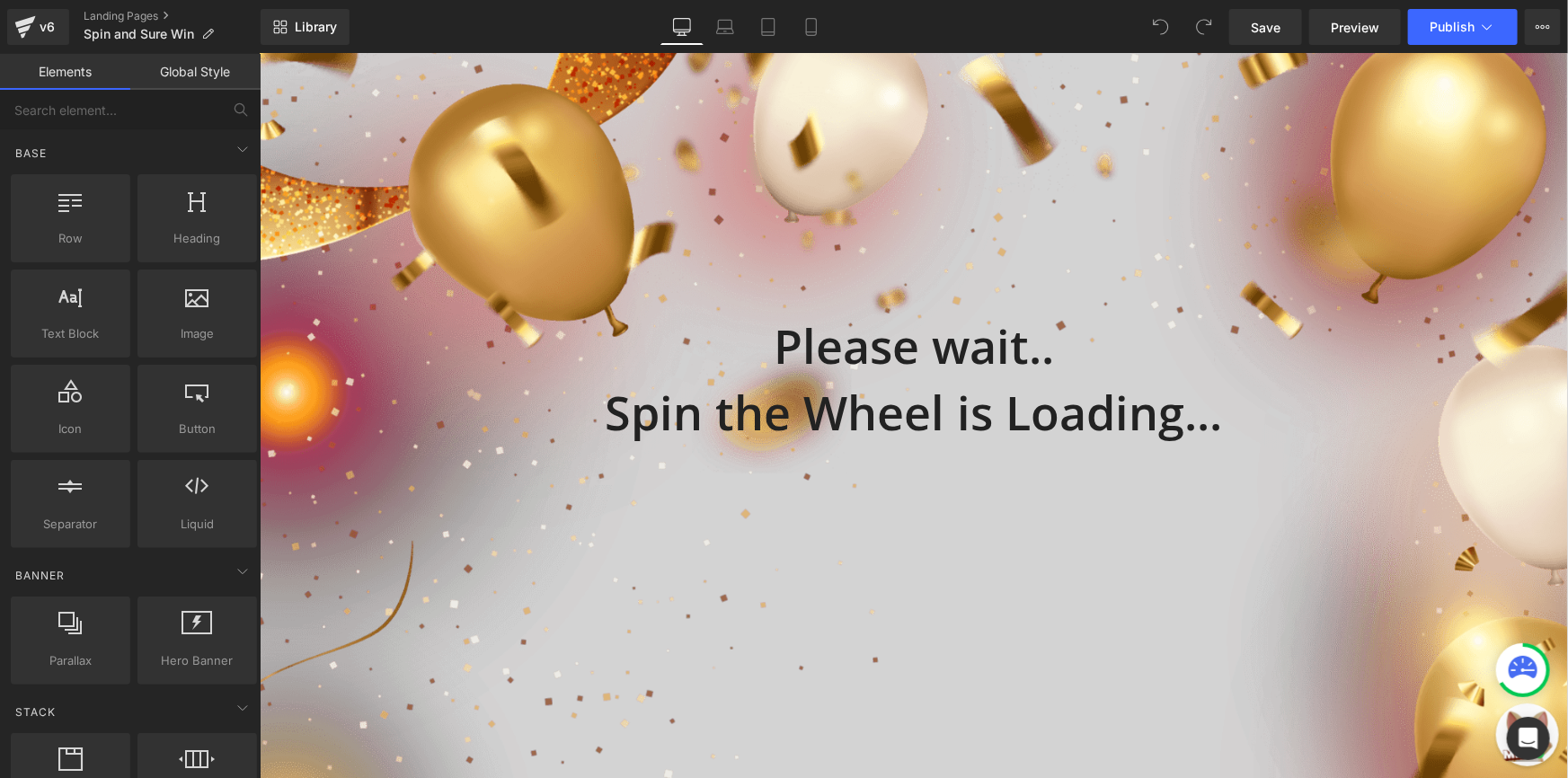
scroll to position [0, 0]
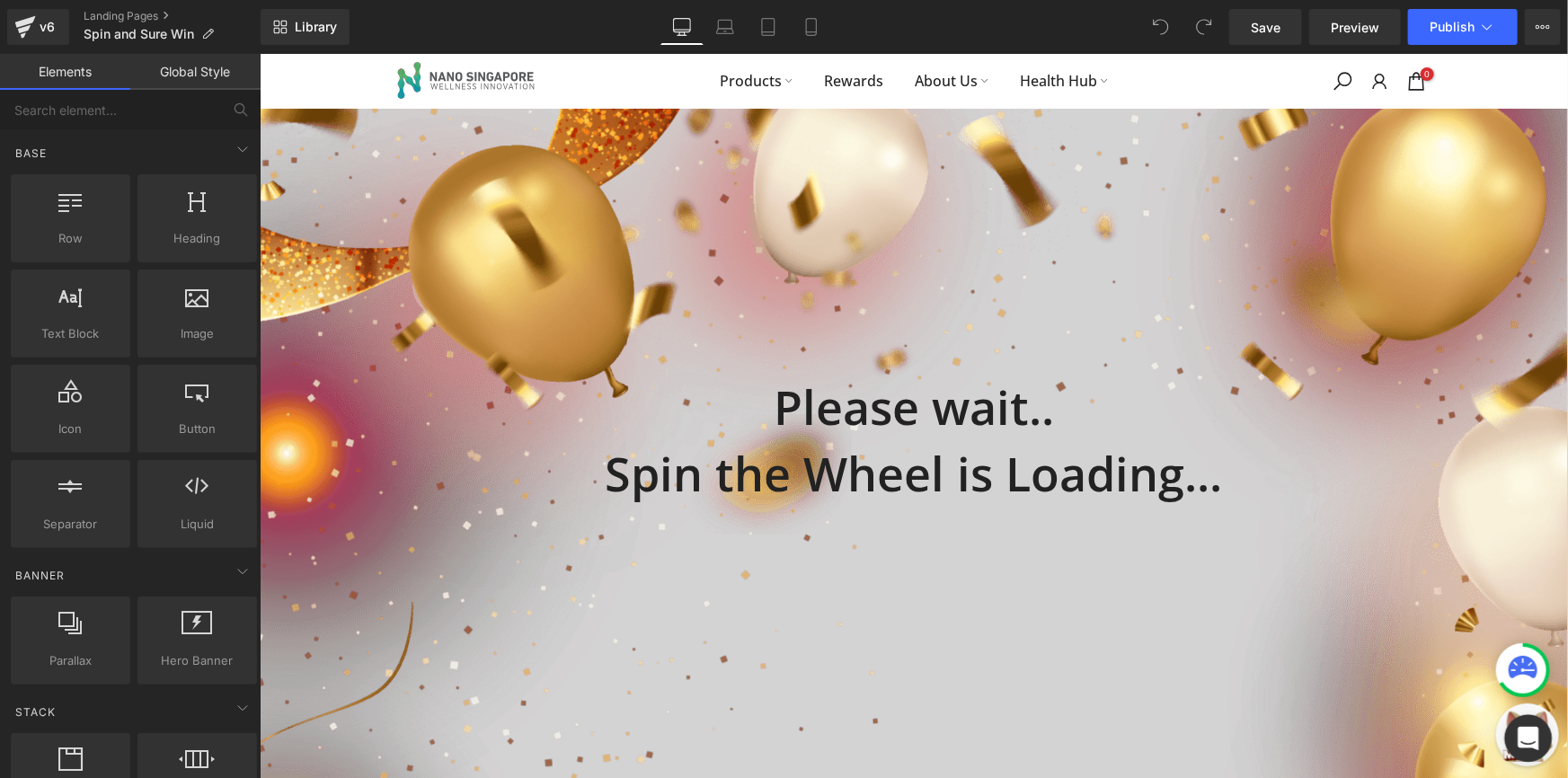
click at [1535, 737] on icon "Open Intercom Messenger" at bounding box center [1527, 738] width 21 height 24
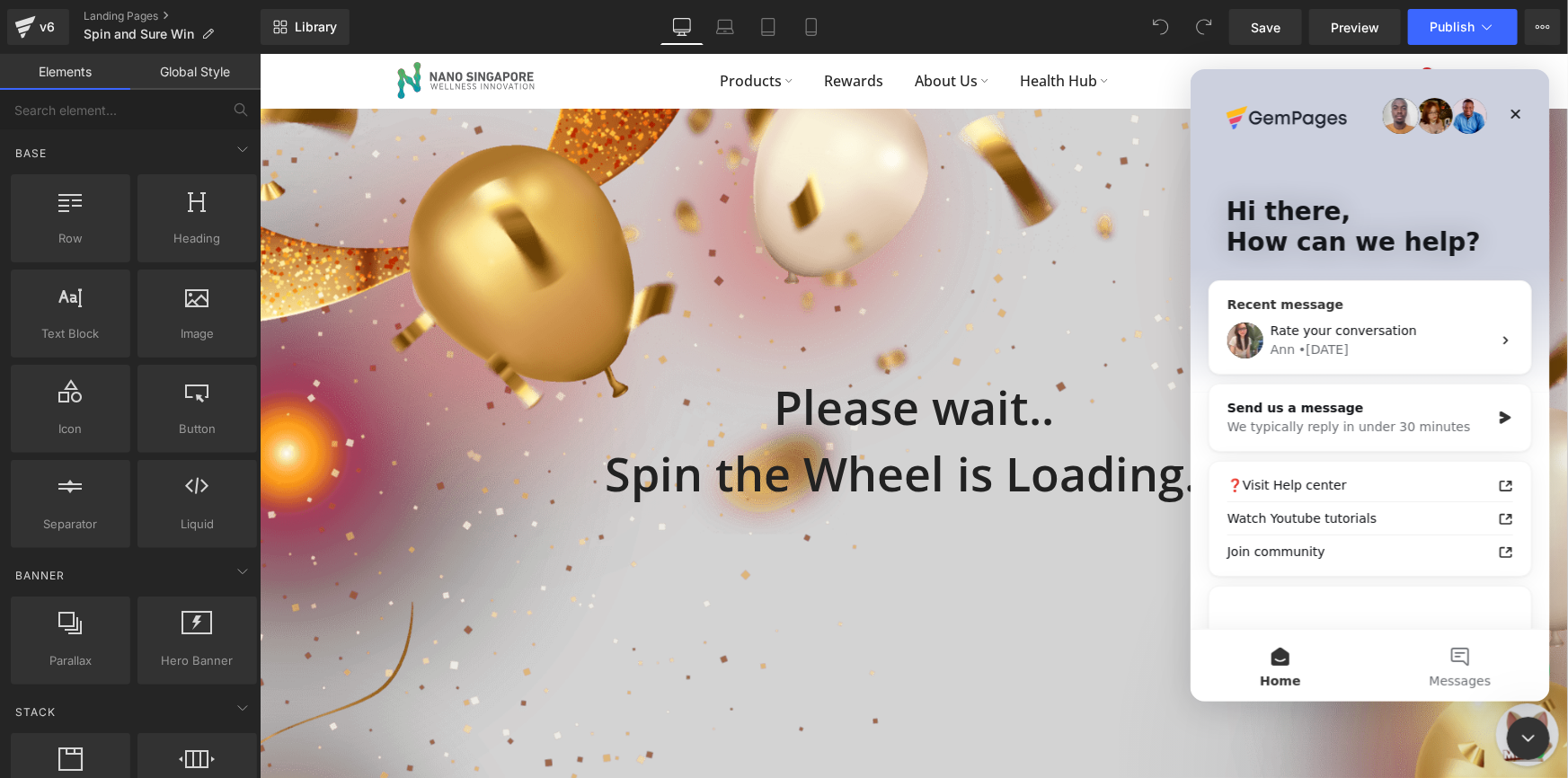
click at [1309, 337] on span "Rate your conversation" at bounding box center [1343, 329] width 146 height 15
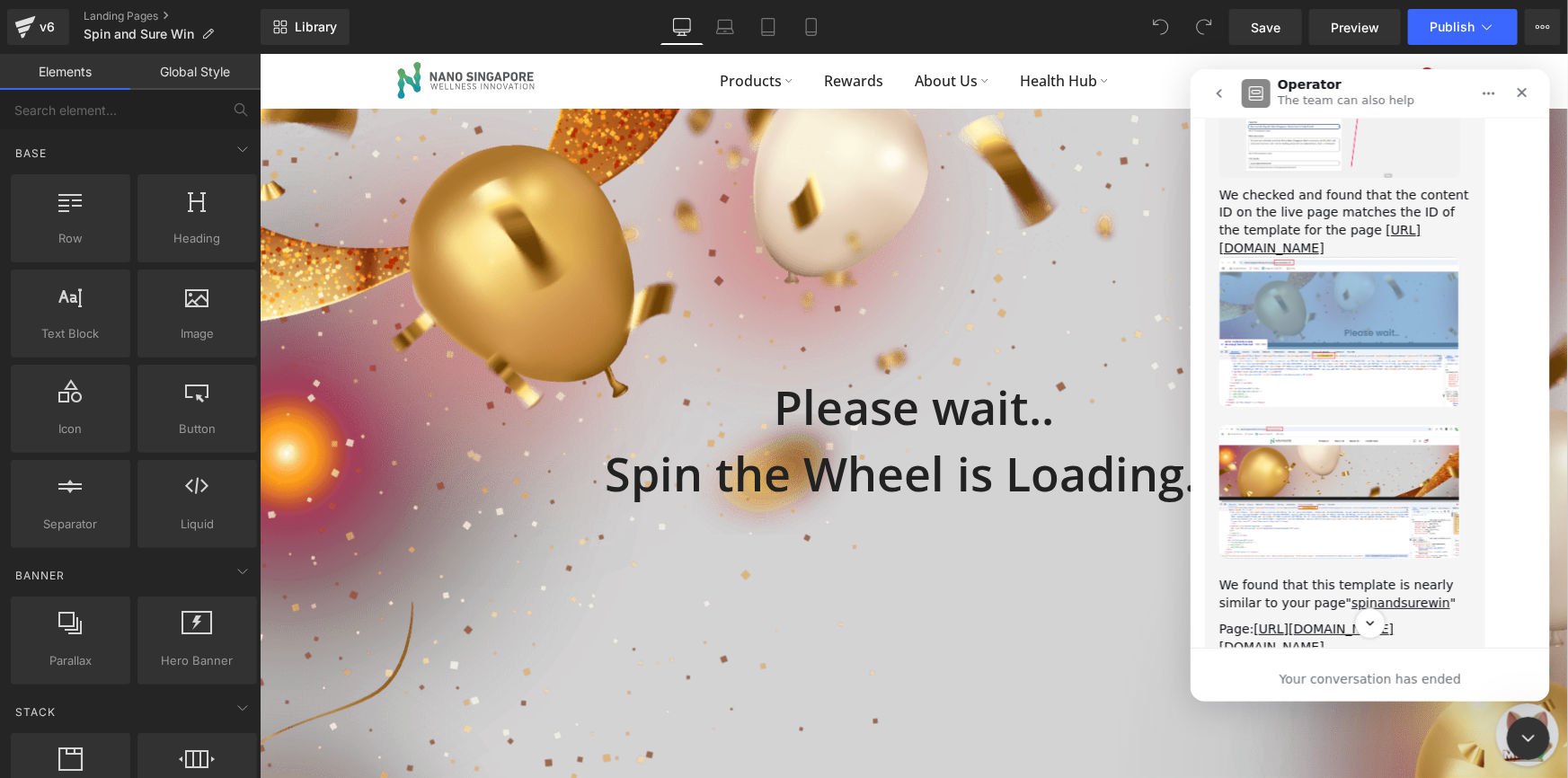
scroll to position [3448, 0]
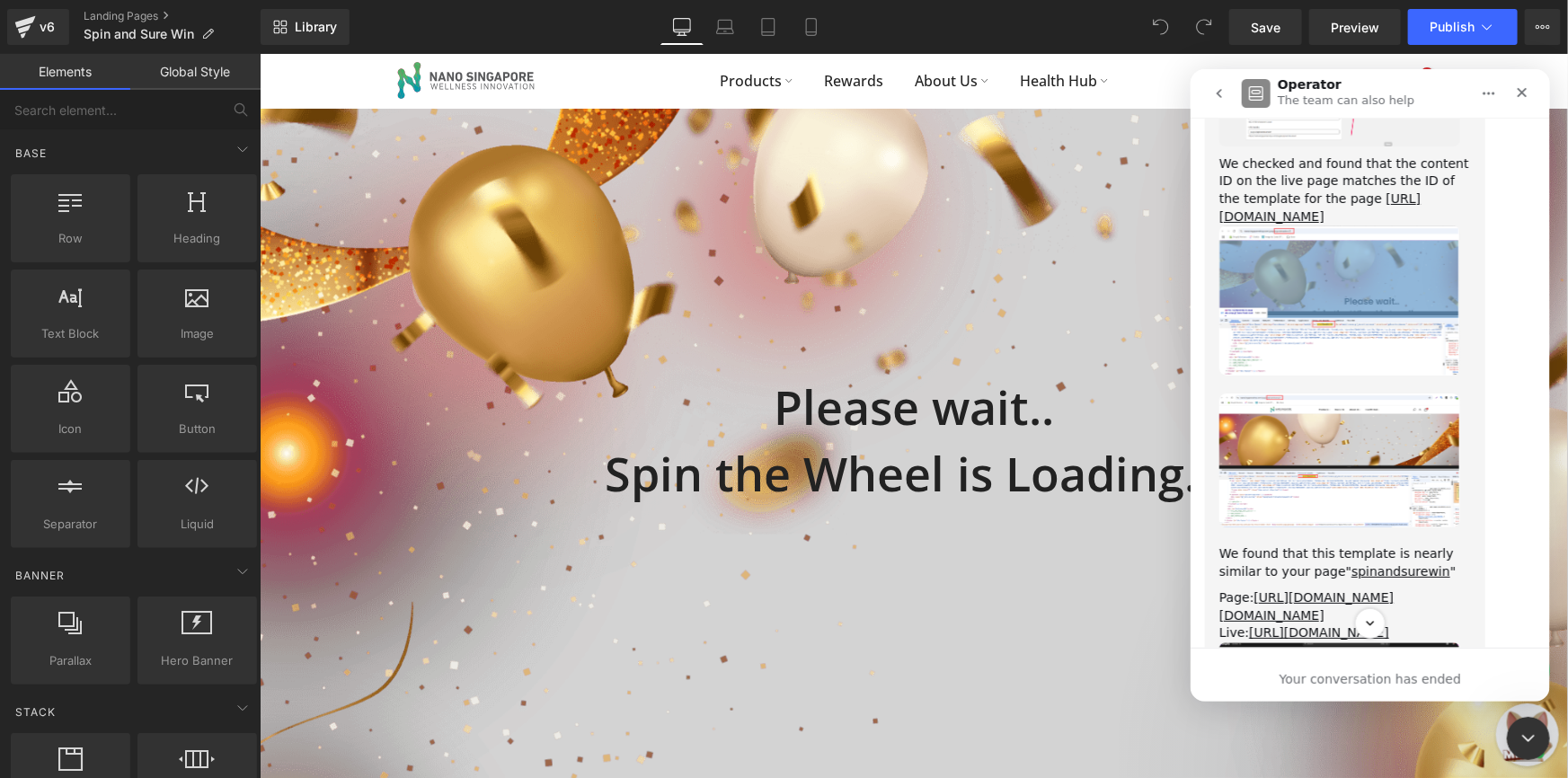
click at [1220, 545] on div "We found that this template is nearly similar to your page" spinandsurewin "" at bounding box center [1344, 562] width 251 height 35
click at [1225, 545] on div "We found that this template is nearly similar to your page" spinandsurewin "" at bounding box center [1344, 562] width 251 height 35
click at [1224, 545] on div "We found that this template is nearly similar to your page" spinandsurewin "" at bounding box center [1344, 562] width 251 height 35
drag, startPoint x: 1220, startPoint y: 413, endPoint x: 1284, endPoint y: 436, distance: 68.0
click at [1284, 545] on div "We found that this template is nearly similar to your page" spinandsurewin "" at bounding box center [1344, 562] width 251 height 35
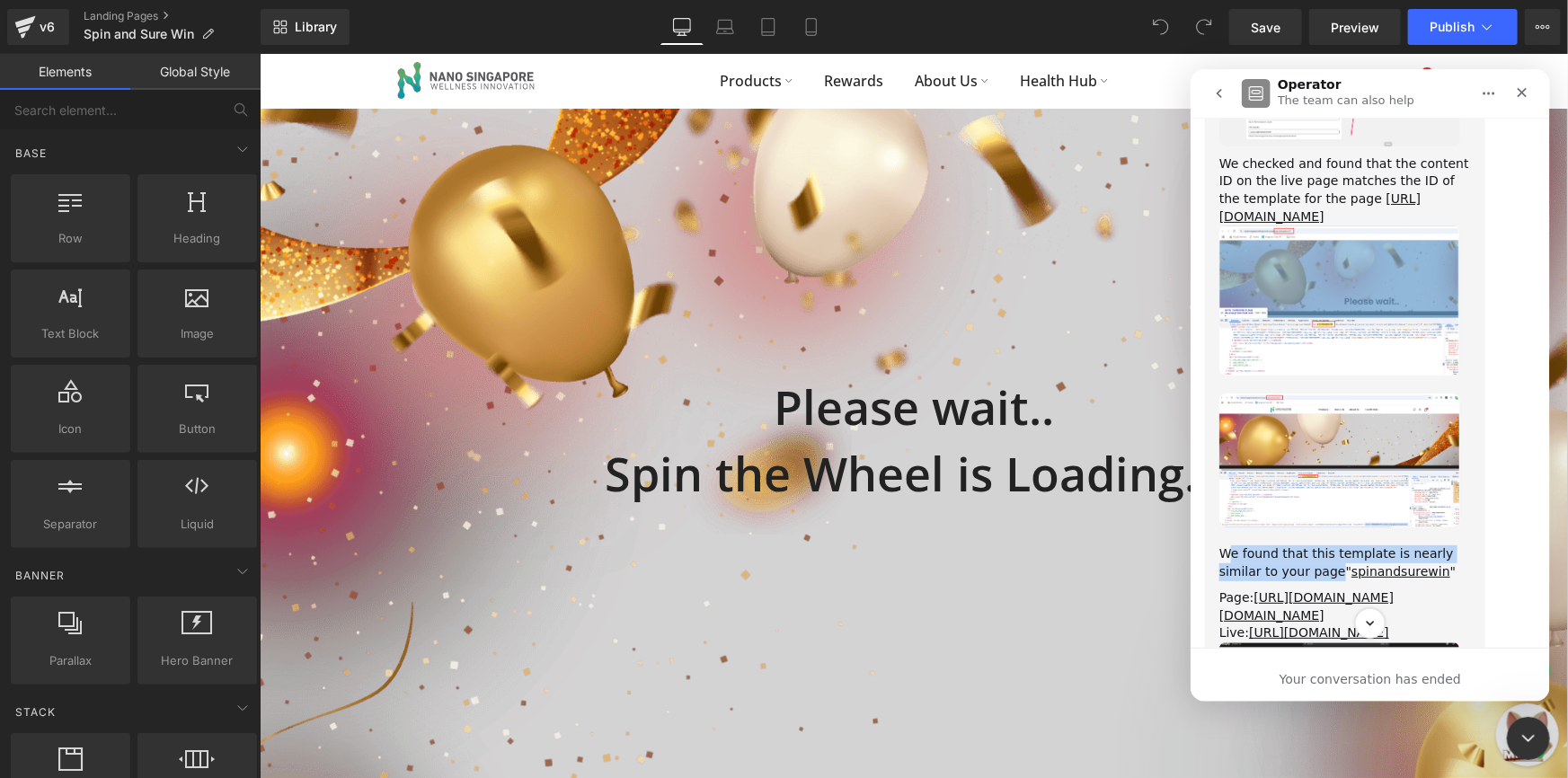
drag, startPoint x: 1291, startPoint y: 433, endPoint x: 1225, endPoint y: 410, distance: 69.9
click at [1225, 545] on div "We found that this template is nearly similar to your page" spinandsurewin "" at bounding box center [1344, 562] width 251 height 35
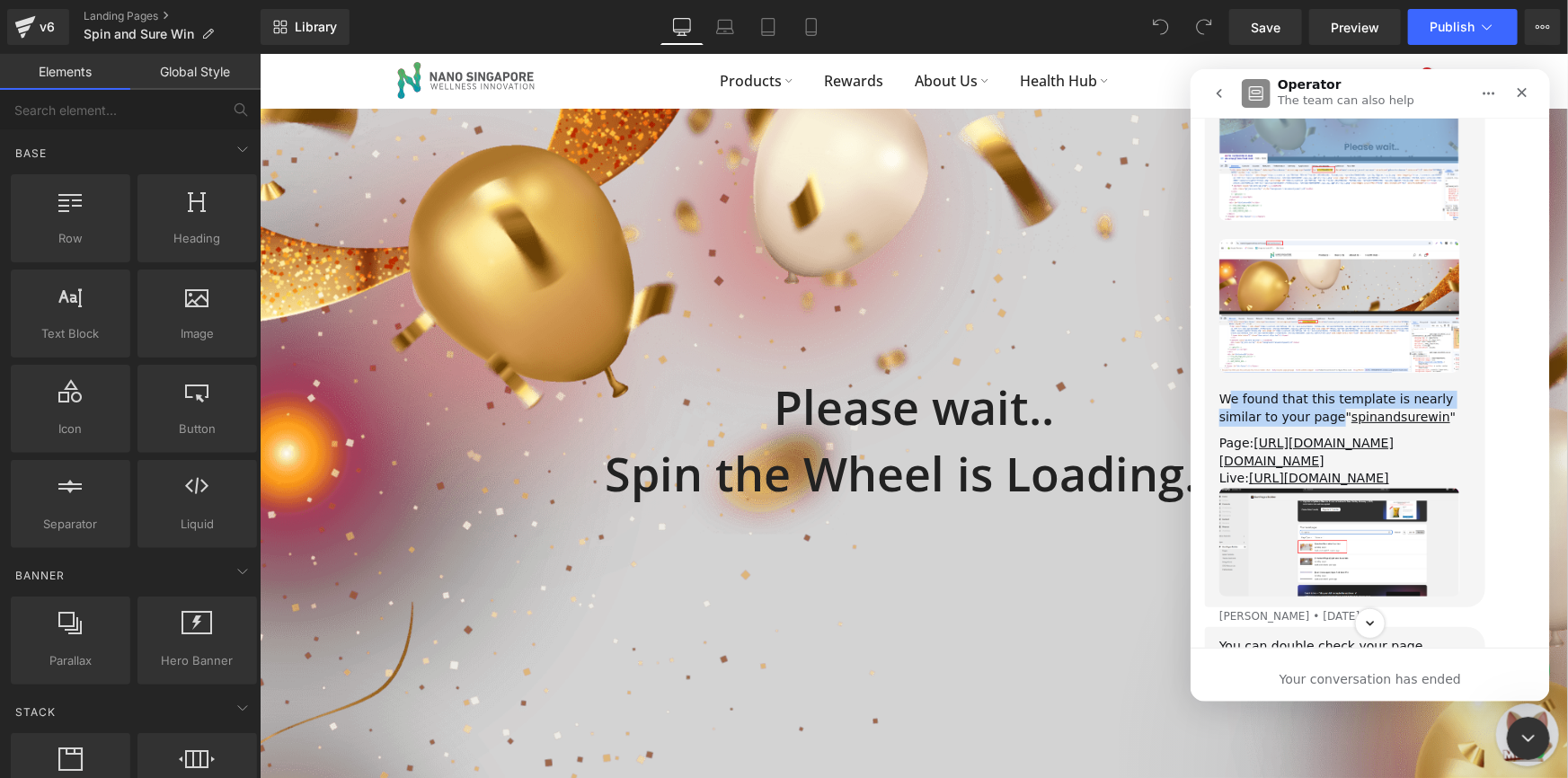
scroll to position [3611, 0]
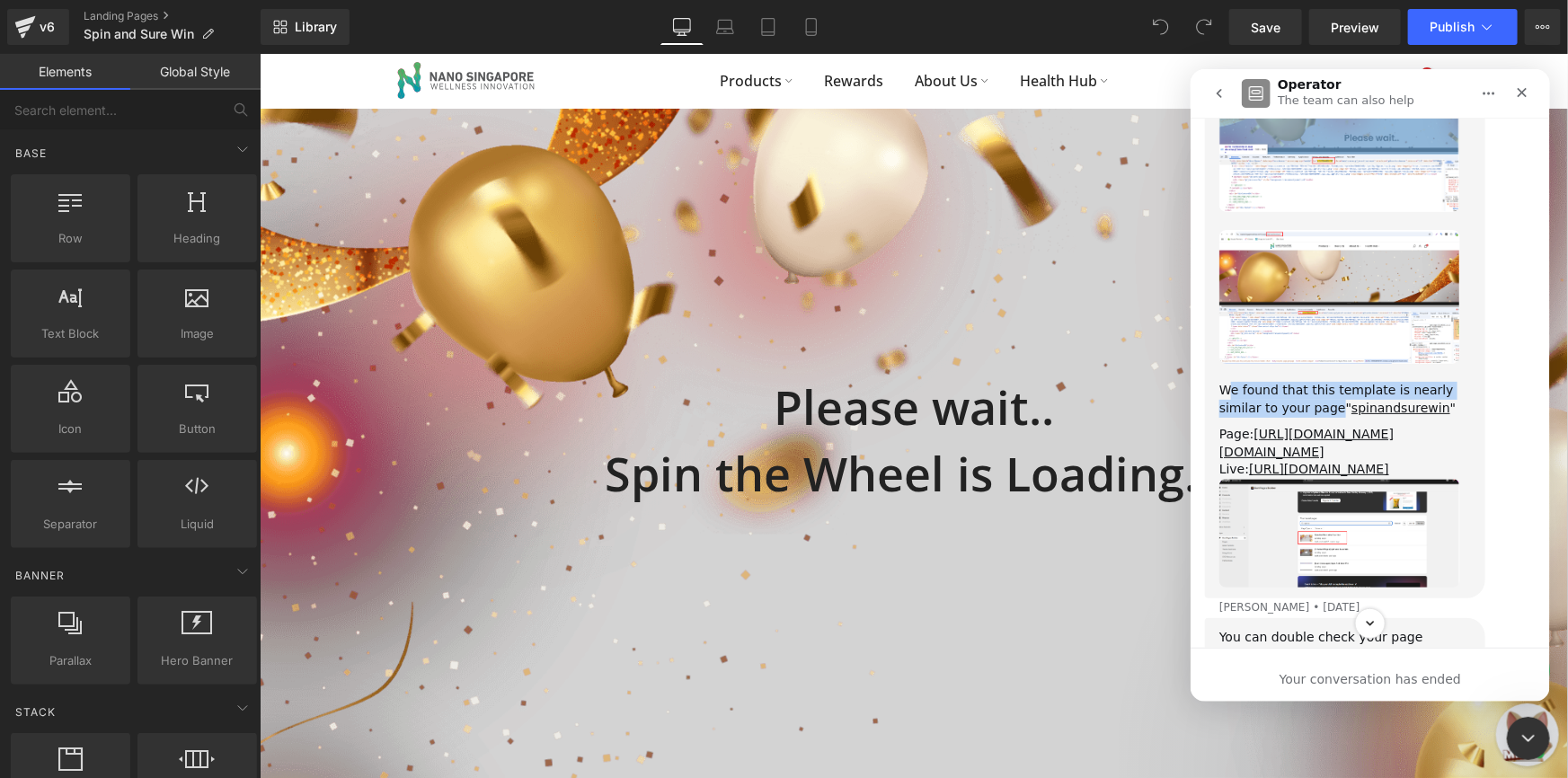
click at [1225, 381] on div "We found that this template is nearly similar to your page" spinandsurewin "" at bounding box center [1344, 397] width 251 height 35
